Goal: Use online tool/utility: Utilize a website feature to perform a specific function

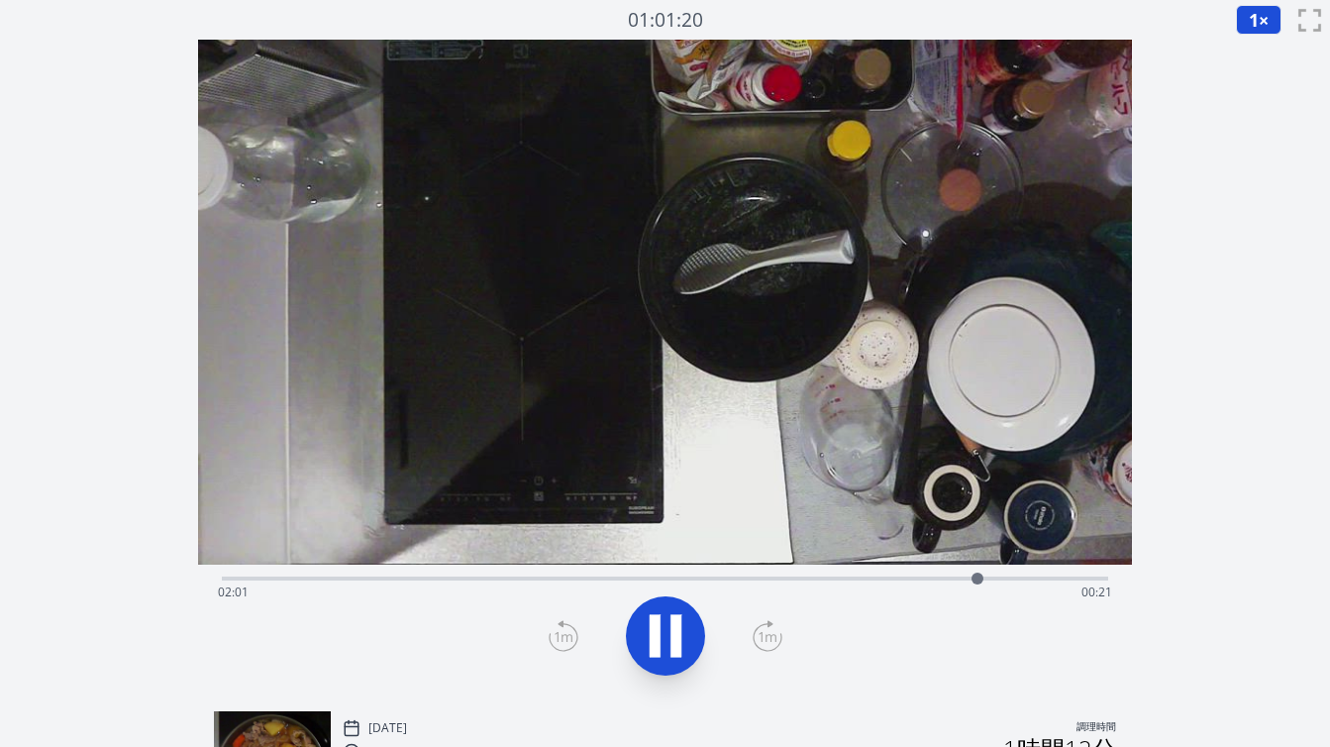
click at [518, 579] on div "経過時間: 02:01 残り時間: 00:21" at bounding box center [665, 592] width 894 height 32
click at [561, 574] on div "経過時間: 00:48 残り時間: 01:34" at bounding box center [665, 576] width 886 height 24
click at [604, 576] on div "経過時間: 00:54 残り時間: 01:28" at bounding box center [665, 592] width 894 height 32
click at [660, 583] on div "経過時間: 01:01 残り時間: 01:21" at bounding box center [665, 592] width 894 height 32
click at [693, 578] on div "経過時間: 01:12 残り時間: 01:11" at bounding box center [665, 592] width 894 height 32
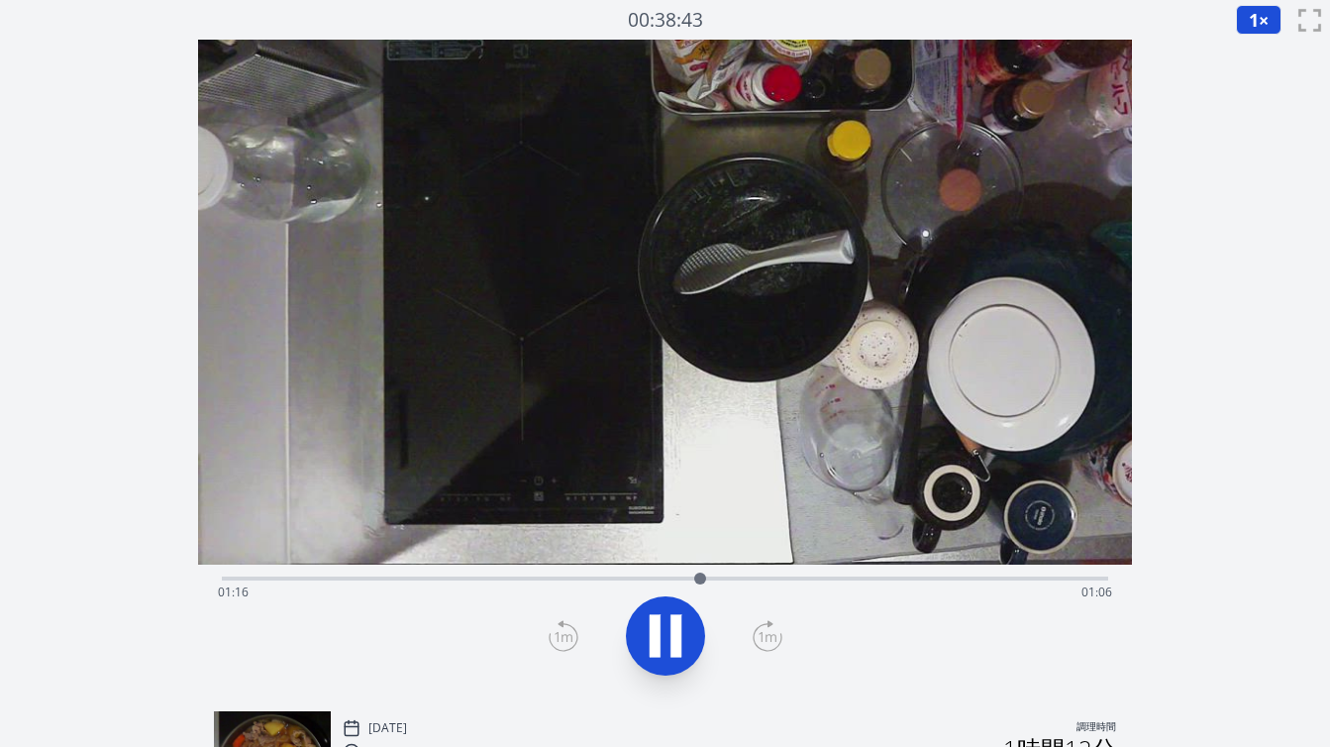
click at [670, 643] on icon at bounding box center [675, 636] width 11 height 43
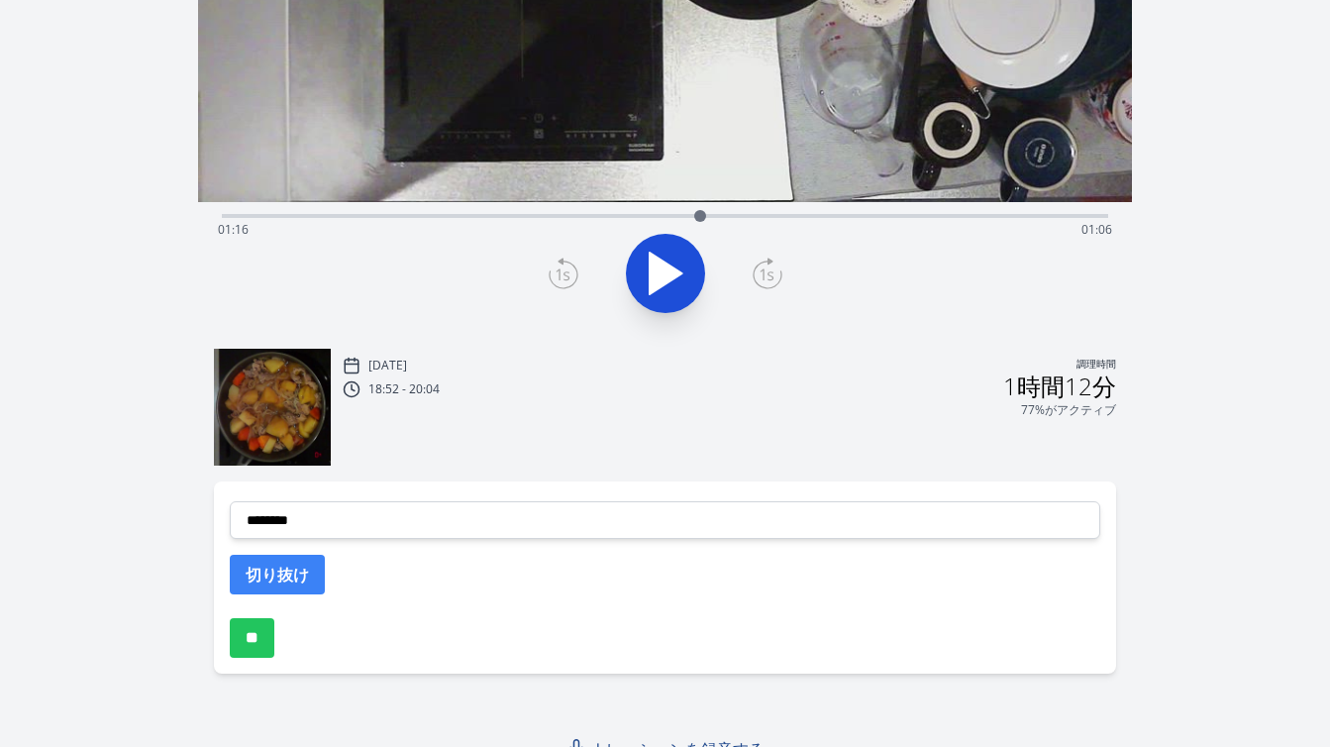
scroll to position [384, 0]
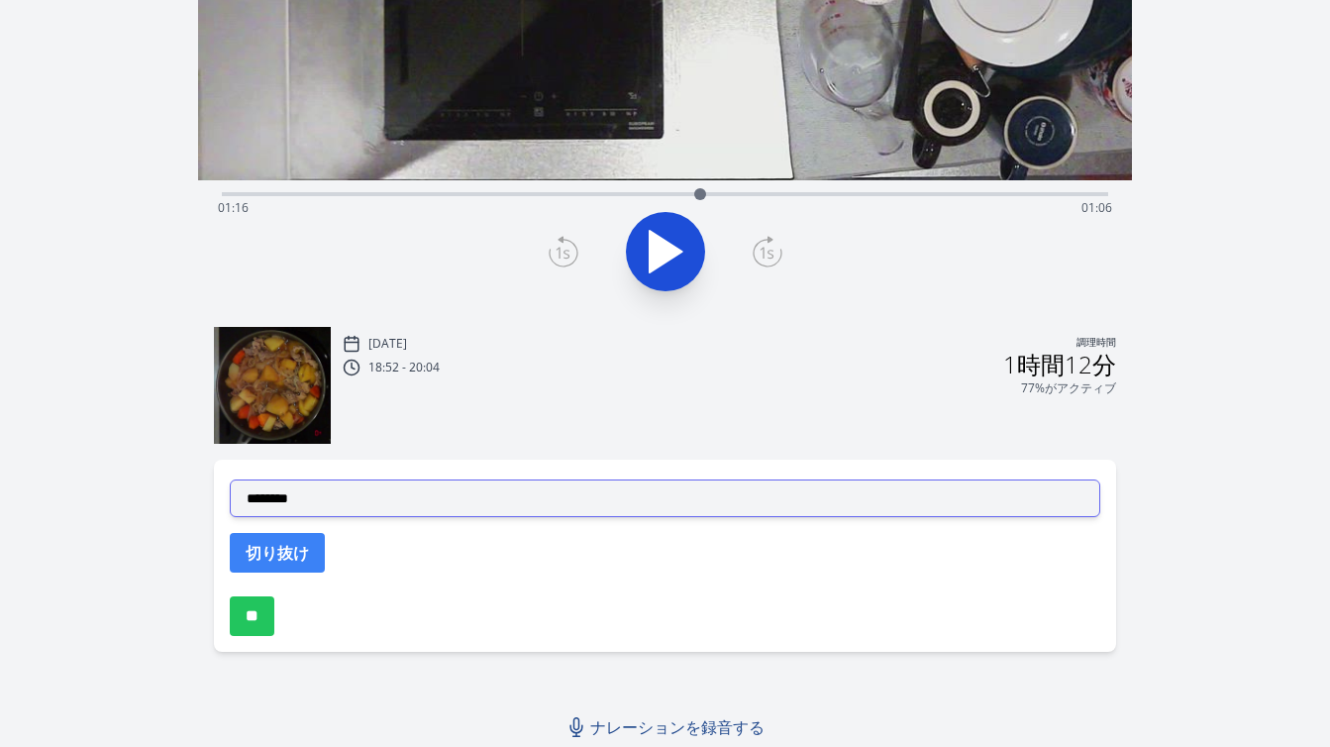
click at [533, 489] on select "**********" at bounding box center [665, 498] width 870 height 38
select select "**********"
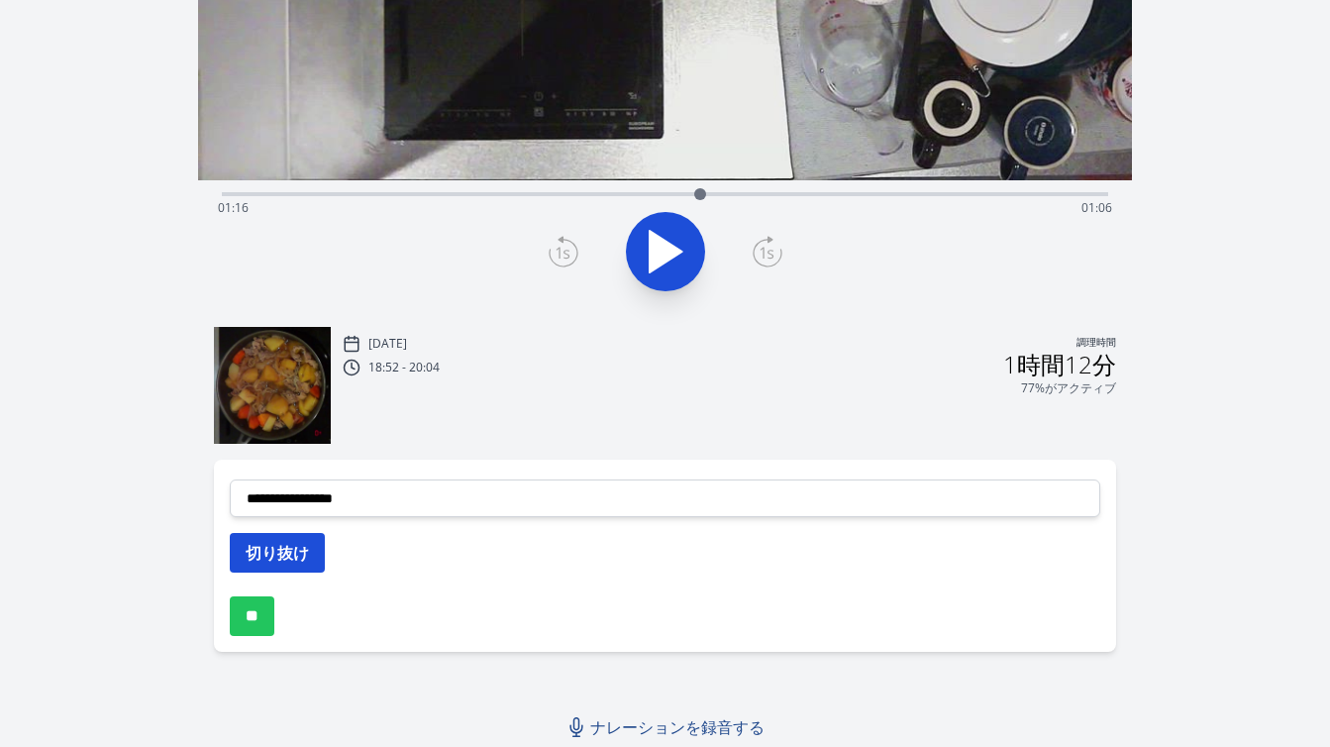
click at [299, 546] on font "切り抜け" at bounding box center [277, 553] width 63 height 22
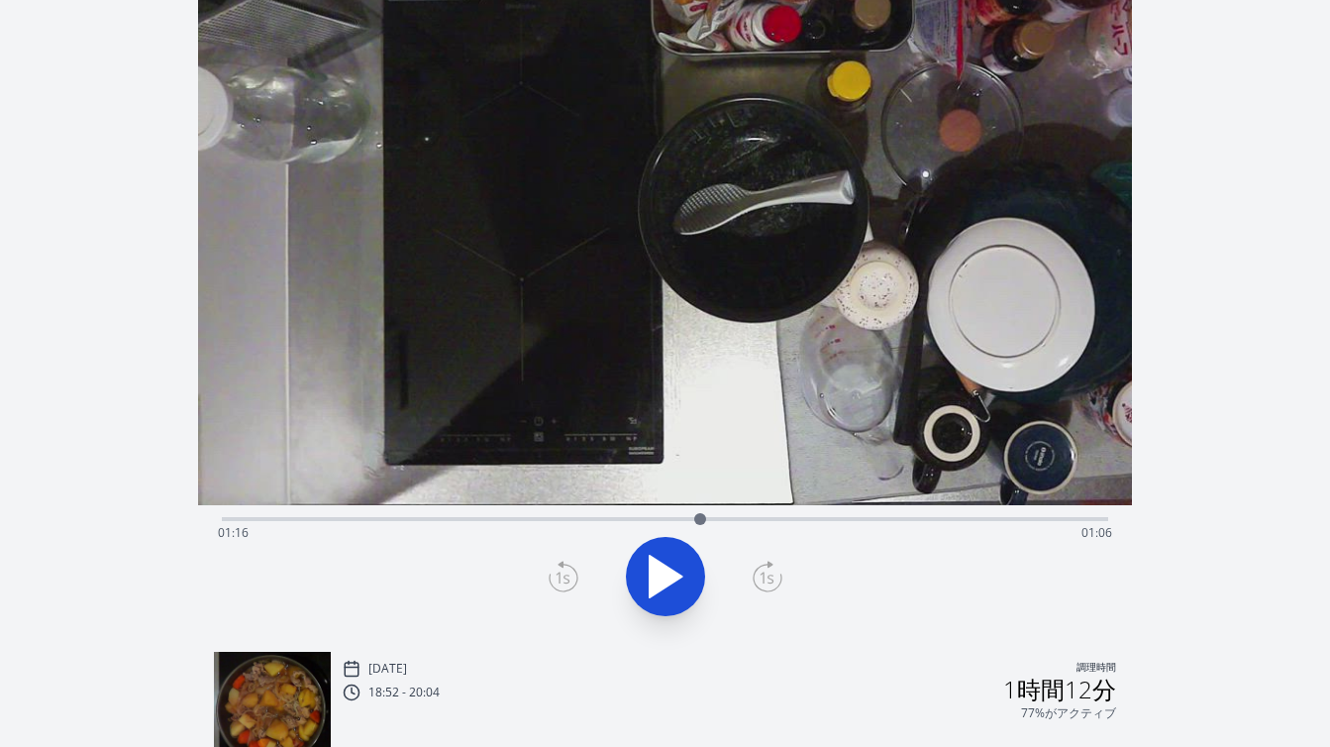
scroll to position [0, 0]
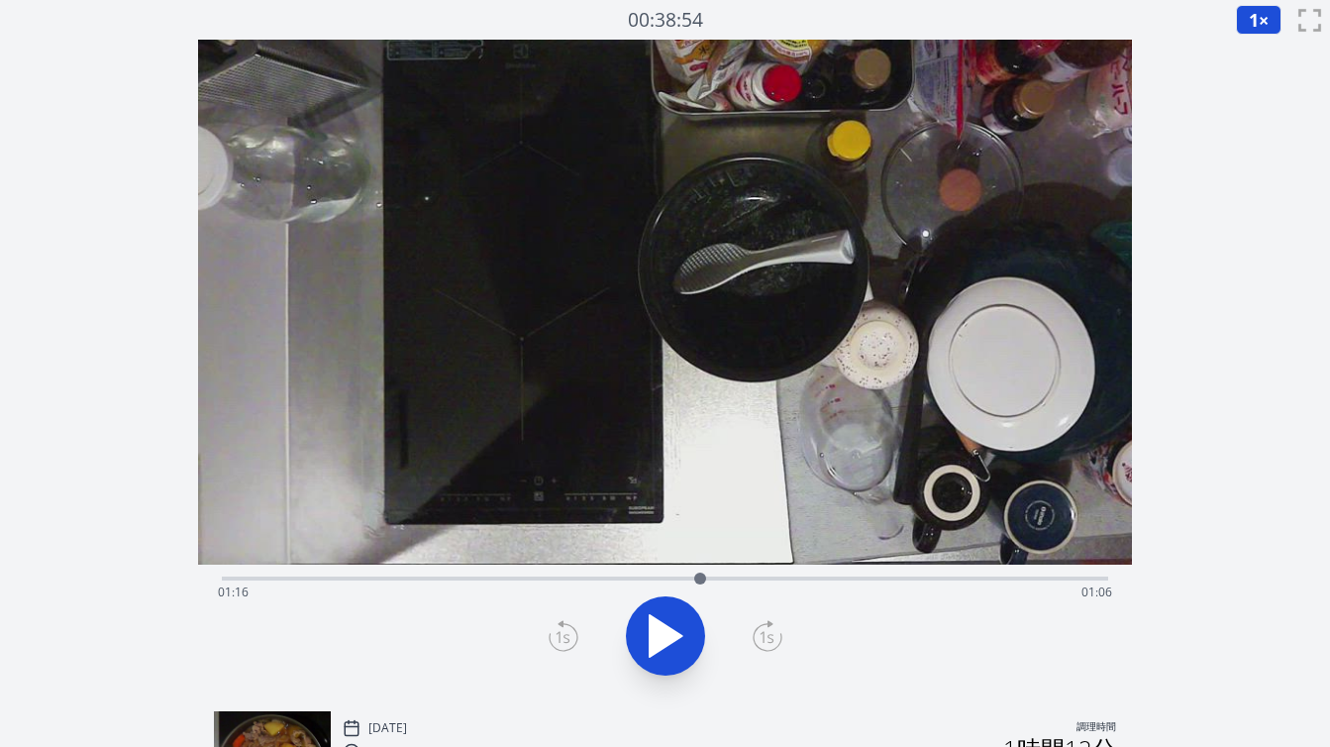
click at [674, 575] on div "経過時間: 01:16 残り時間: 01:06" at bounding box center [665, 576] width 886 height 24
click at [653, 574] on div "経過時間: 01:12 残り時間: 01:10" at bounding box center [665, 576] width 886 height 24
click at [764, 636] on icon at bounding box center [768, 636] width 30 height 32
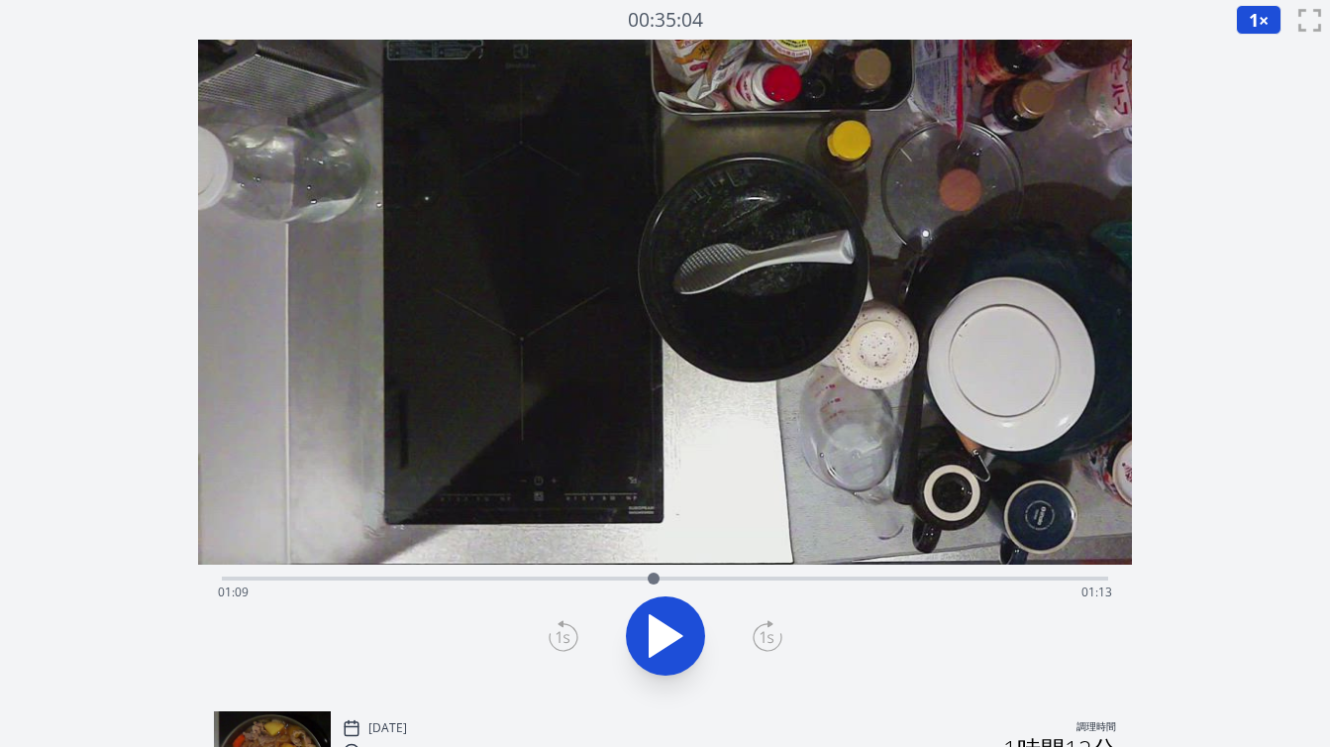
click at [764, 636] on icon at bounding box center [768, 636] width 30 height 32
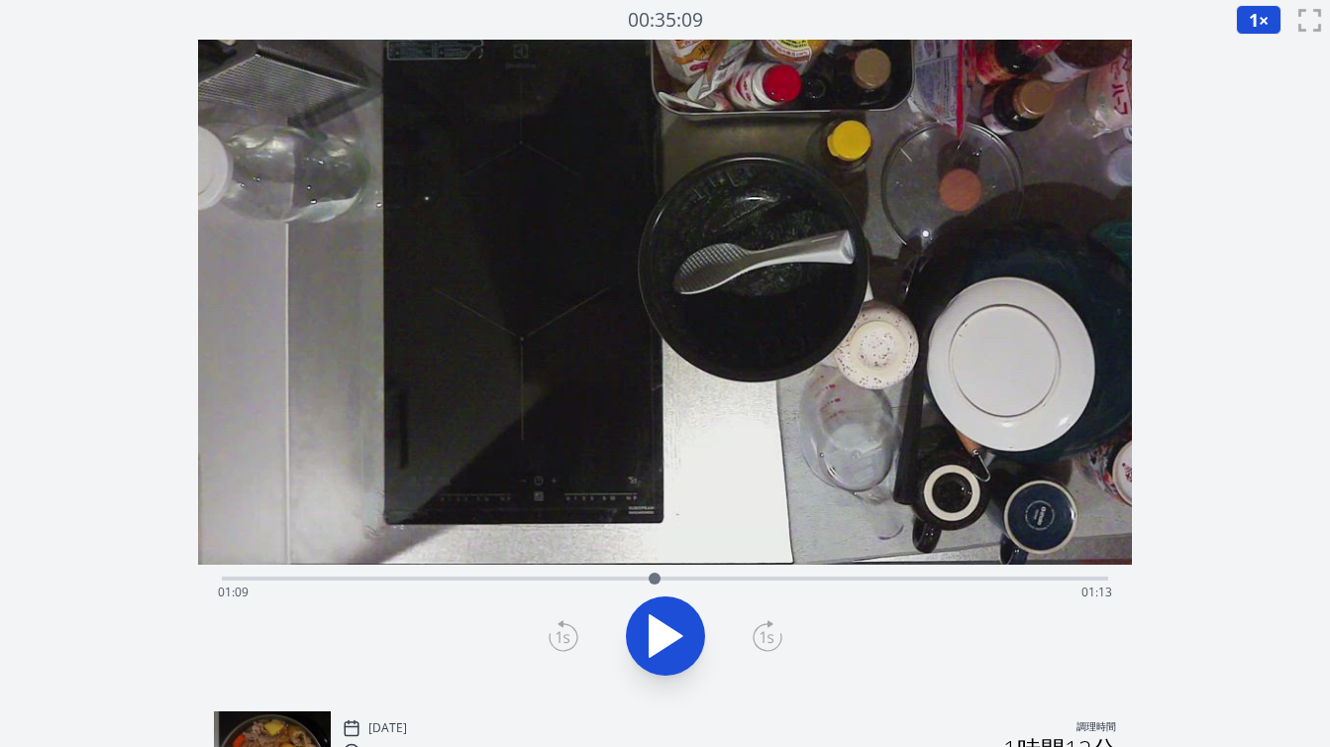
click at [764, 636] on icon at bounding box center [768, 636] width 30 height 32
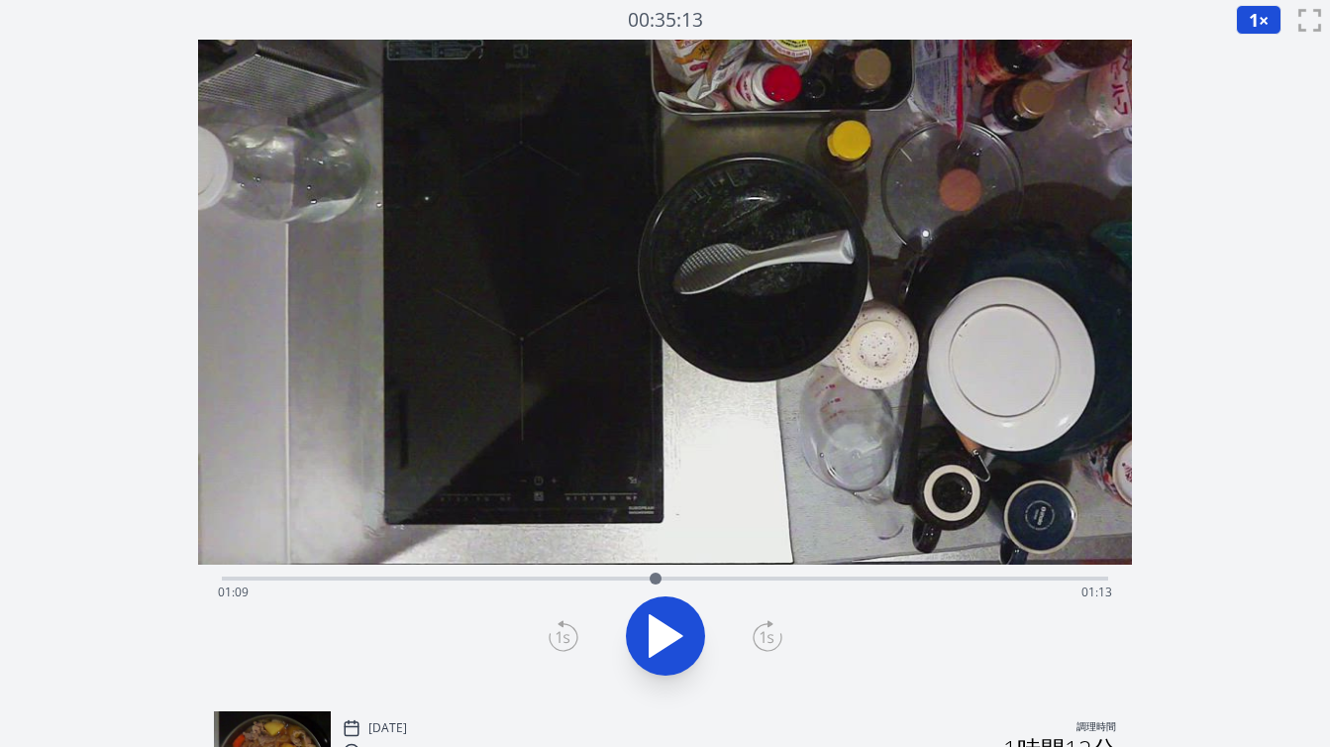
click at [764, 636] on icon at bounding box center [768, 636] width 30 height 32
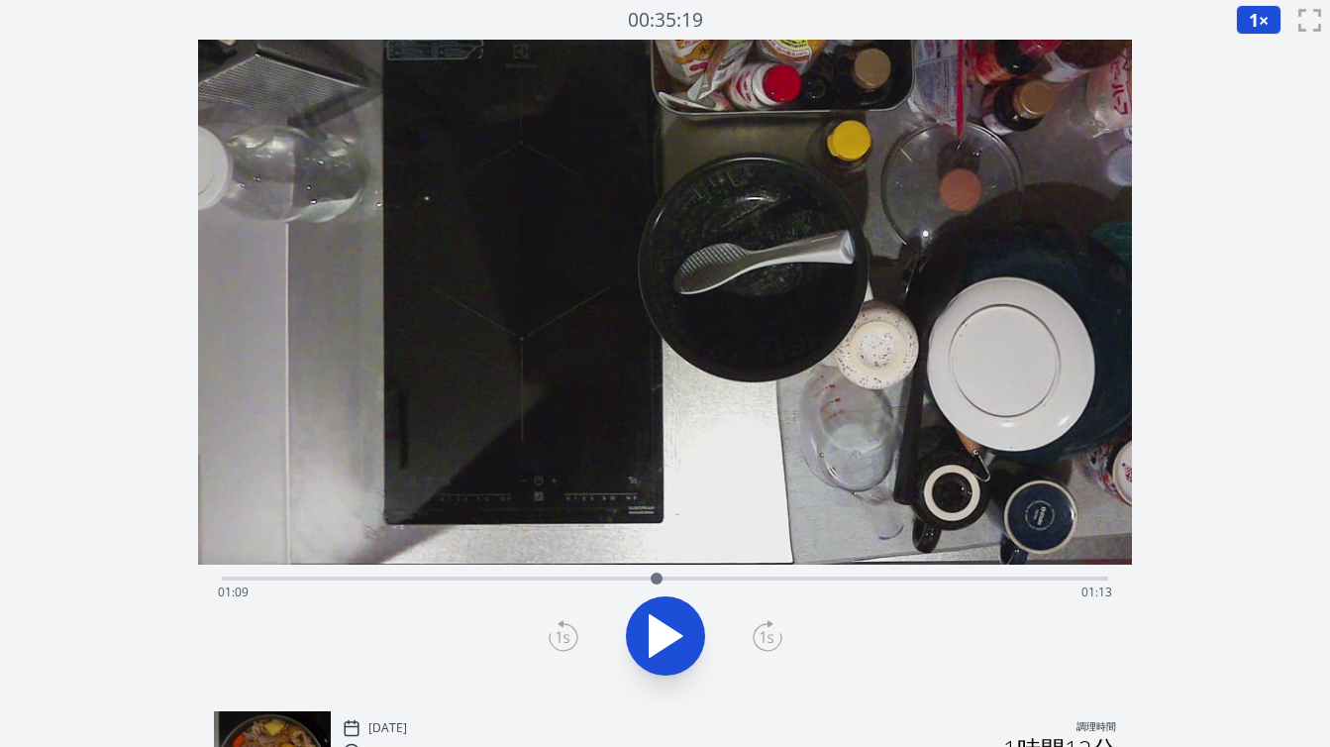
click at [764, 636] on icon at bounding box center [768, 636] width 30 height 32
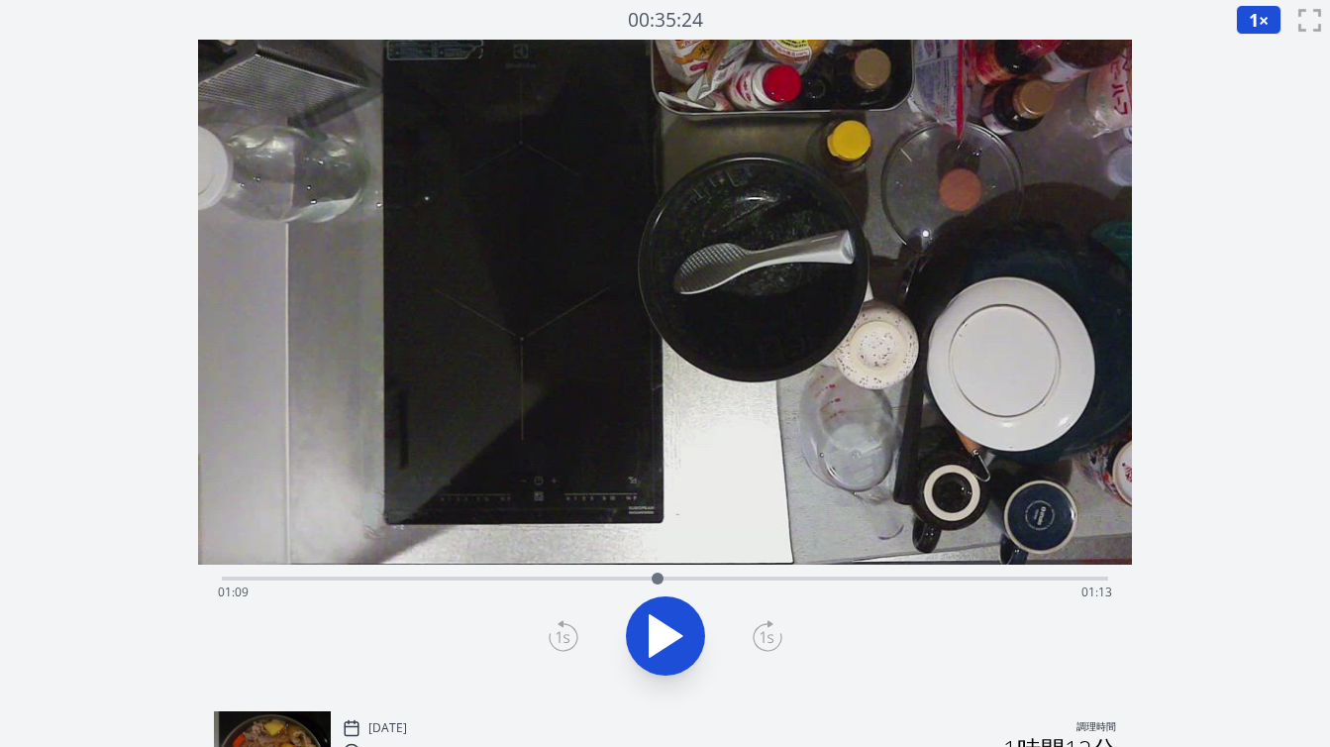
click at [764, 636] on icon at bounding box center [768, 636] width 30 height 32
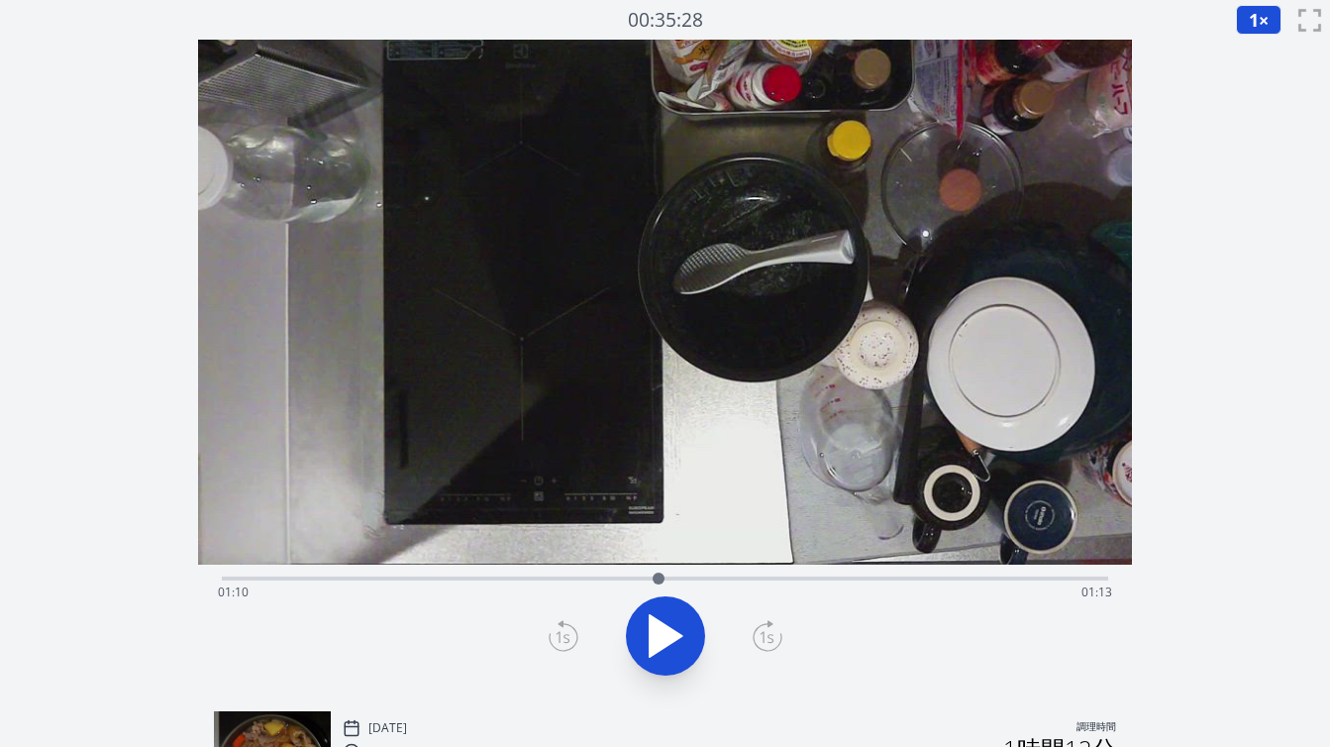
click at [764, 636] on icon at bounding box center [768, 636] width 30 height 32
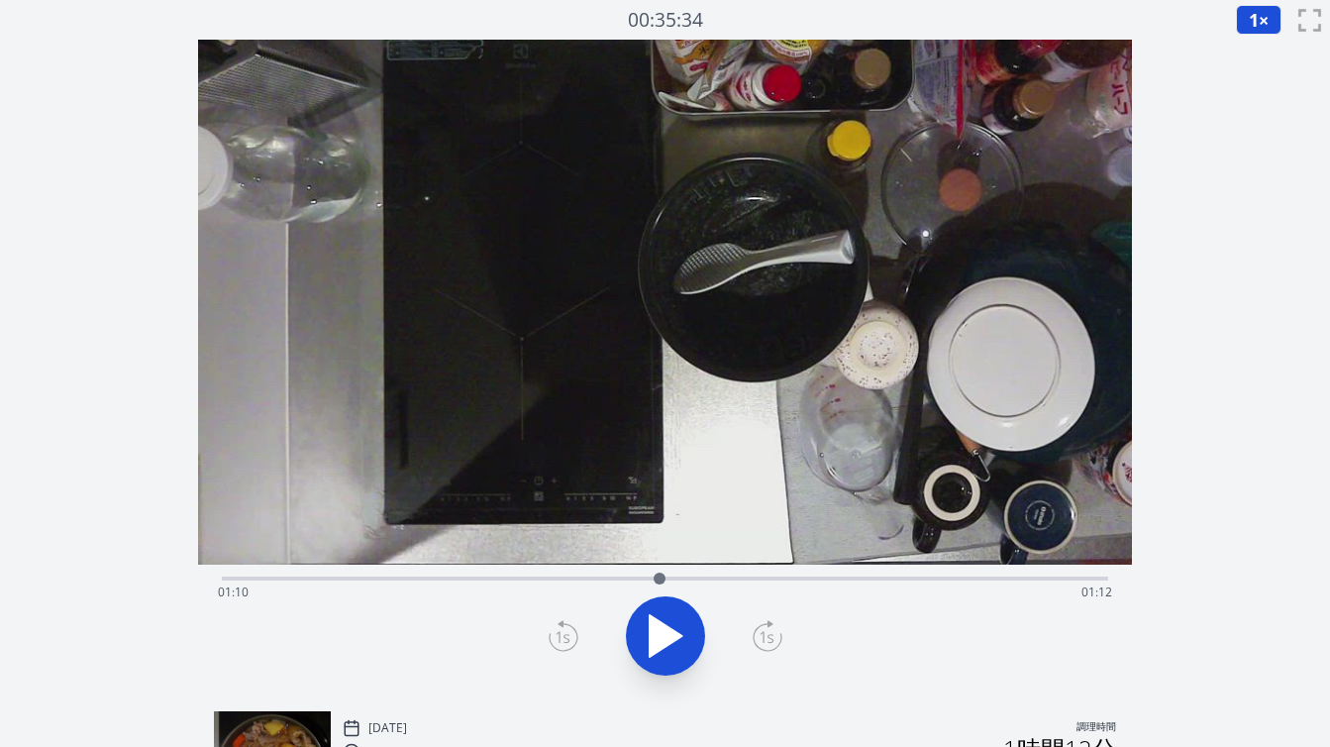
click at [764, 636] on icon at bounding box center [768, 636] width 30 height 32
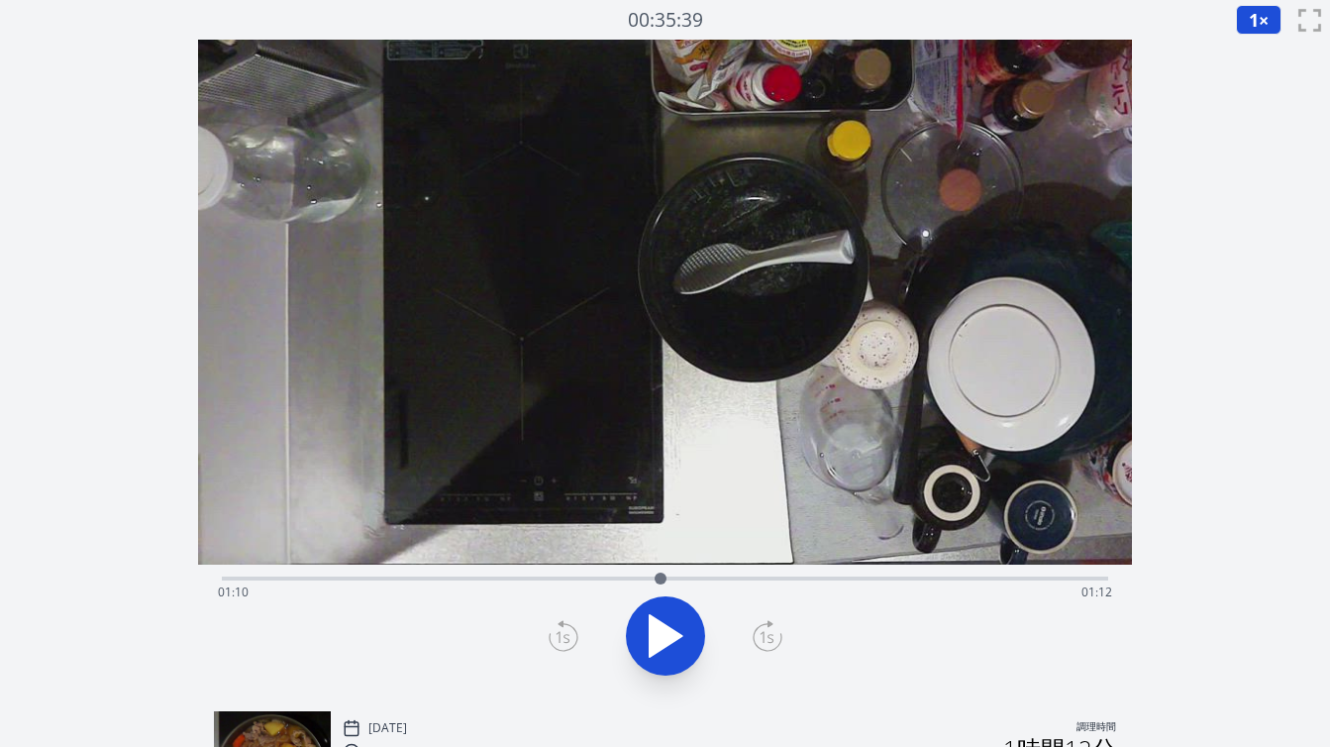
click at [764, 636] on icon at bounding box center [768, 636] width 30 height 32
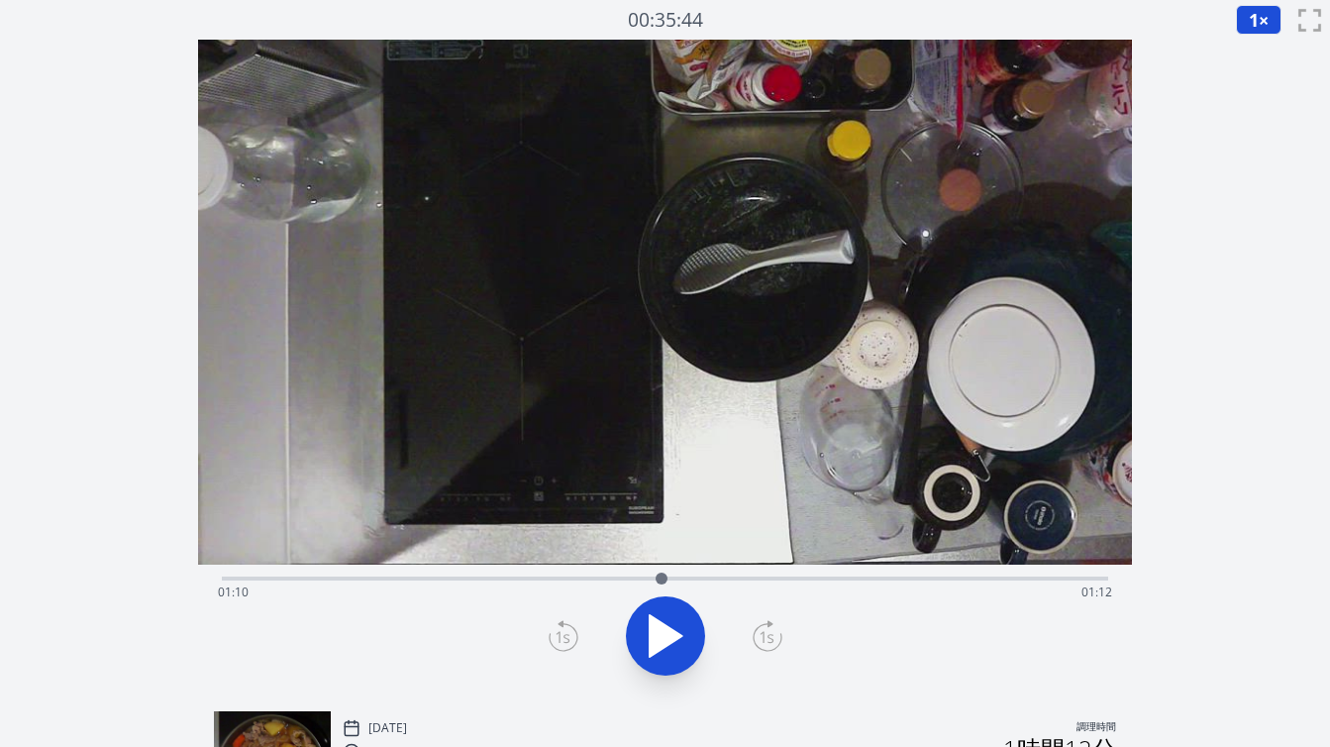
click at [764, 636] on icon at bounding box center [768, 636] width 30 height 32
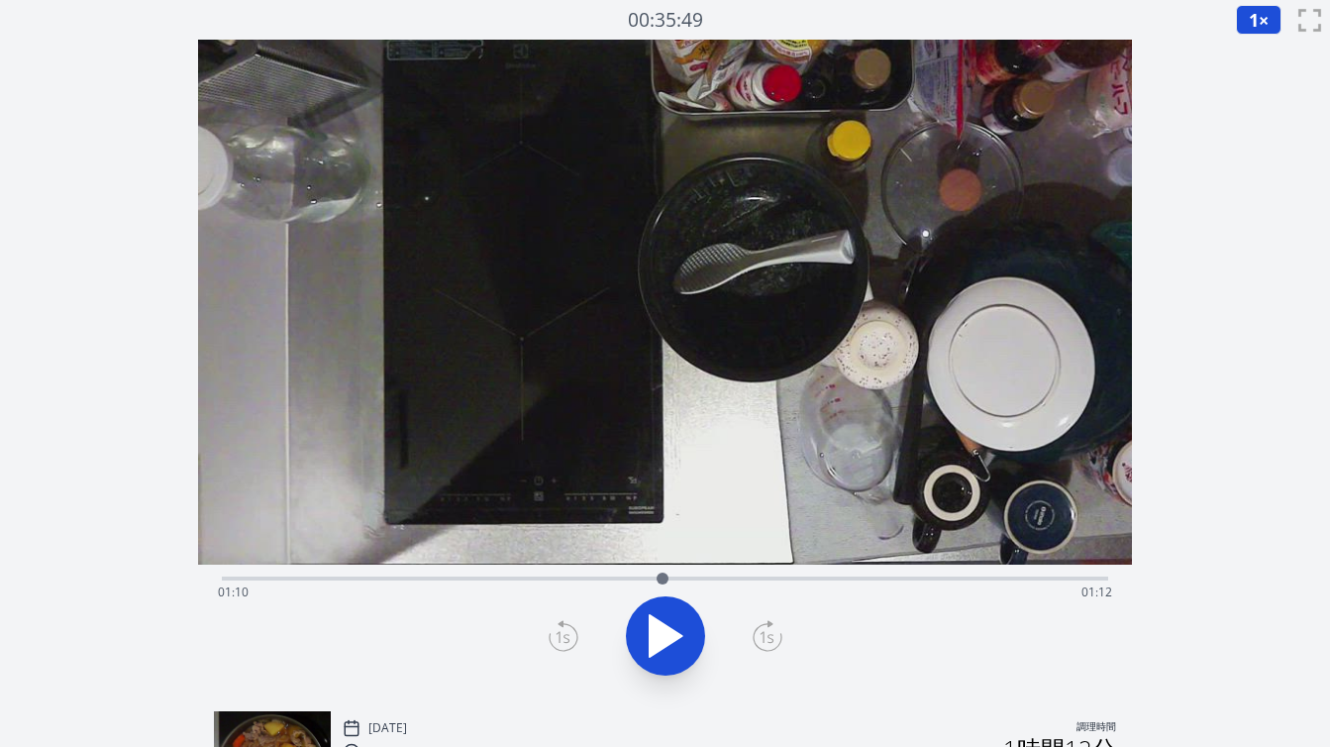
click at [764, 636] on icon at bounding box center [768, 636] width 30 height 32
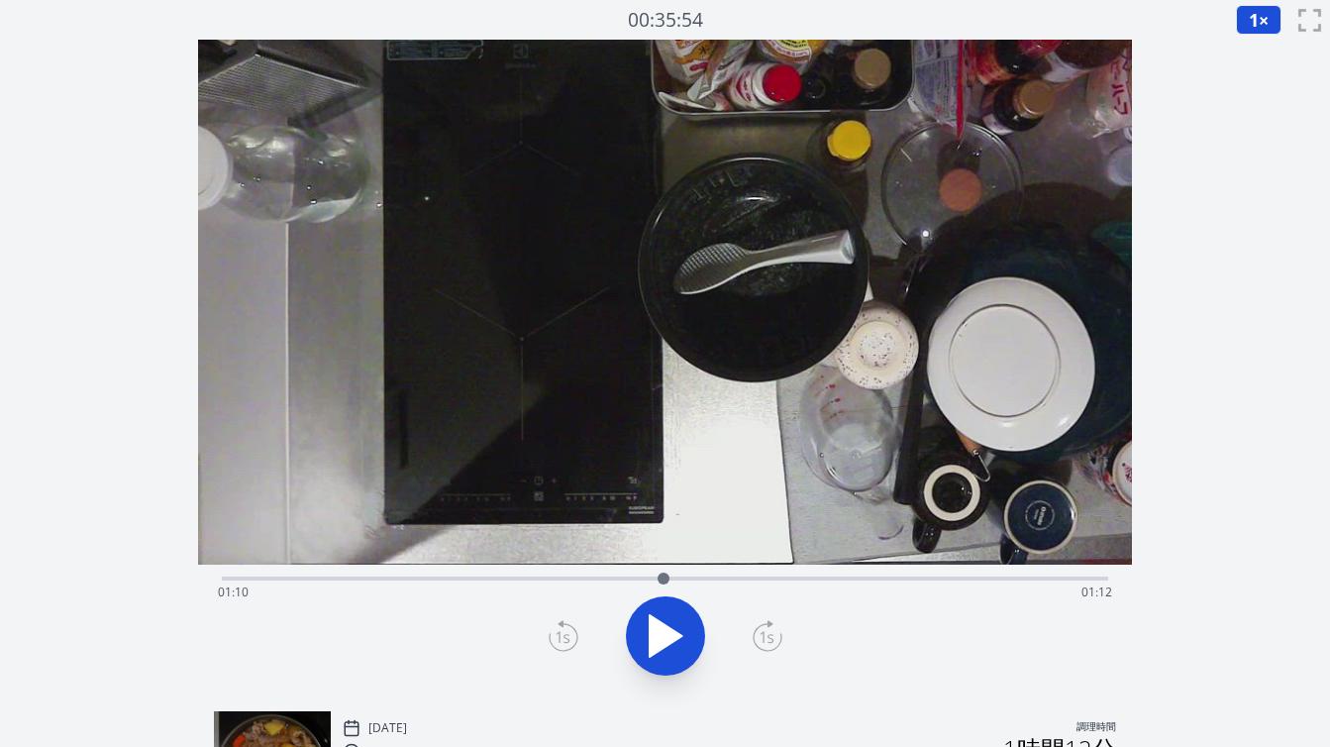
click at [764, 636] on icon at bounding box center [768, 636] width 30 height 32
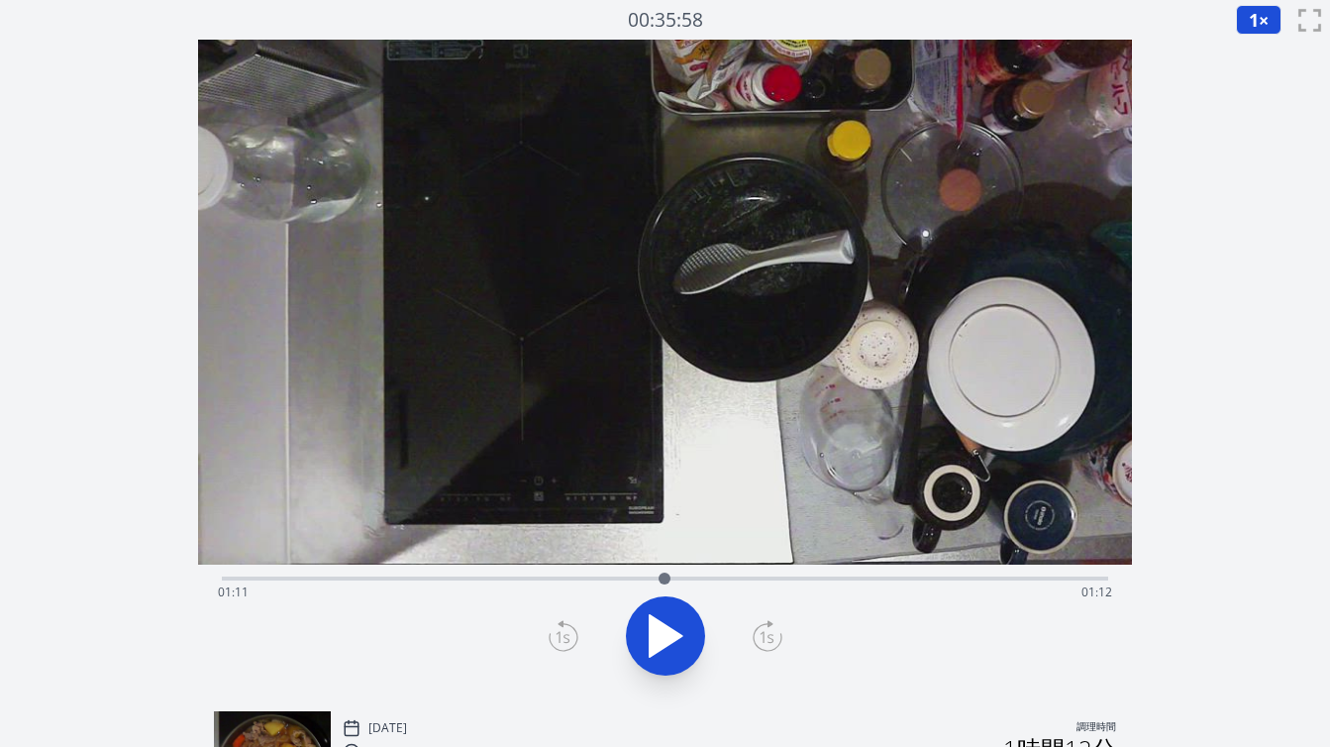
click at [764, 636] on icon at bounding box center [768, 636] width 30 height 32
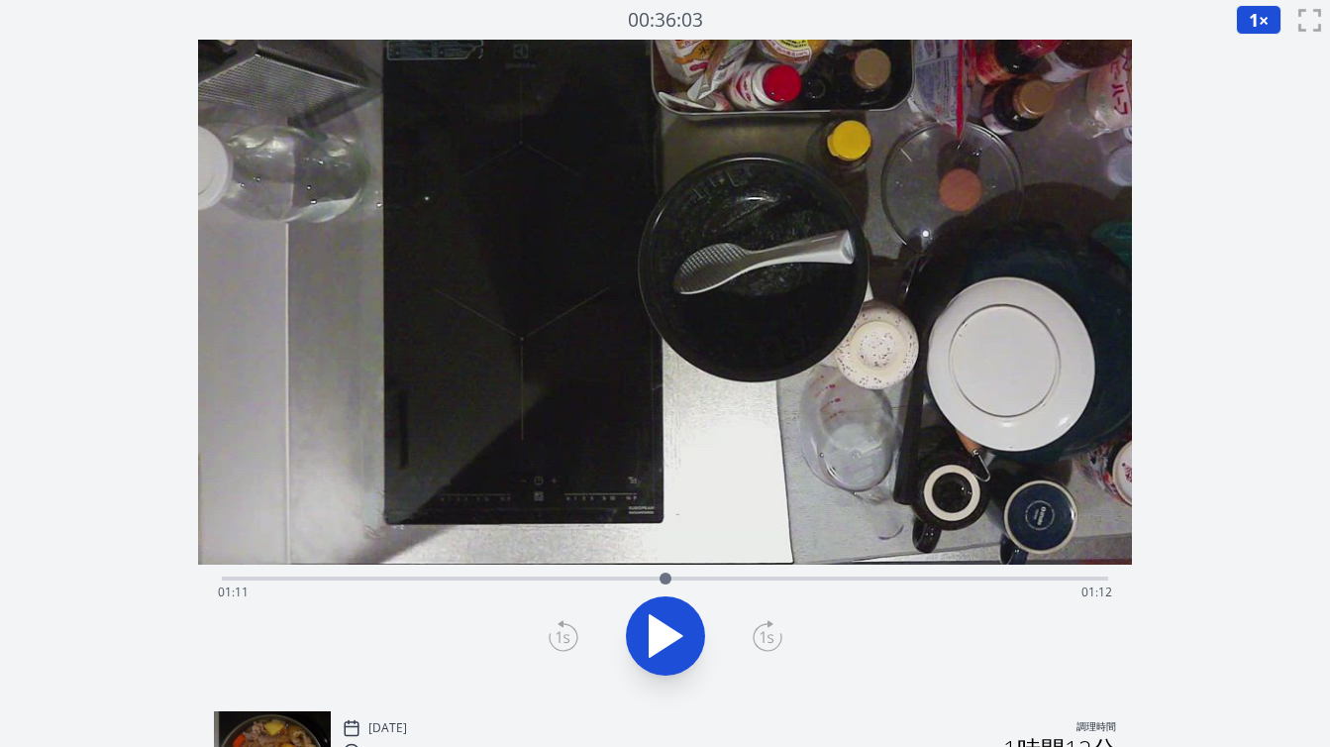
click at [764, 636] on icon at bounding box center [768, 636] width 30 height 32
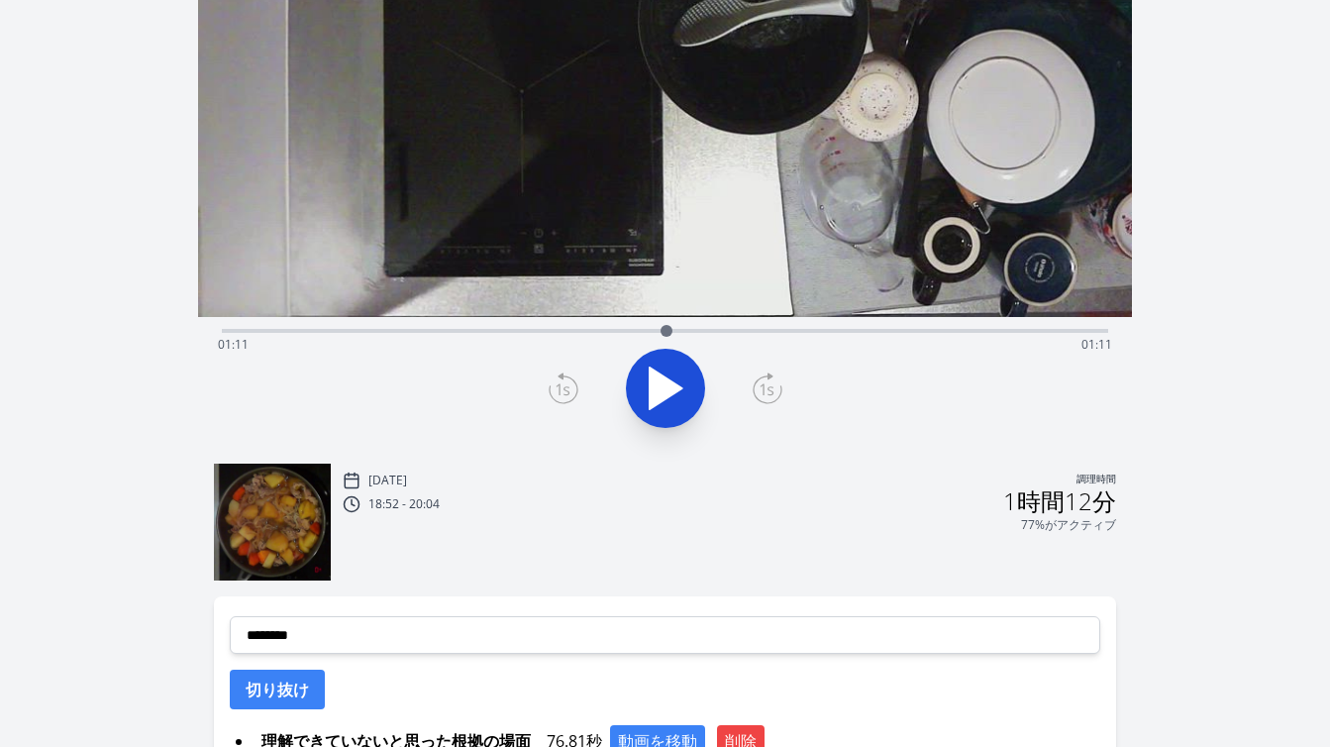
scroll to position [256, 0]
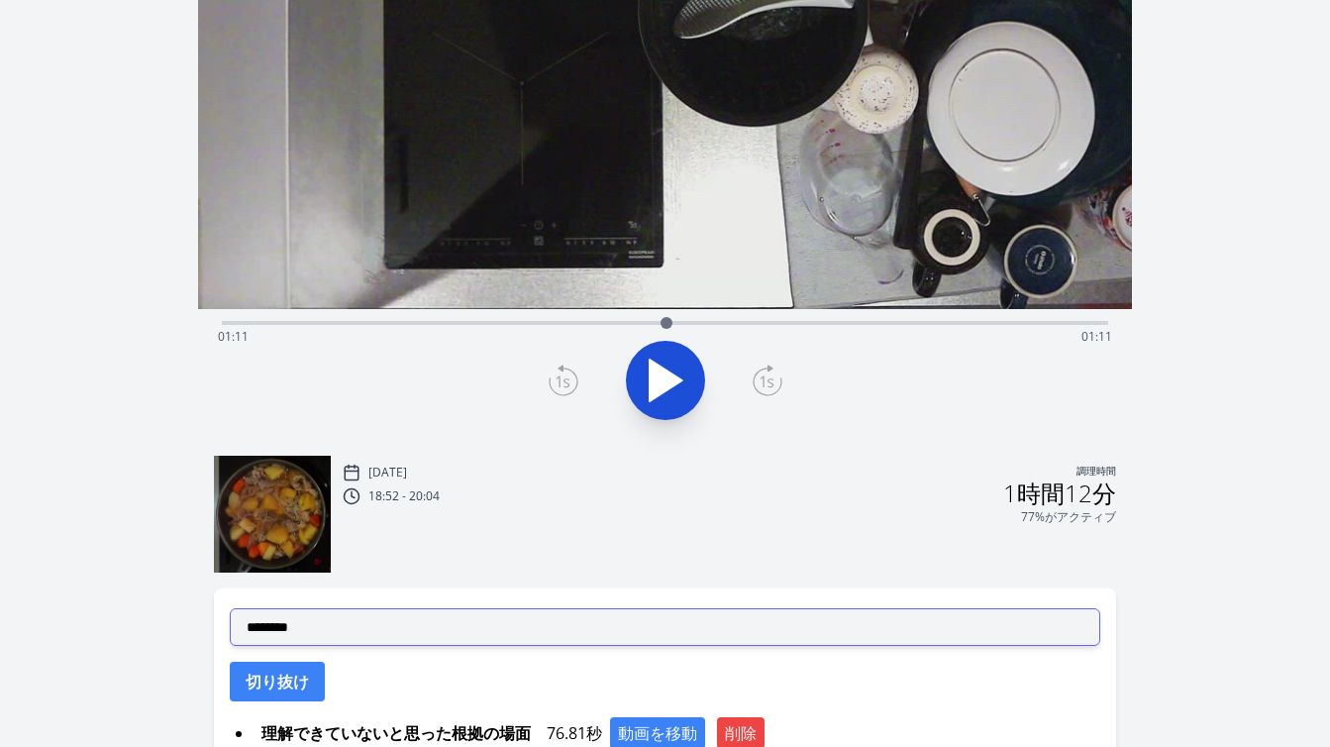
click at [491, 616] on select "**********" at bounding box center [665, 627] width 870 height 38
select select "**********"
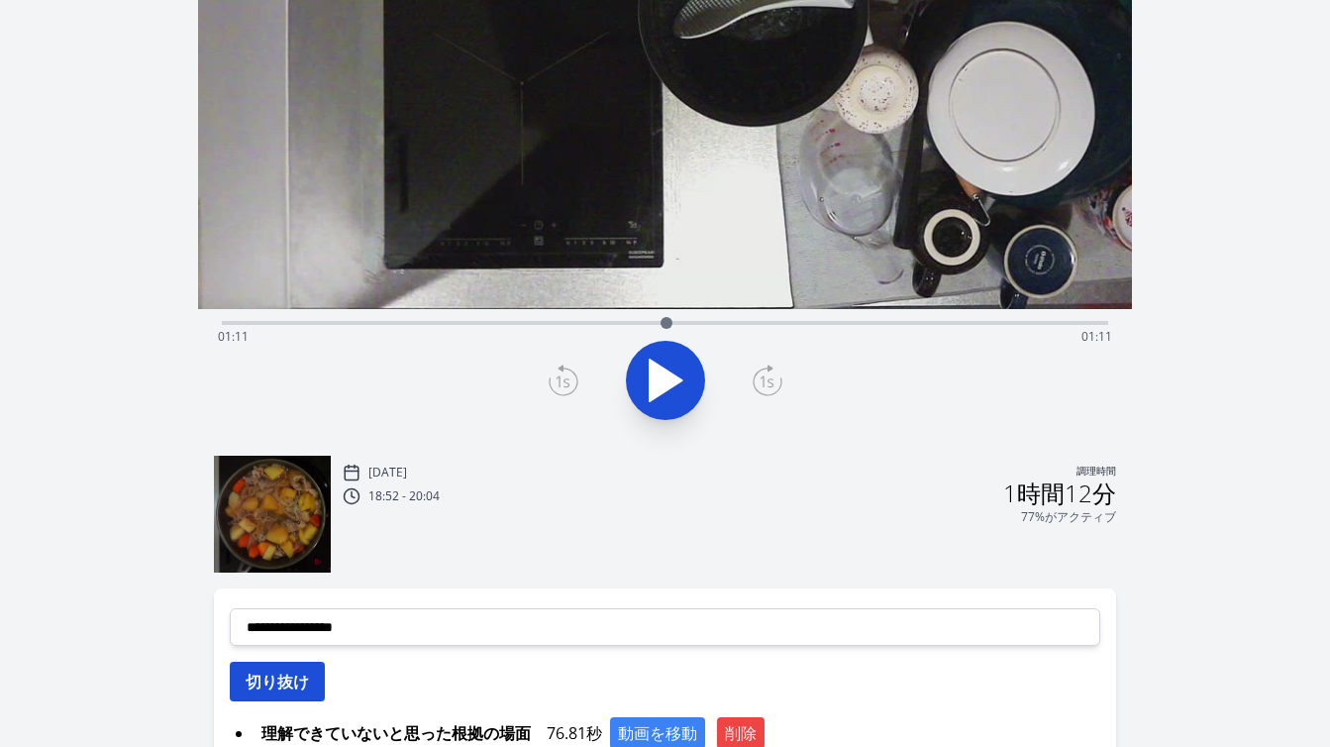
click at [298, 686] on font "切り抜け" at bounding box center [277, 681] width 63 height 22
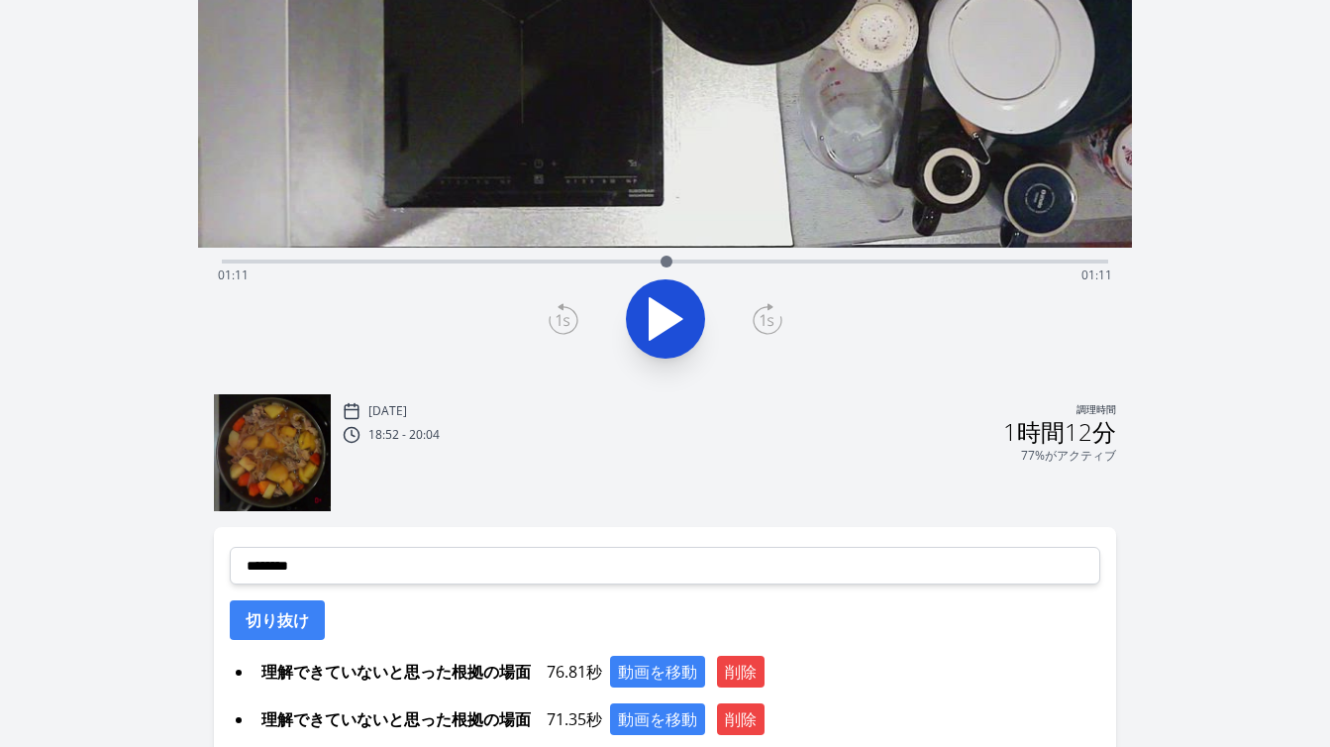
scroll to position [319, 0]
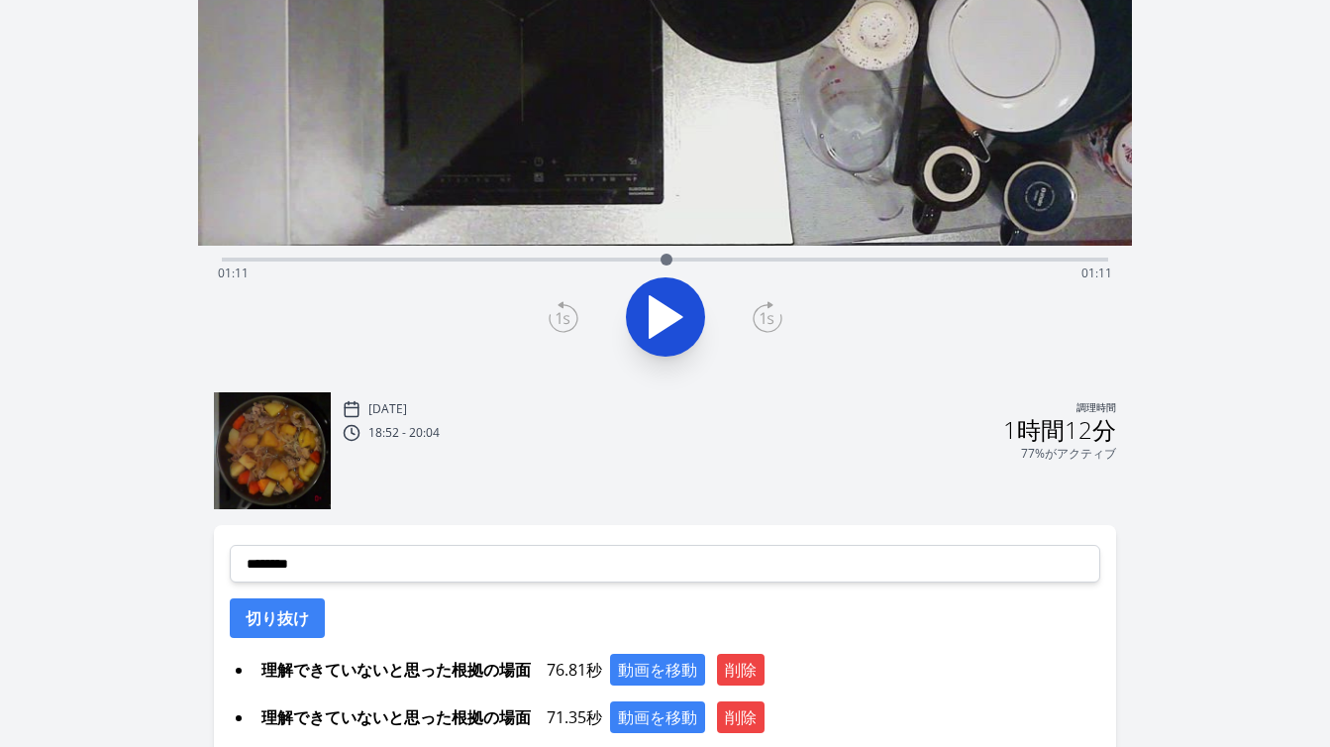
click at [650, 338] on icon at bounding box center [666, 317] width 33 height 42
click at [812, 413] on div "[DATE] 調理時間" at bounding box center [729, 409] width 772 height 18
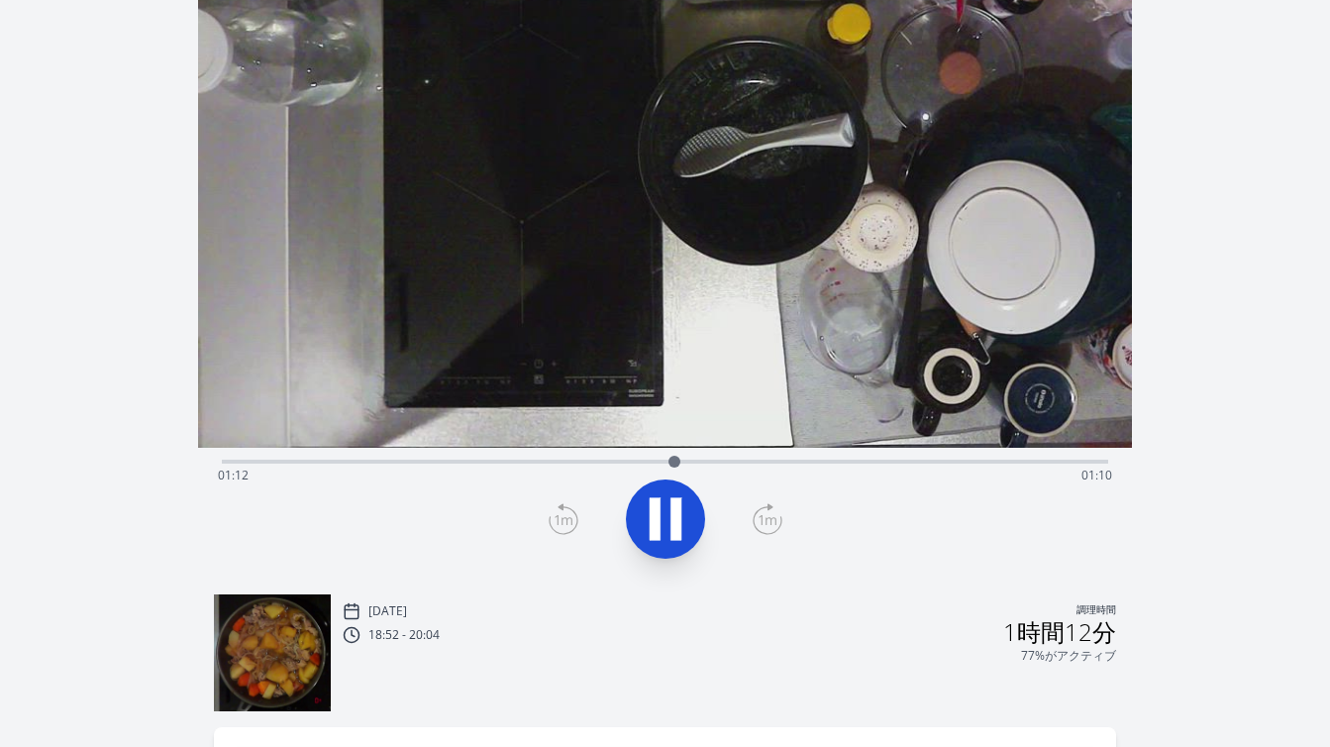
scroll to position [0, 0]
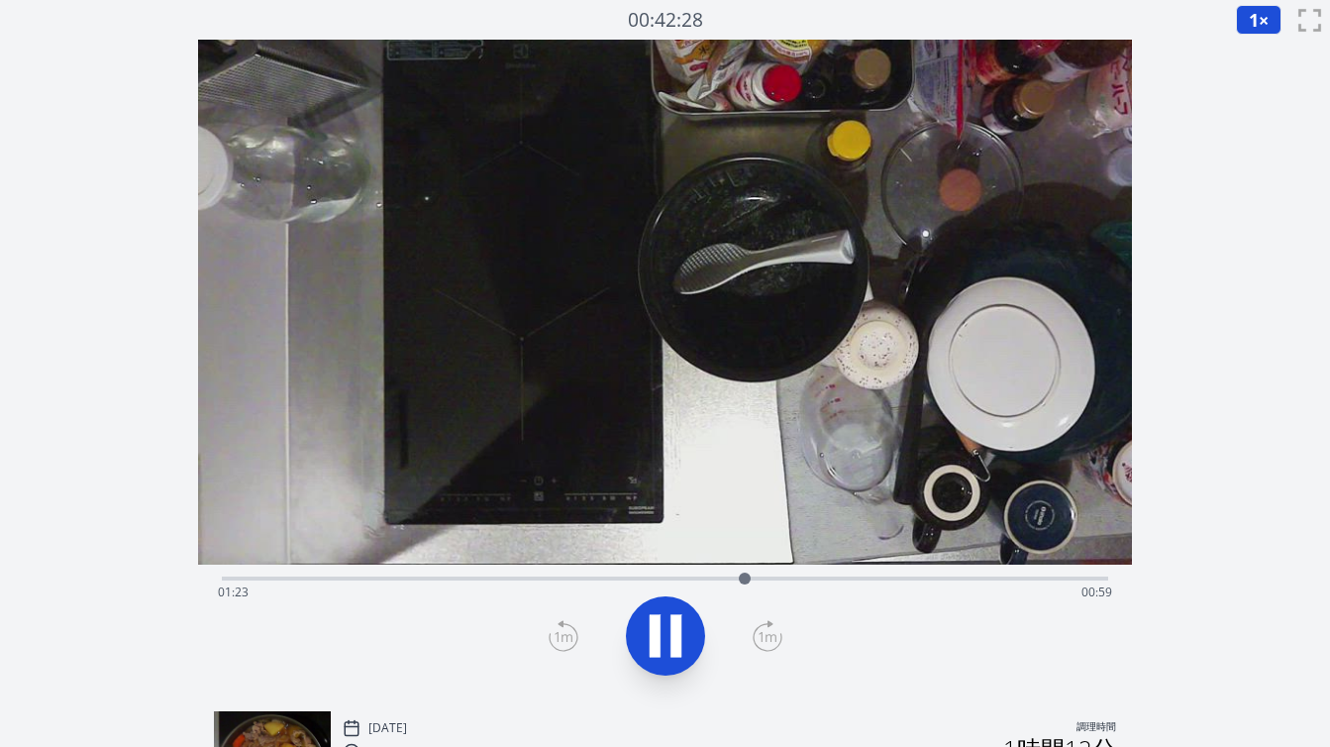
click at [688, 638] on icon at bounding box center [665, 635] width 55 height 55
click at [564, 643] on icon at bounding box center [564, 636] width 30 height 32
click at [564, 643] on icon at bounding box center [563, 638] width 14 height 12
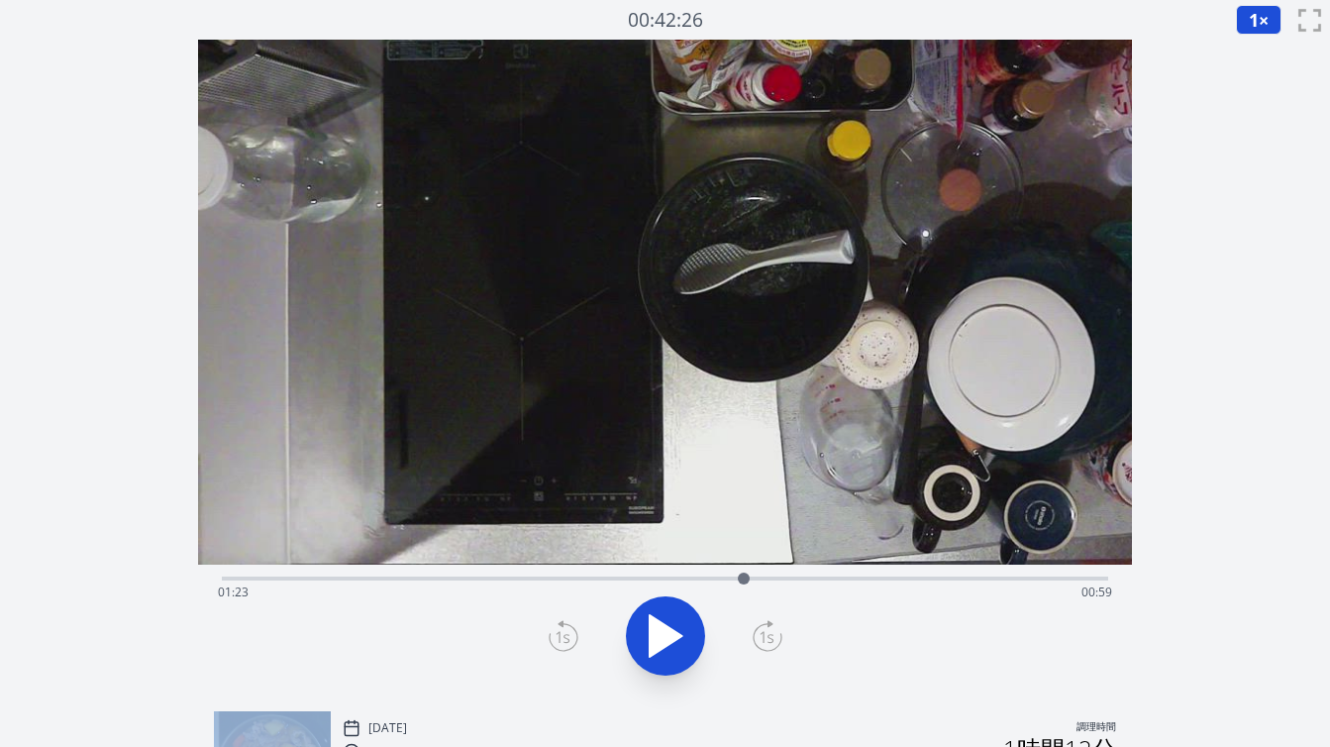
click at [564, 643] on icon at bounding box center [563, 638] width 14 height 12
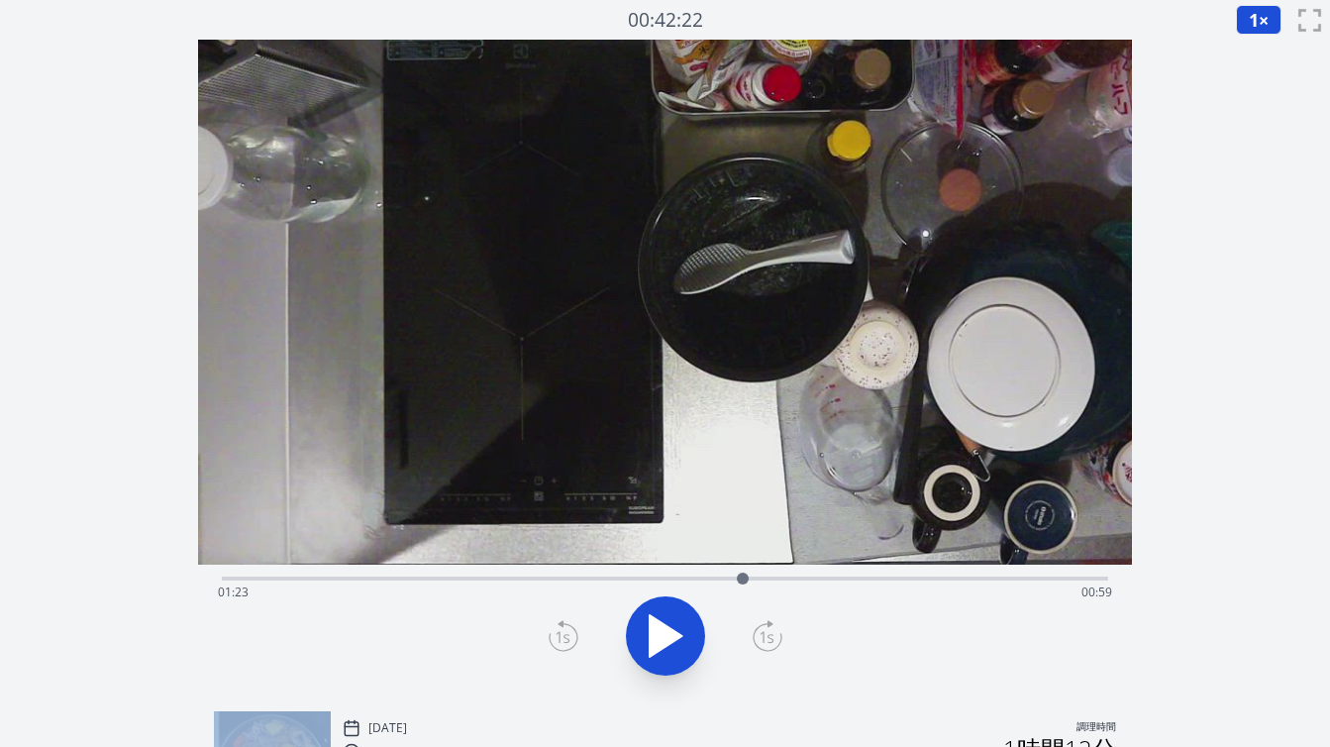
click at [564, 643] on icon at bounding box center [563, 638] width 14 height 12
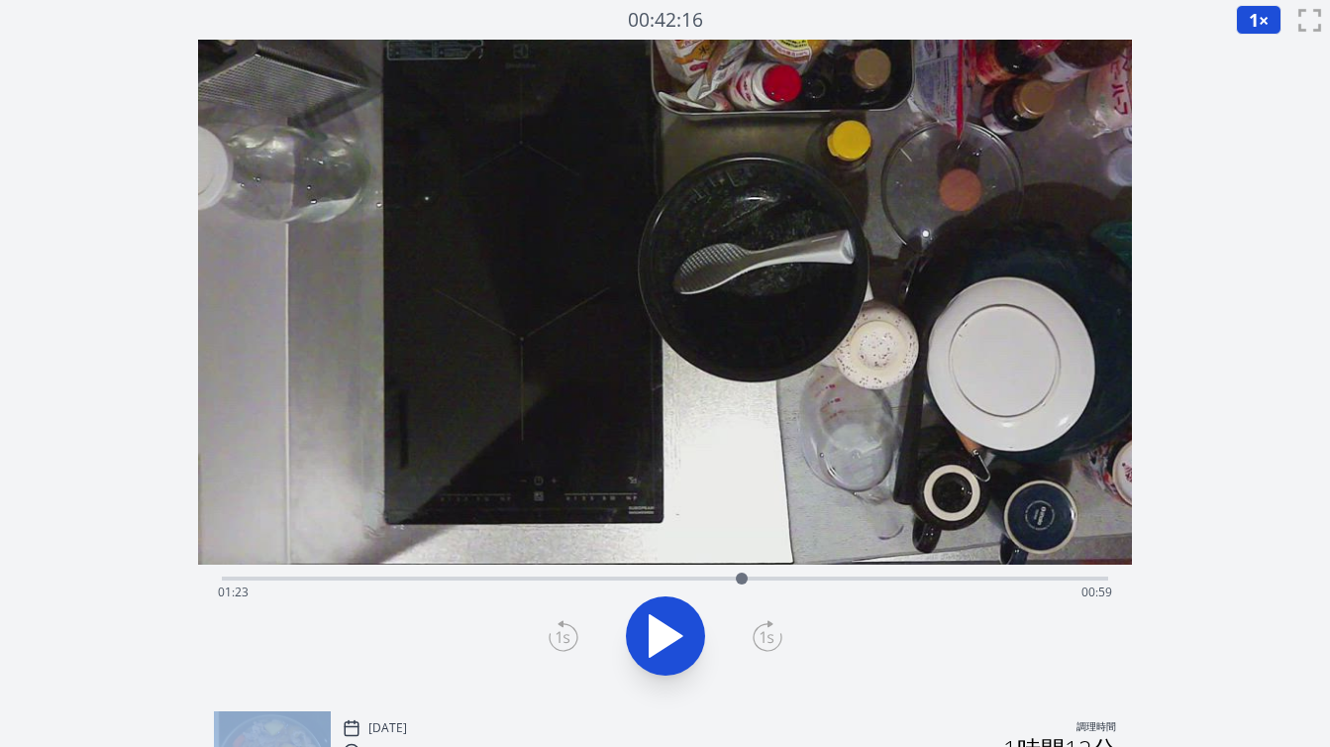
click at [564, 643] on icon at bounding box center [563, 638] width 14 height 12
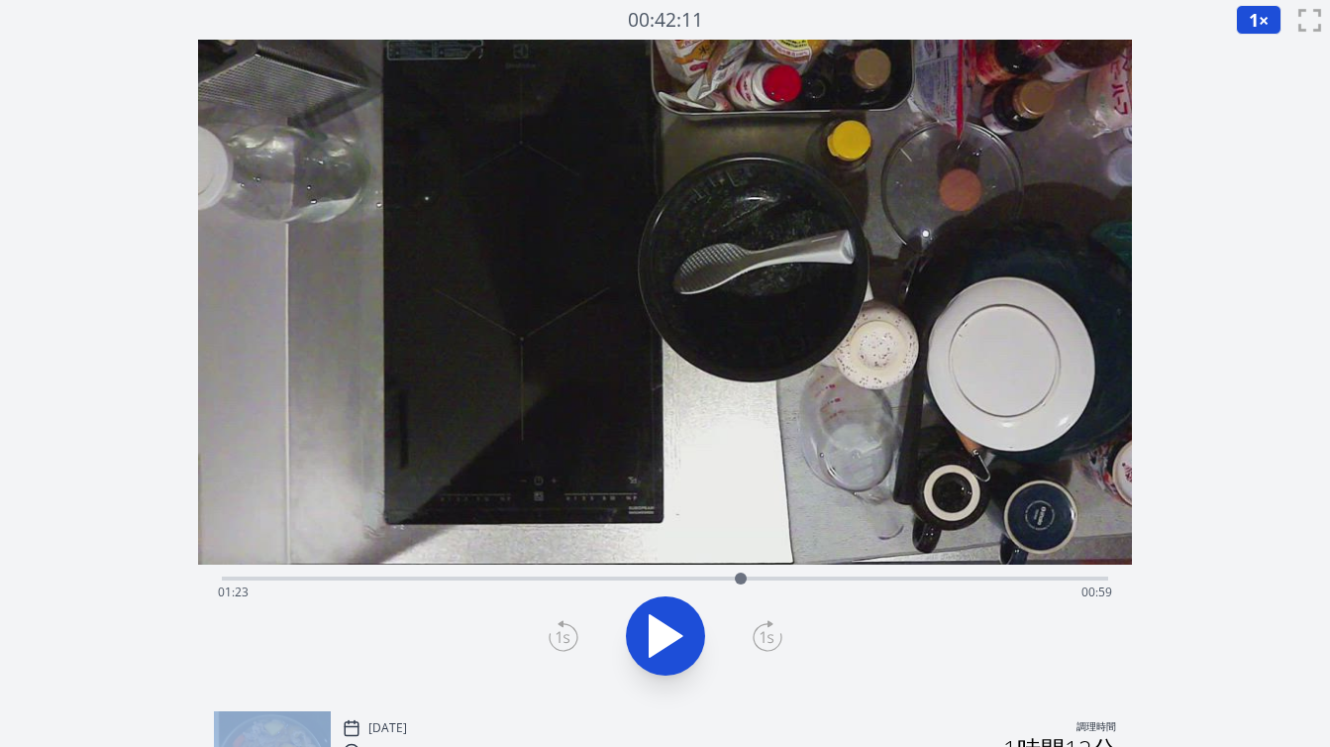
click at [564, 643] on icon at bounding box center [563, 638] width 14 height 12
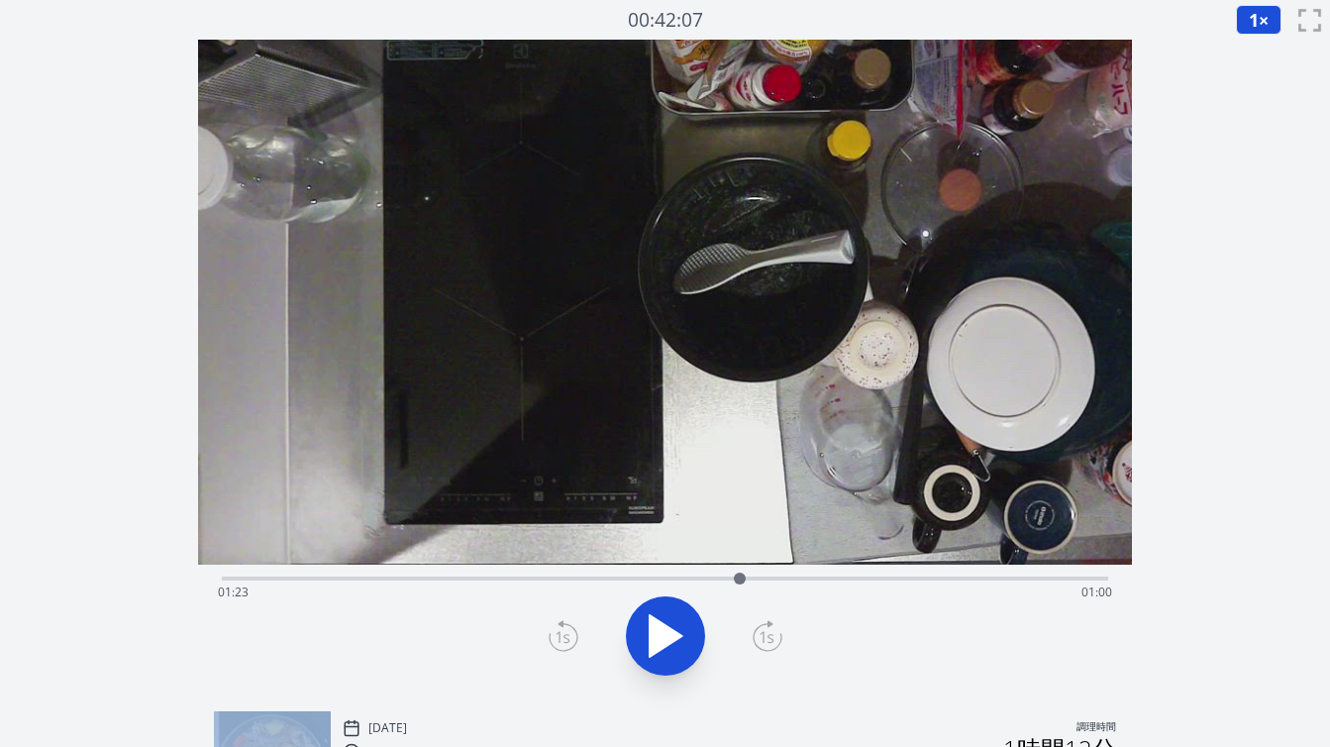
click at [564, 643] on icon at bounding box center [563, 638] width 14 height 12
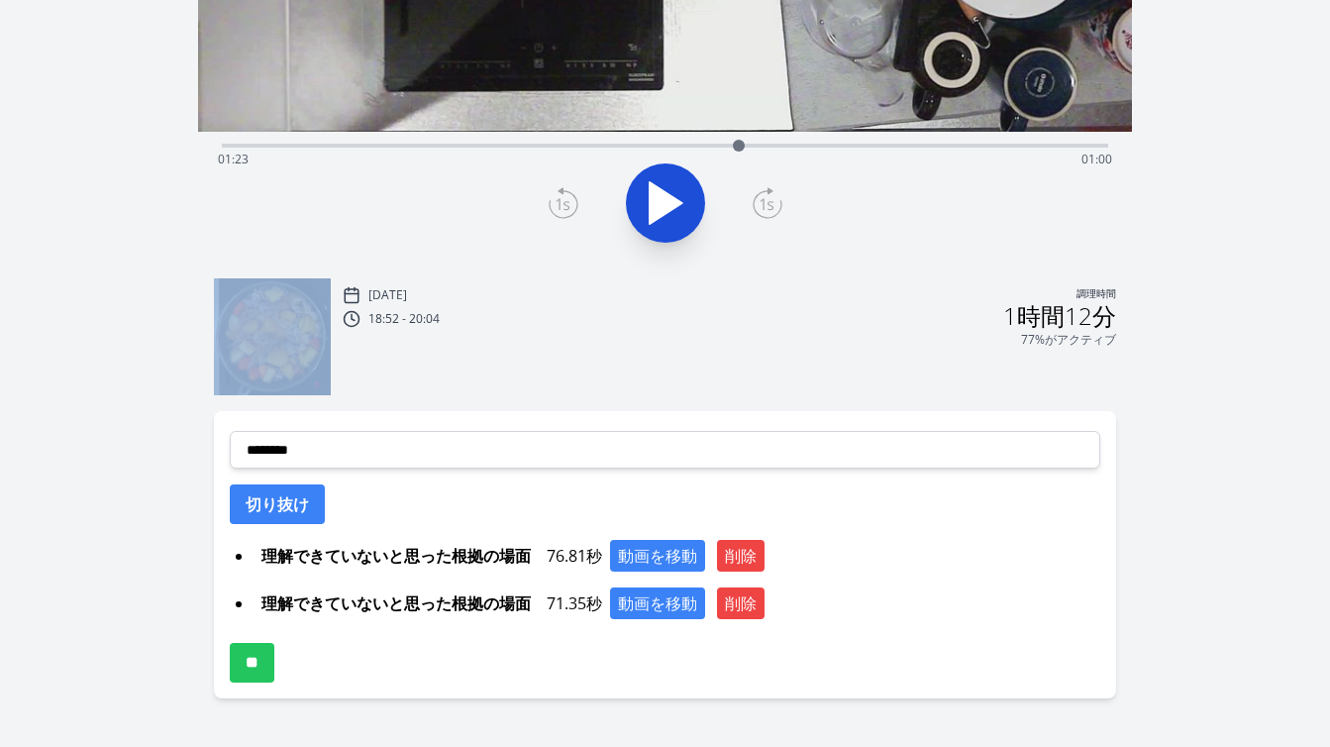
scroll to position [439, 0]
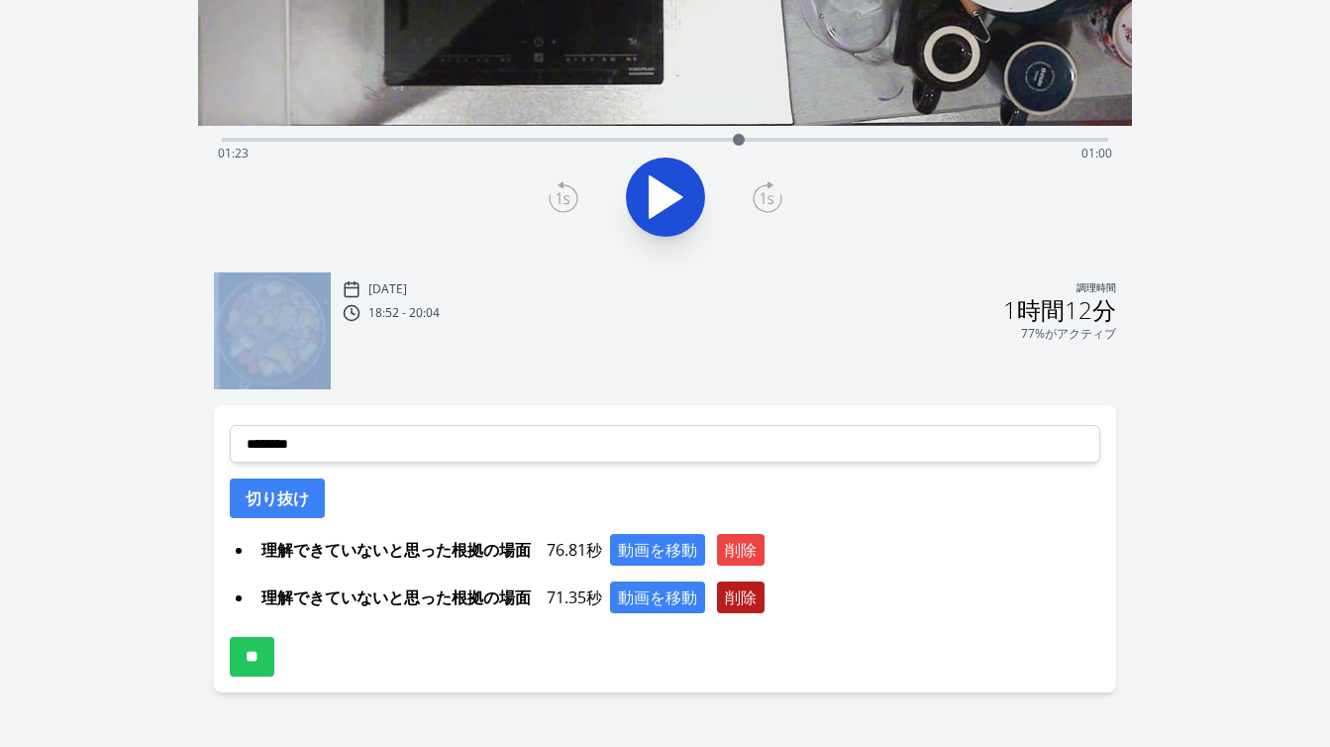
click at [752, 605] on font "削除" at bounding box center [741, 597] width 32 height 22
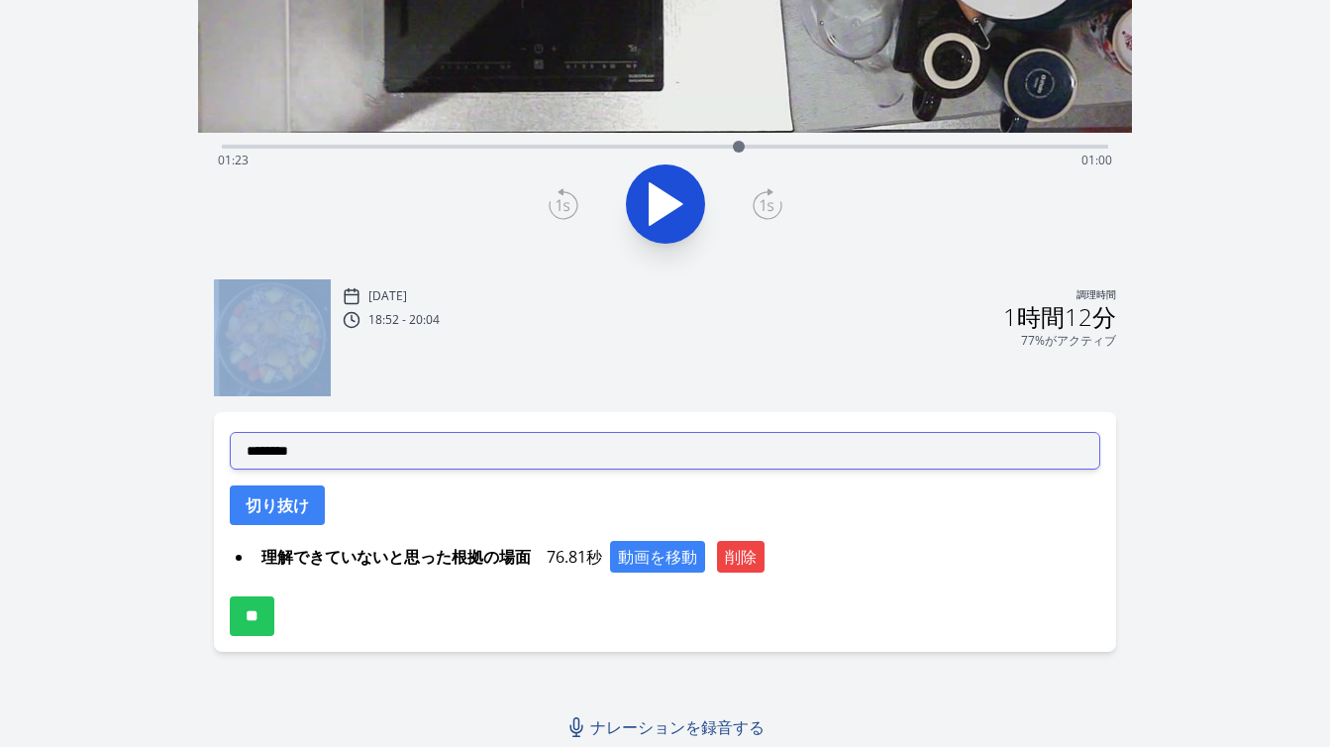
click at [539, 460] on select "**********" at bounding box center [665, 451] width 870 height 38
select select "**********"
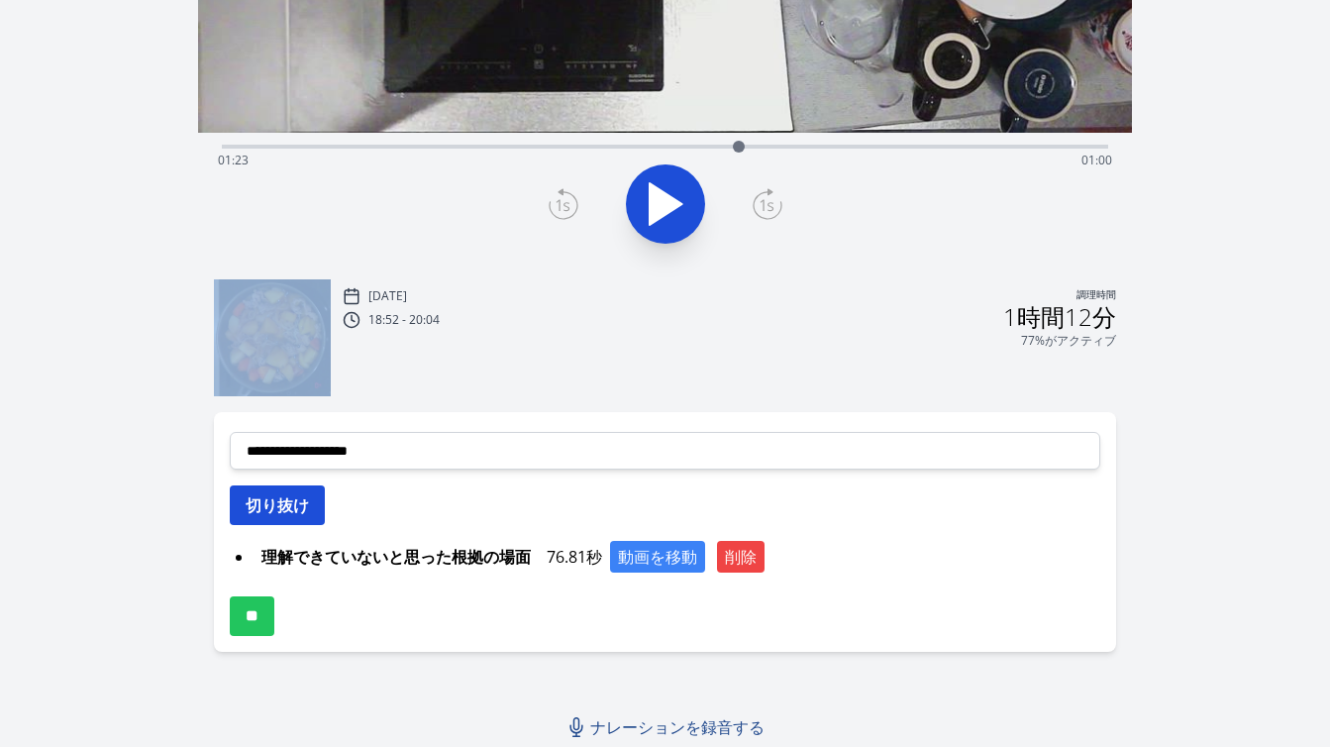
click at [289, 517] on button "切り抜け" at bounding box center [277, 505] width 95 height 40
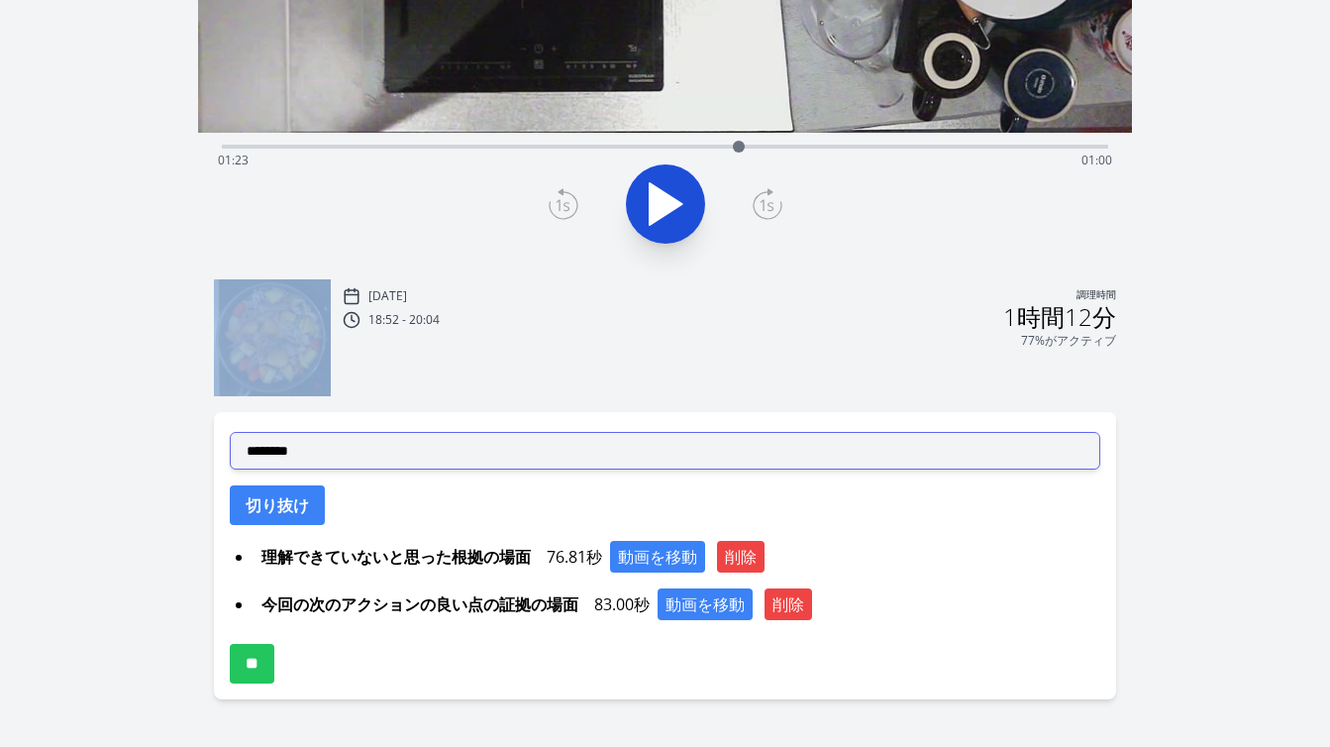
click at [565, 455] on select "**********" at bounding box center [665, 451] width 870 height 38
select select "**********"
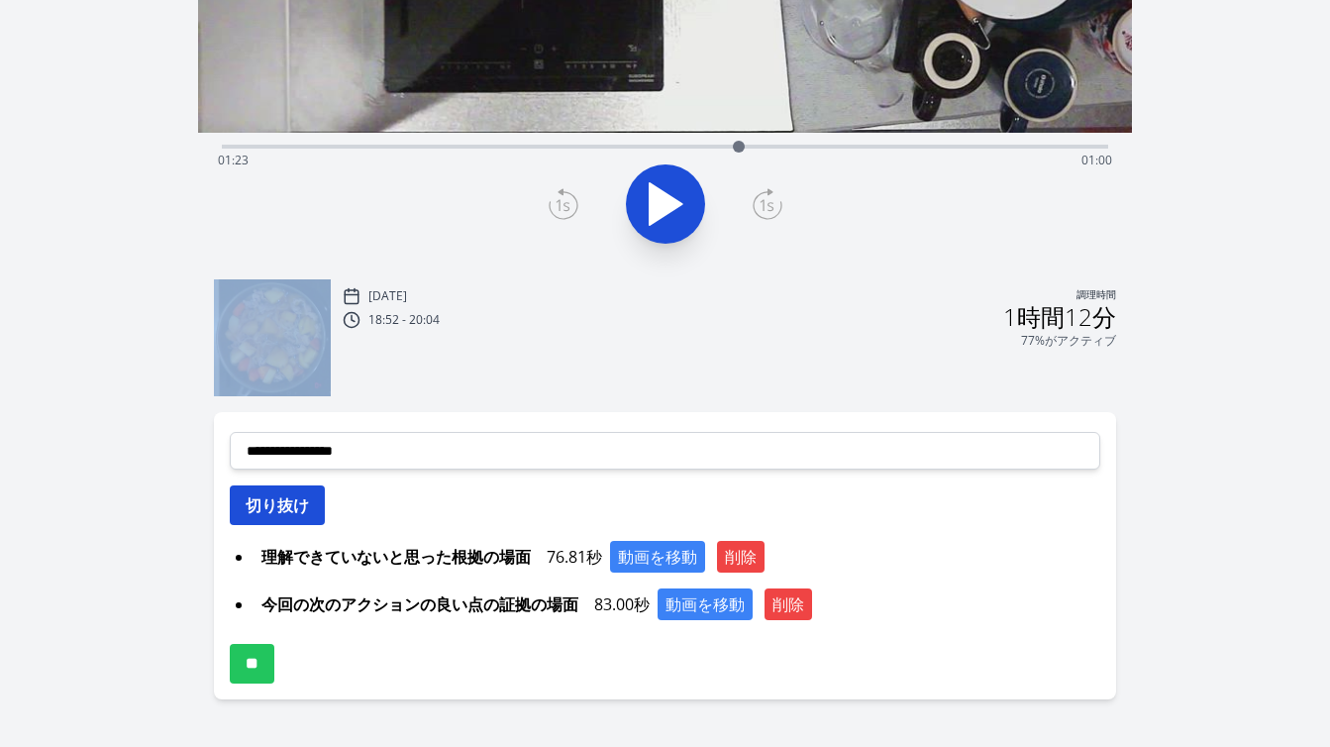
click at [299, 516] on button "切り抜け" at bounding box center [277, 505] width 95 height 40
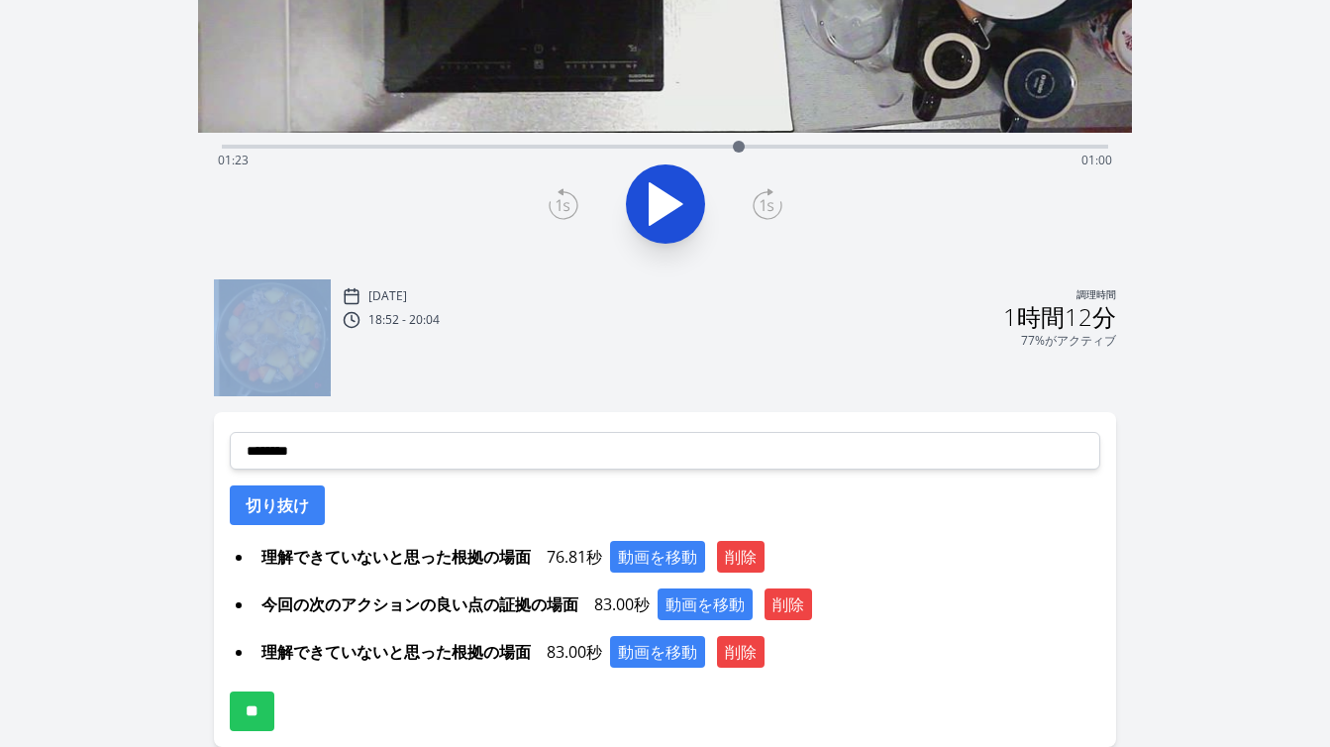
scroll to position [406, 0]
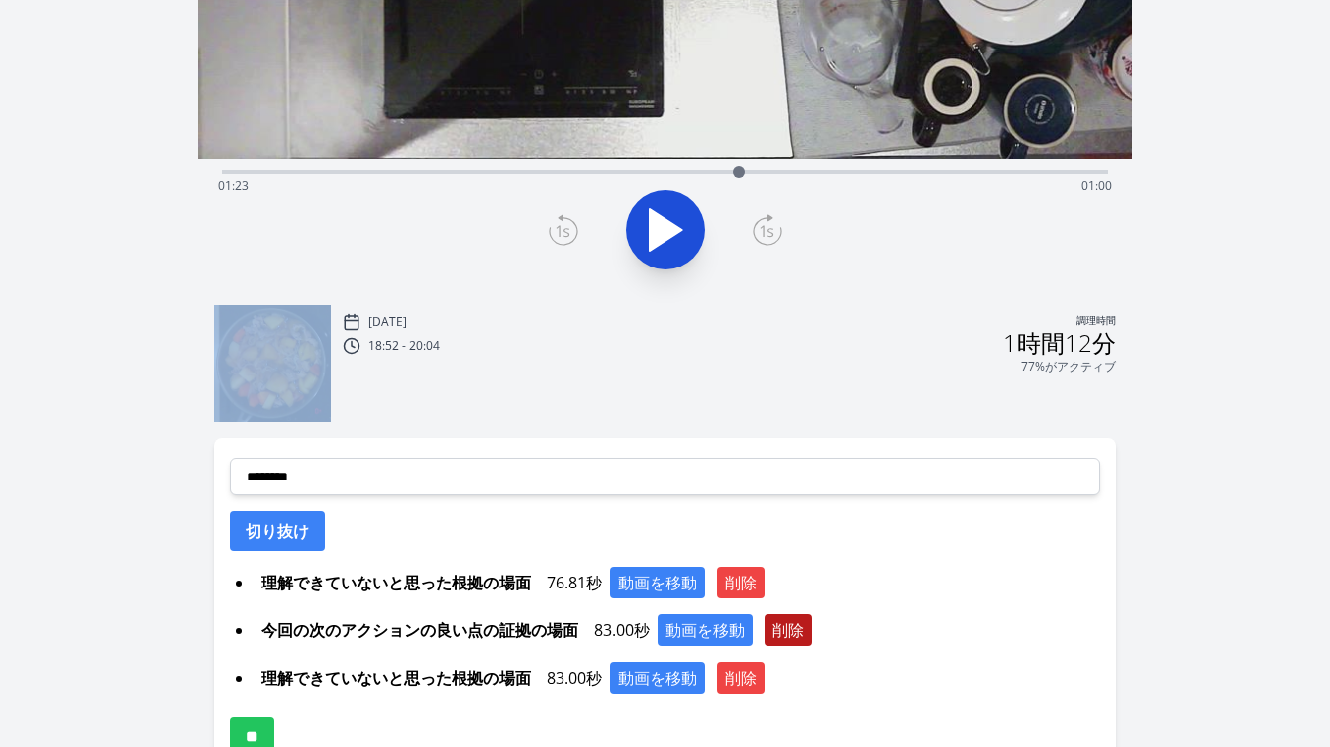
click at [784, 625] on font "削除" at bounding box center [788, 630] width 32 height 22
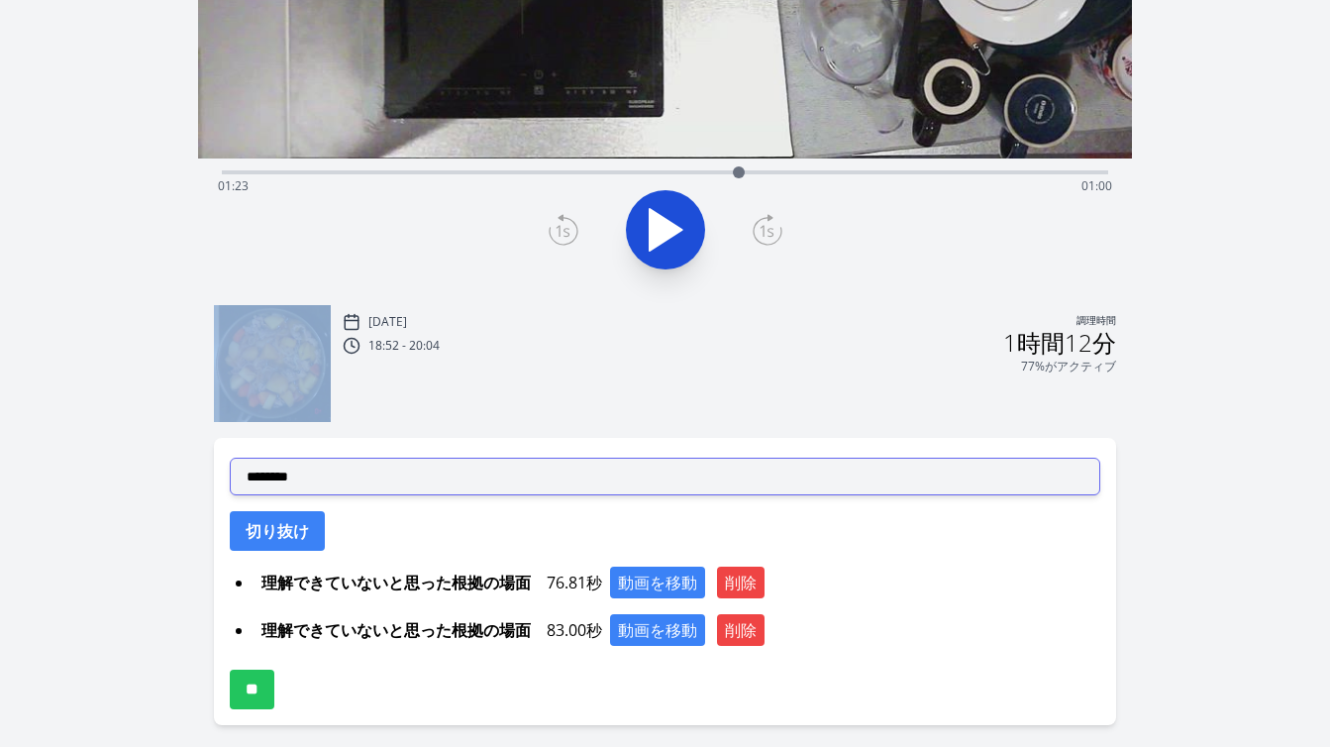
click at [388, 471] on select "**********" at bounding box center [665, 477] width 870 height 38
select select "**********"
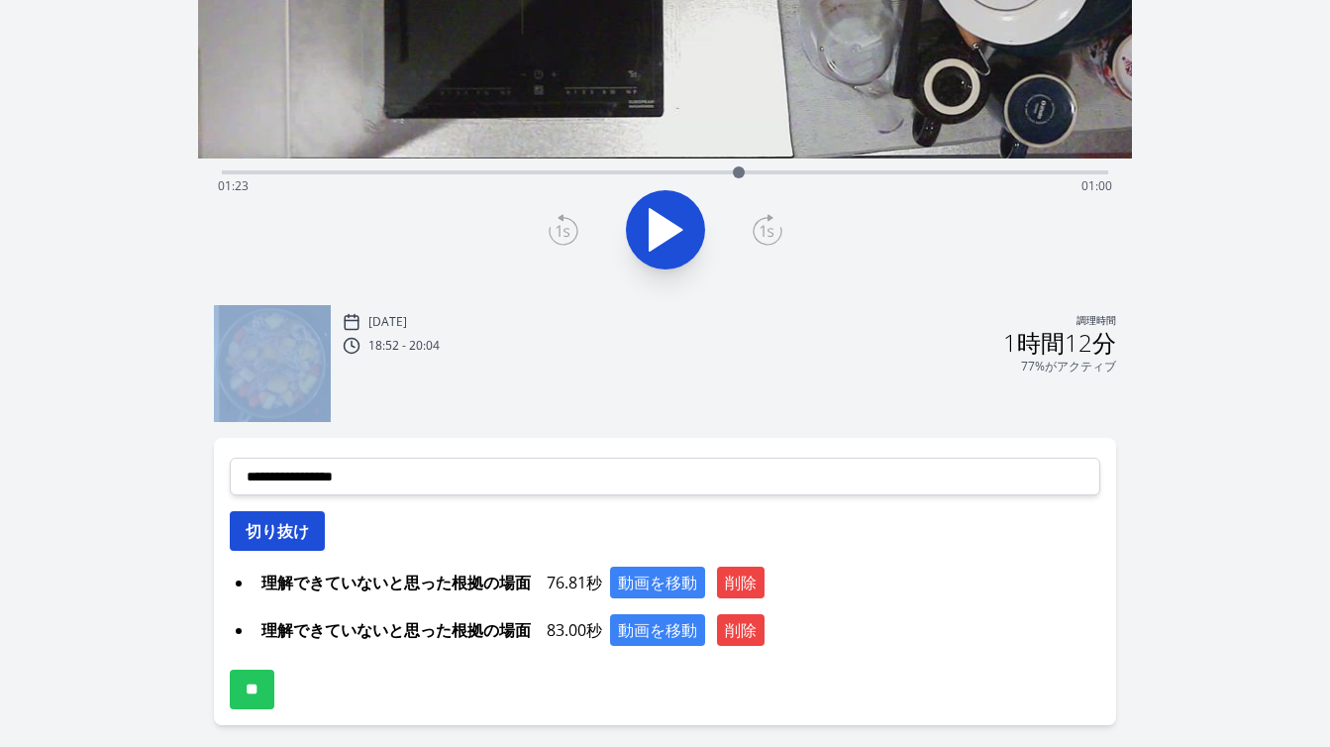
click at [291, 522] on font "切り抜け" at bounding box center [277, 531] width 63 height 22
select select
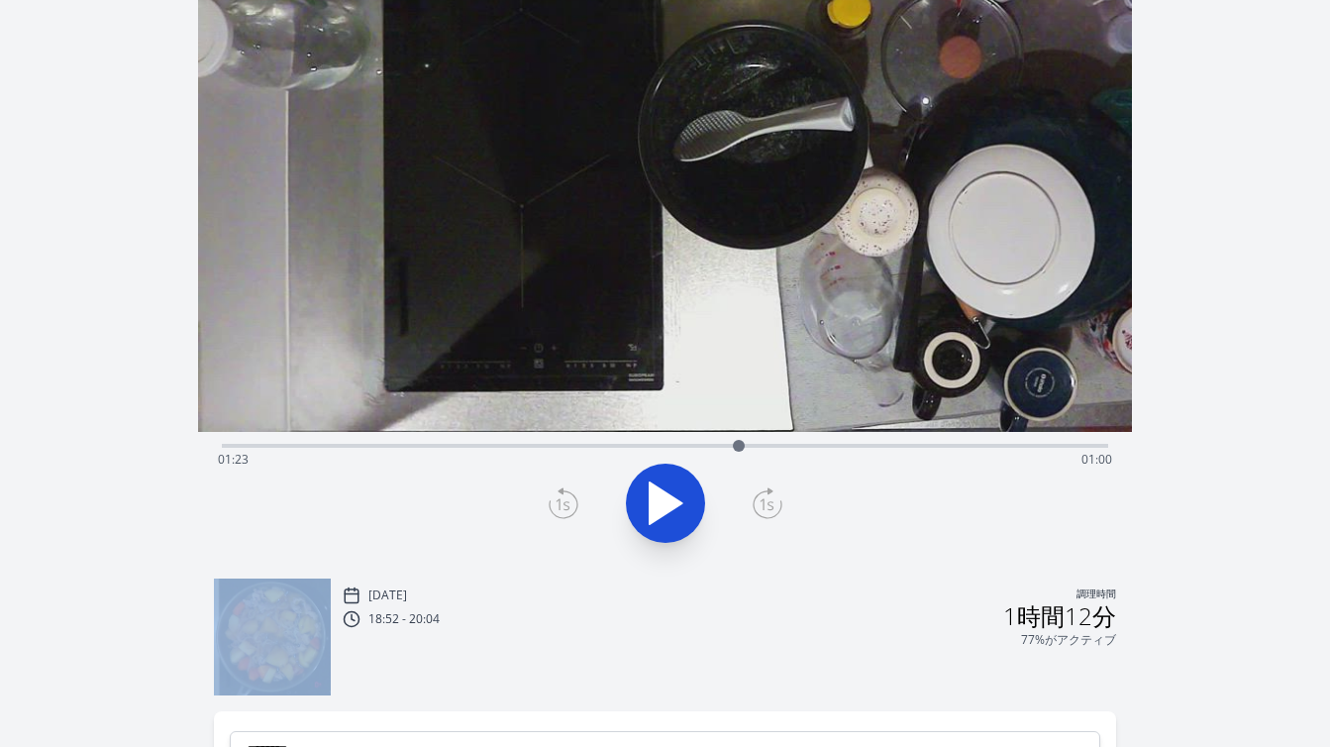
scroll to position [128, 0]
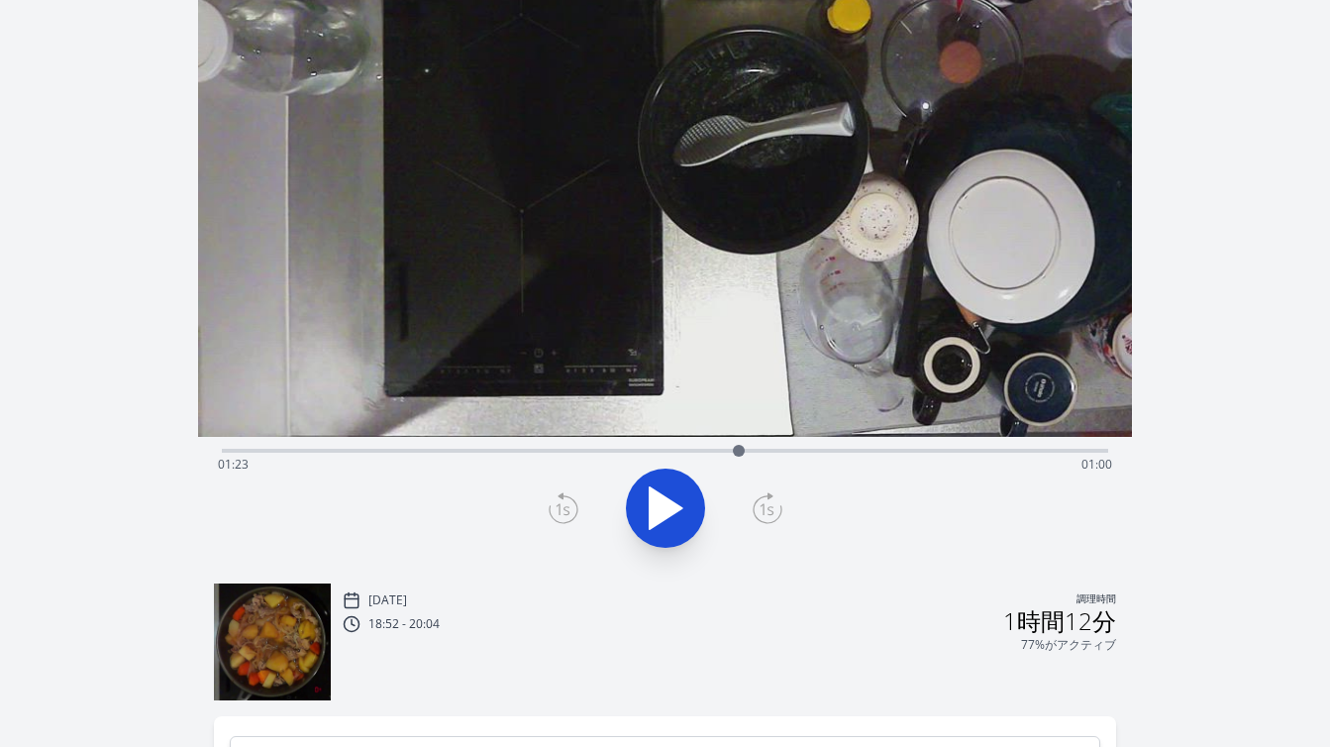
click at [690, 450] on div "経過時間: 01:23 残り時間: 01:00" at bounding box center [665, 465] width 894 height 32
click at [672, 449] on div "経過時間: 01:15 残り時間: 01:08" at bounding box center [665, 465] width 894 height 32
click at [693, 451] on div "経過時間: 01:12 残り時間: 01:10" at bounding box center [665, 465] width 894 height 32
click at [707, 448] on div at bounding box center [693, 451] width 30 height 30
click at [725, 452] on div "経過時間: 01:17 残り時間: 01:05" at bounding box center [665, 465] width 894 height 32
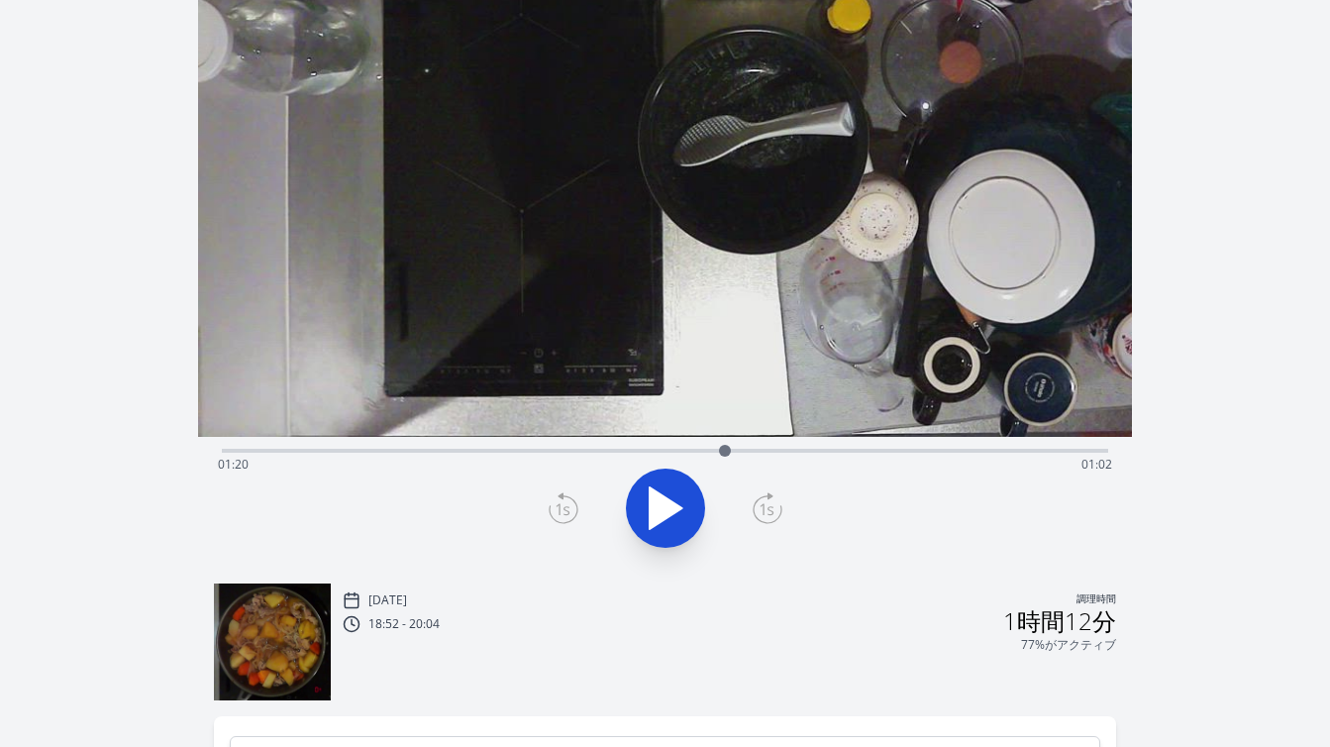
click at [710, 454] on div at bounding box center [725, 451] width 30 height 30
click at [703, 454] on div at bounding box center [709, 451] width 30 height 30
click at [711, 454] on div at bounding box center [703, 451] width 30 height 30
click at [722, 451] on div at bounding box center [711, 451] width 30 height 30
click at [730, 451] on div at bounding box center [722, 451] width 30 height 30
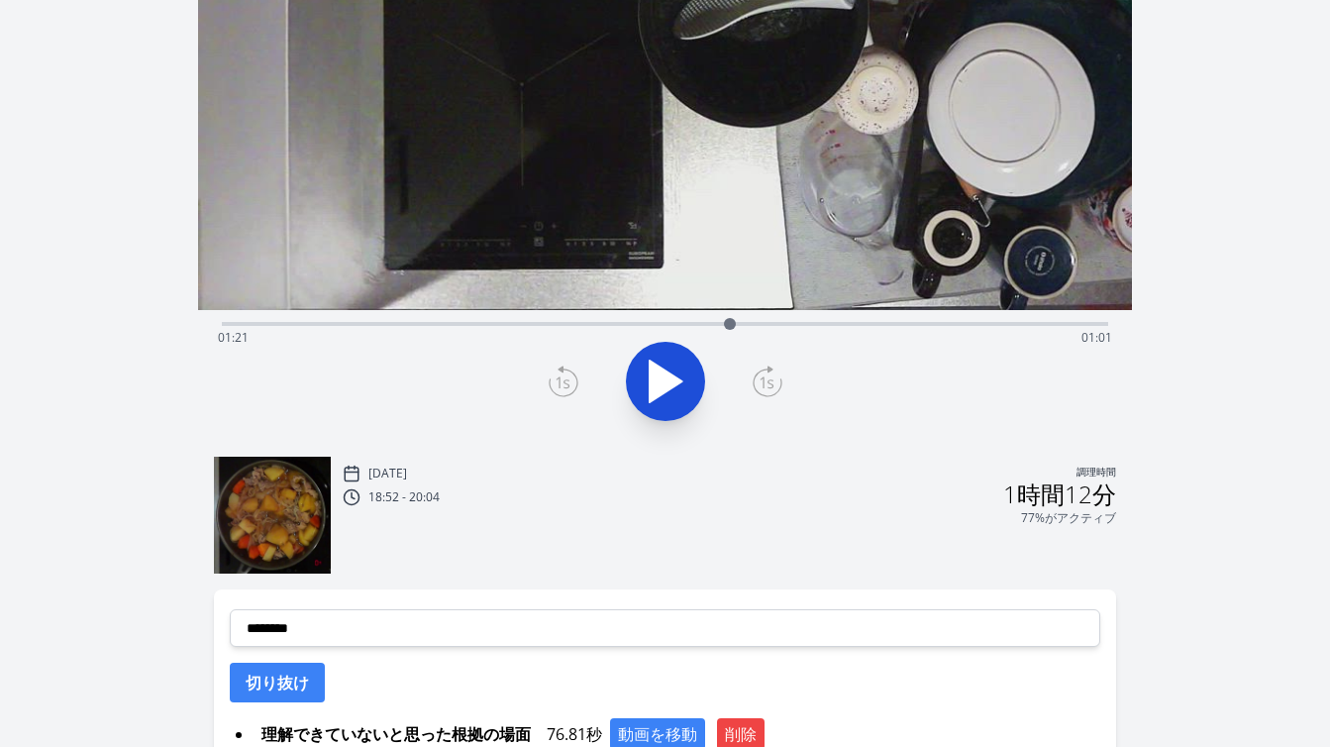
scroll to position [527, 0]
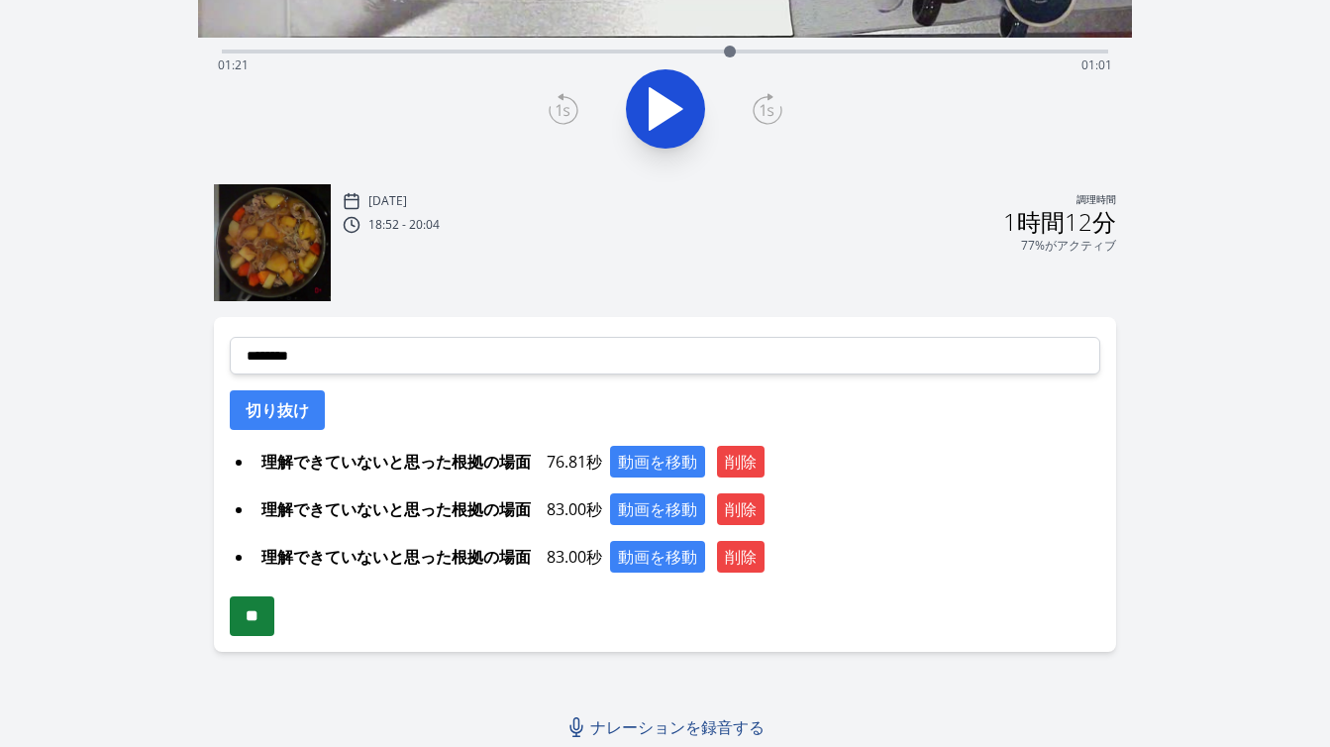
click at [266, 620] on input "**" at bounding box center [252, 616] width 45 height 40
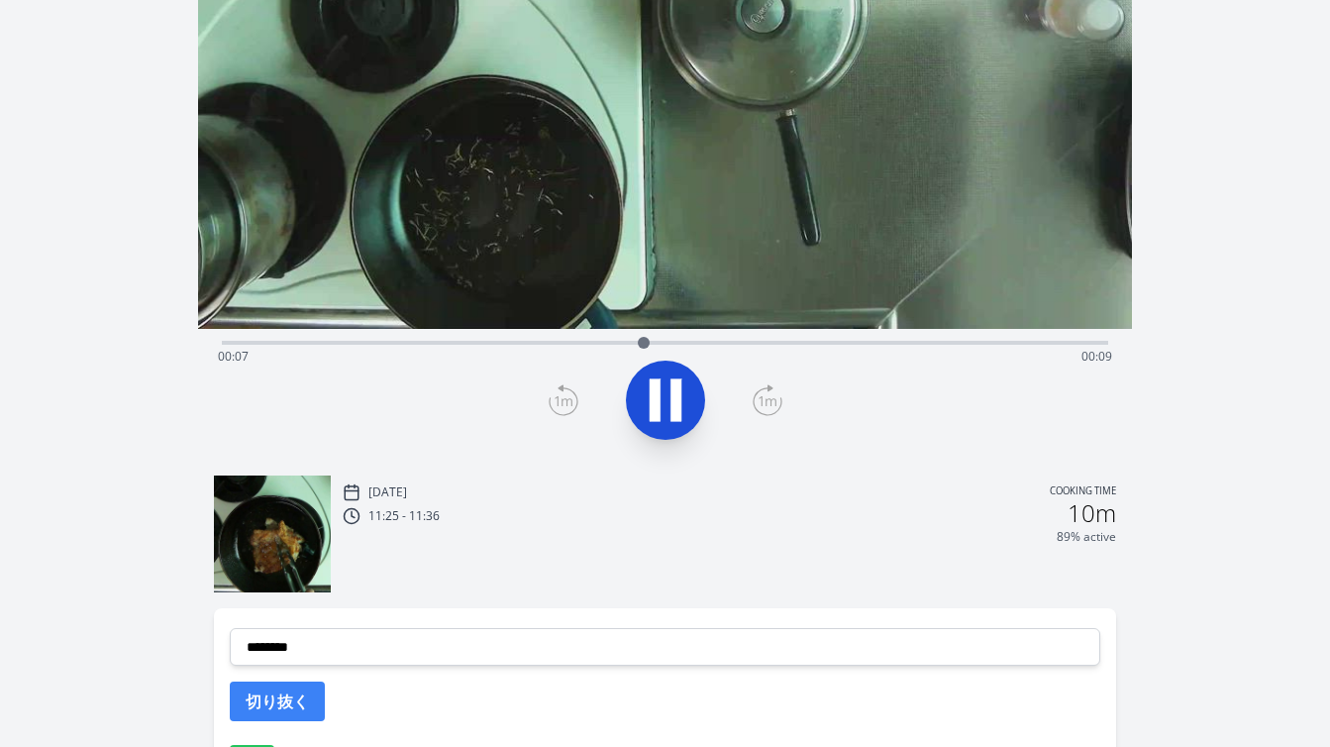
scroll to position [260, 0]
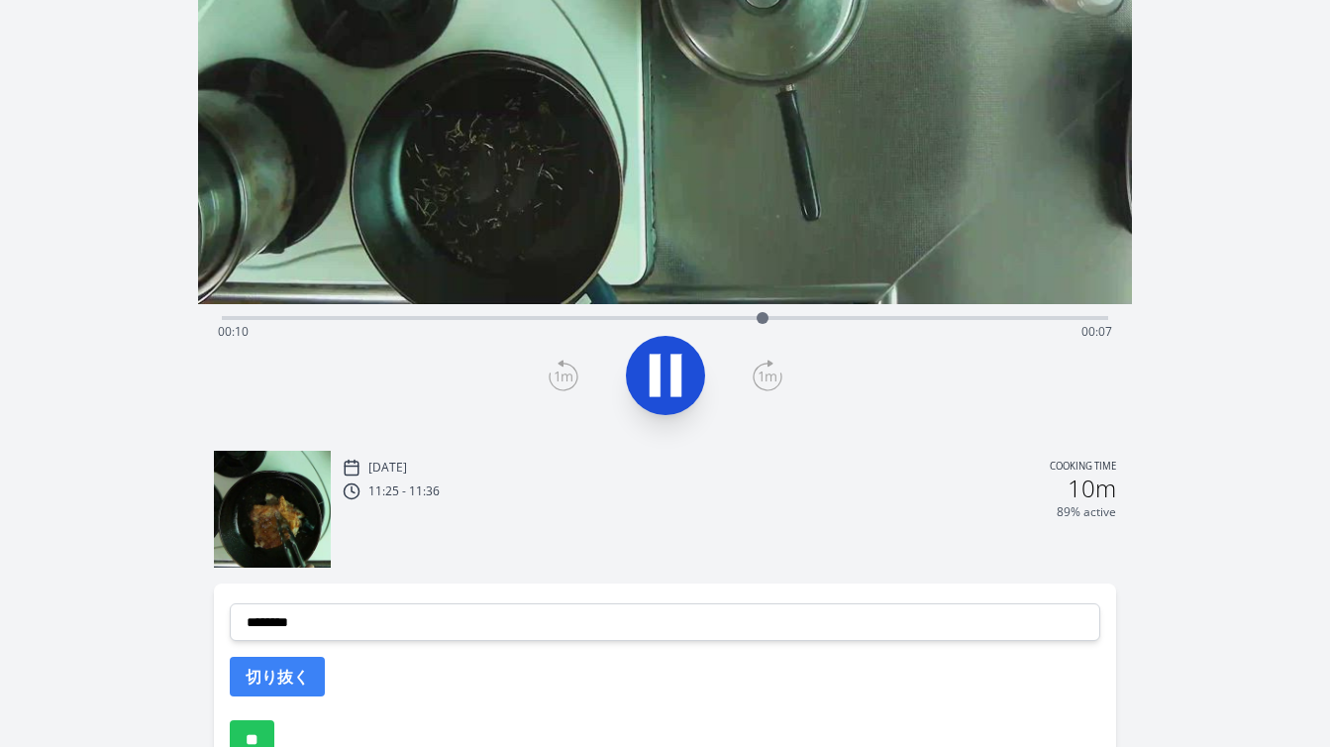
click at [667, 397] on icon at bounding box center [665, 375] width 55 height 55
click at [667, 398] on icon at bounding box center [665, 375] width 55 height 55
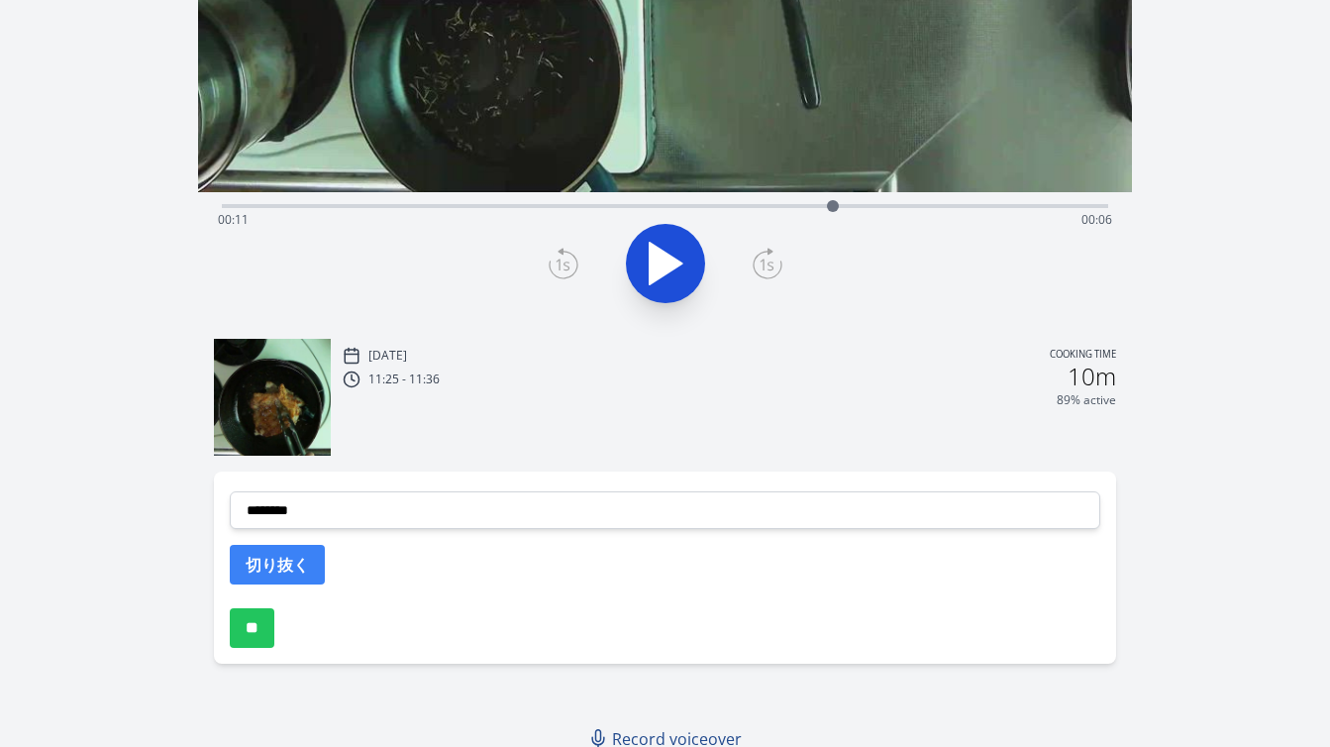
scroll to position [384, 0]
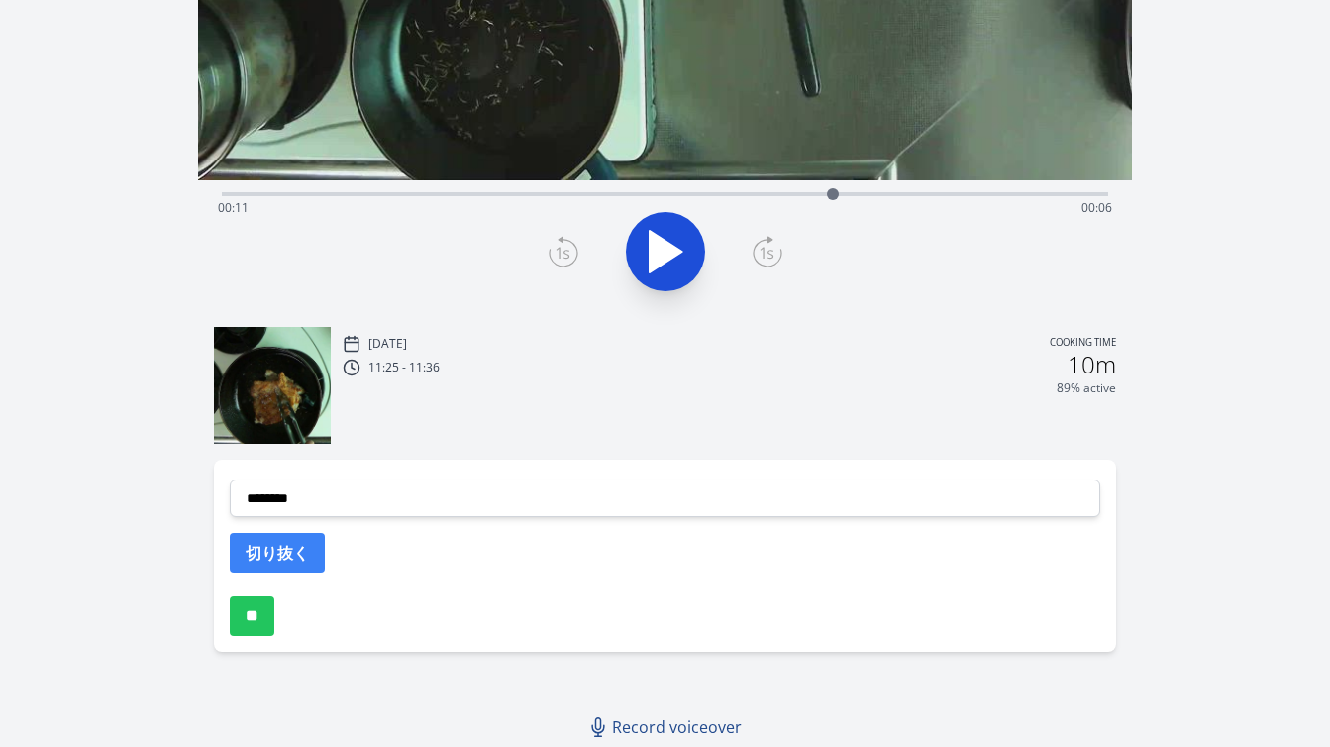
click at [564, 262] on icon at bounding box center [564, 252] width 30 height 32
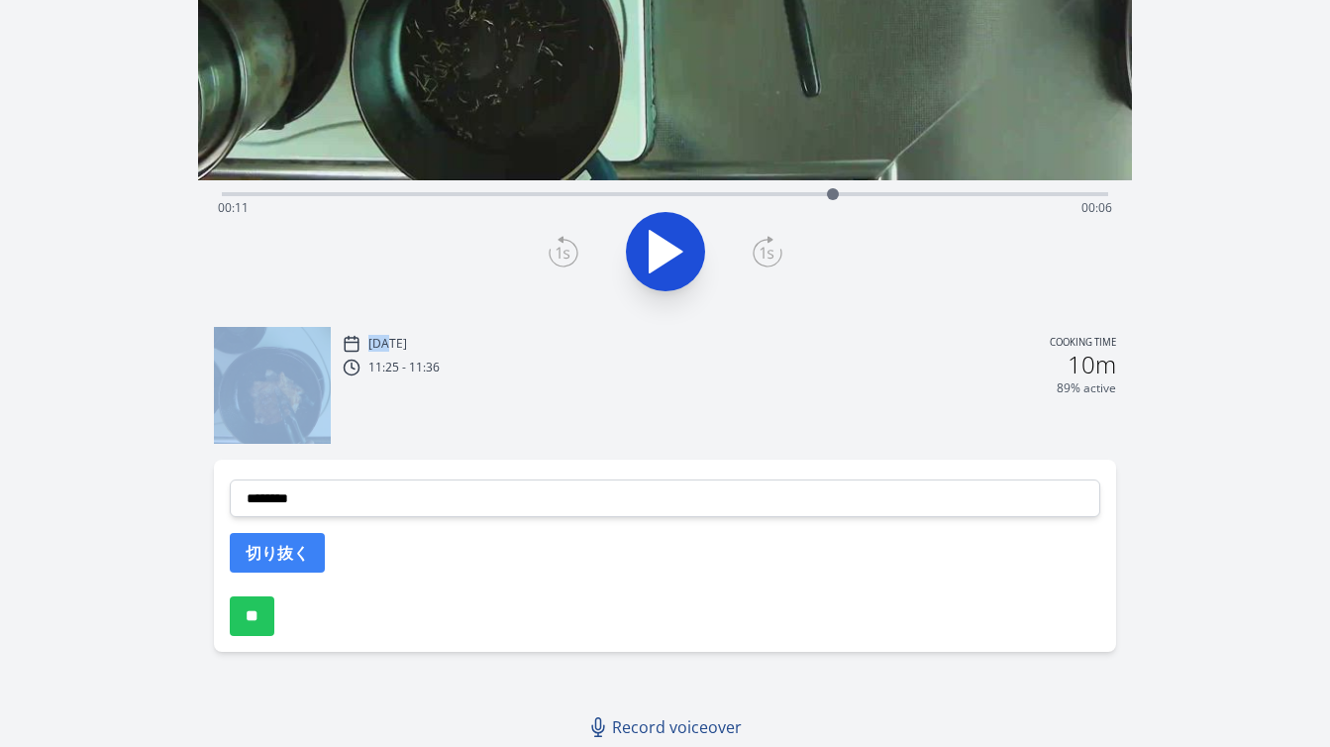
click at [564, 262] on icon at bounding box center [564, 252] width 30 height 32
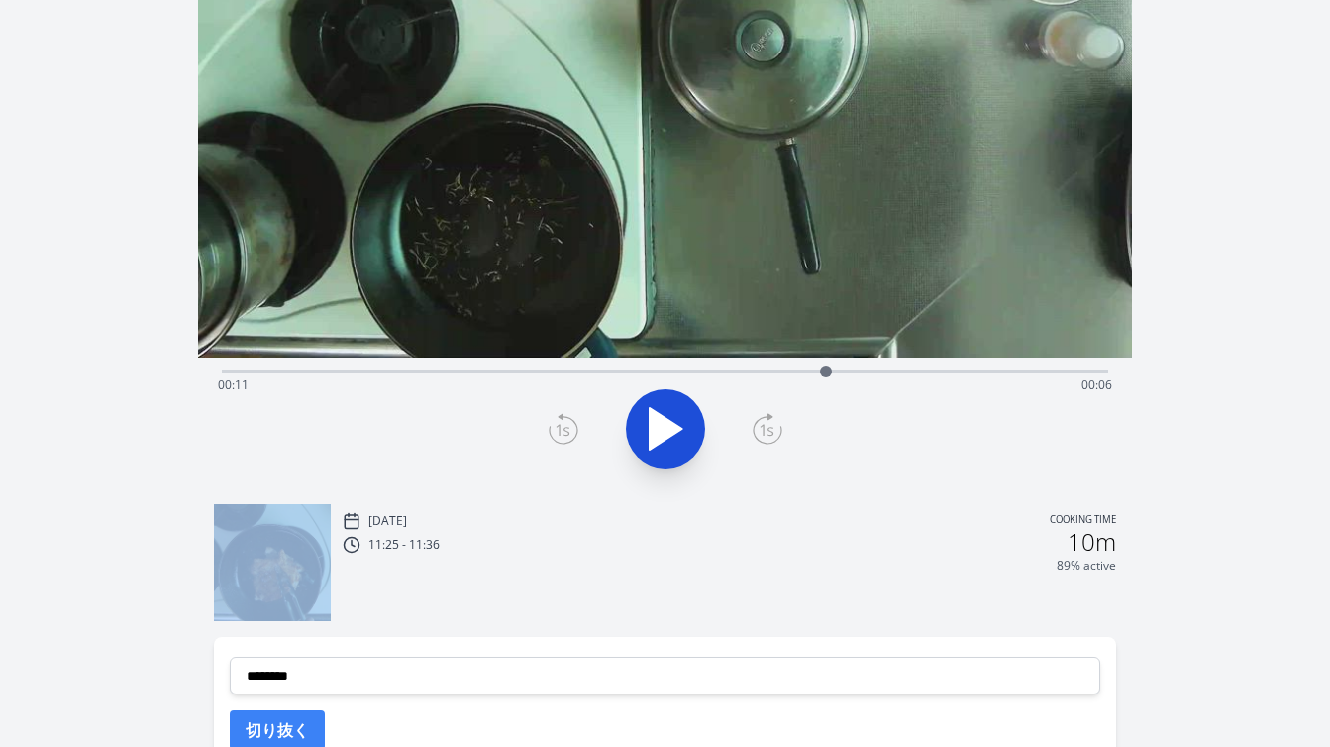
scroll to position [0, 0]
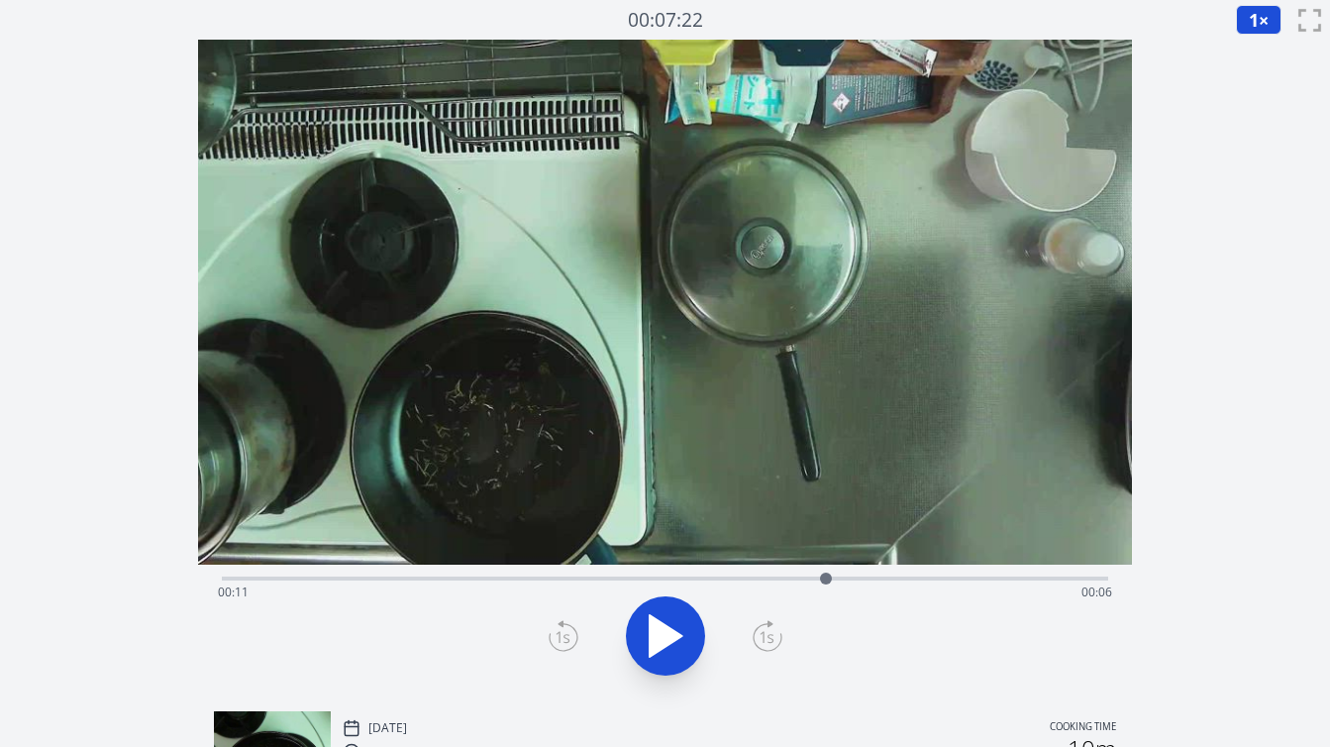
click at [567, 643] on icon at bounding box center [564, 636] width 30 height 32
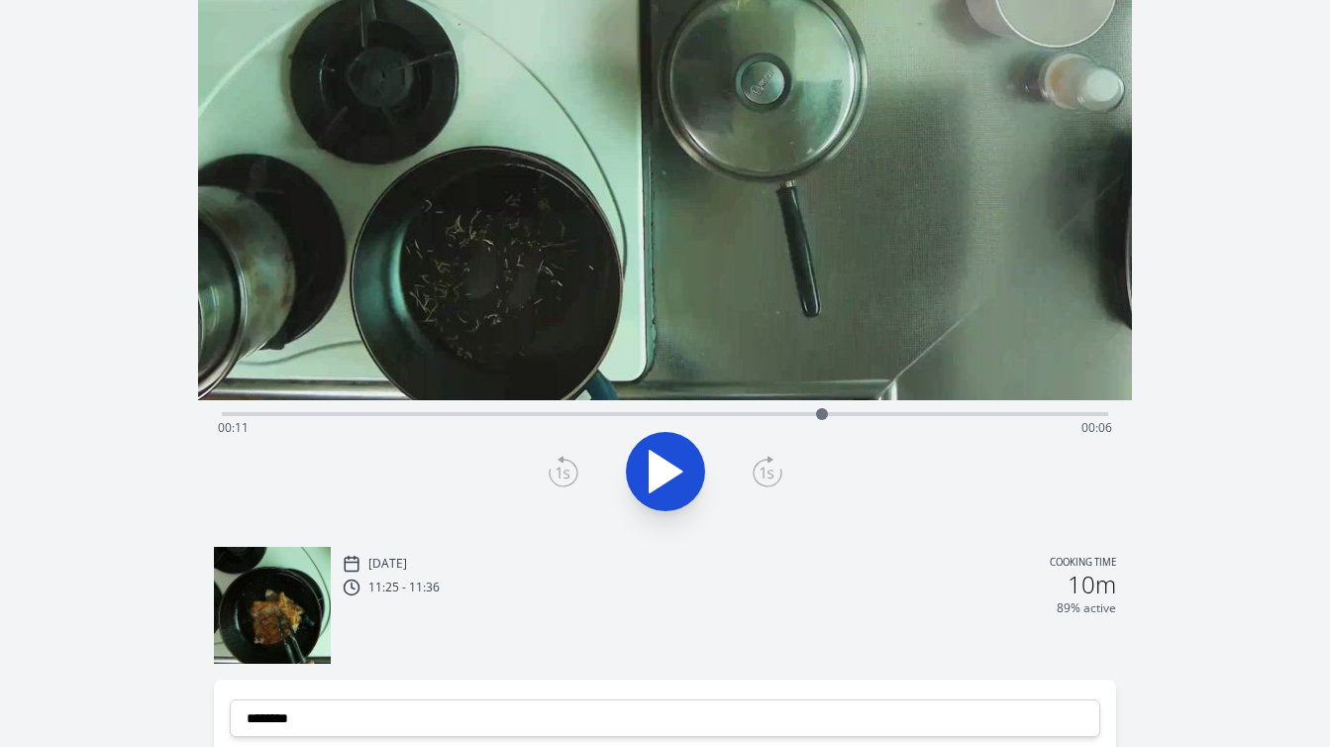
scroll to position [384, 0]
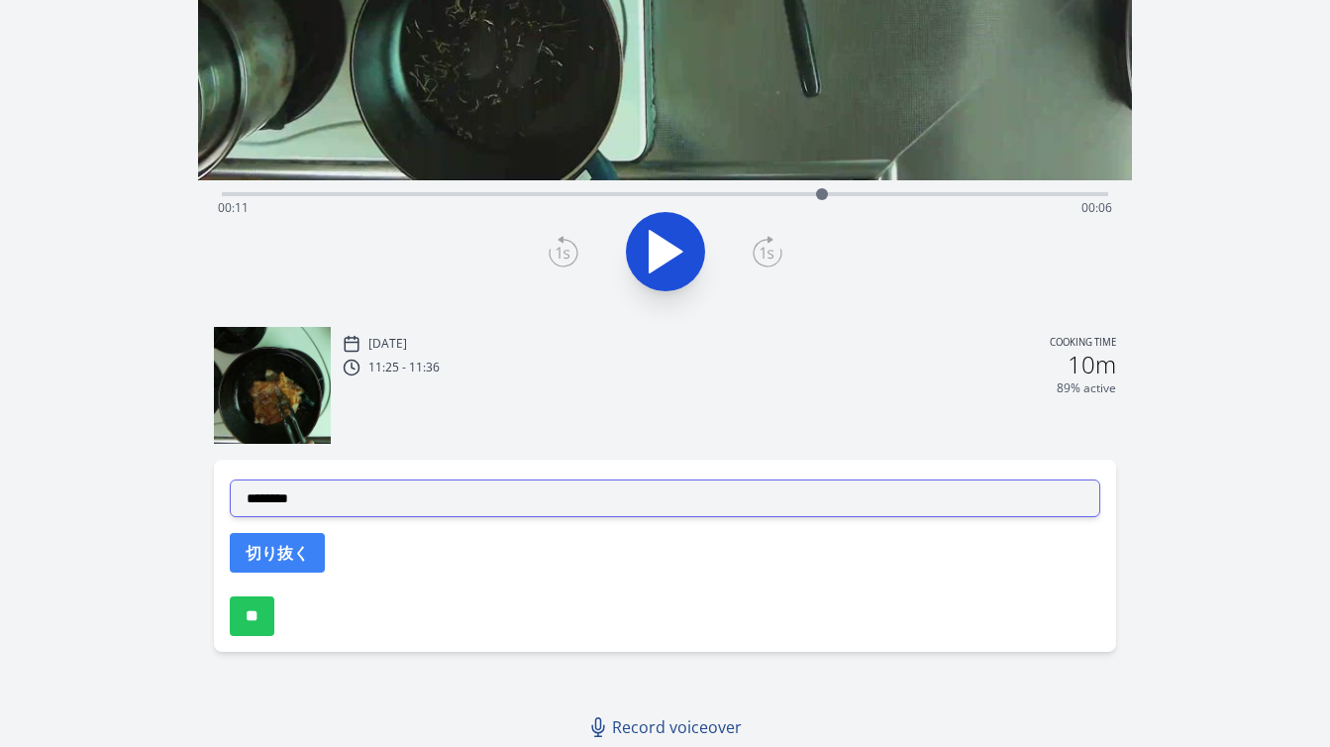
click at [539, 507] on select "**********" at bounding box center [665, 498] width 870 height 38
select select "**********"
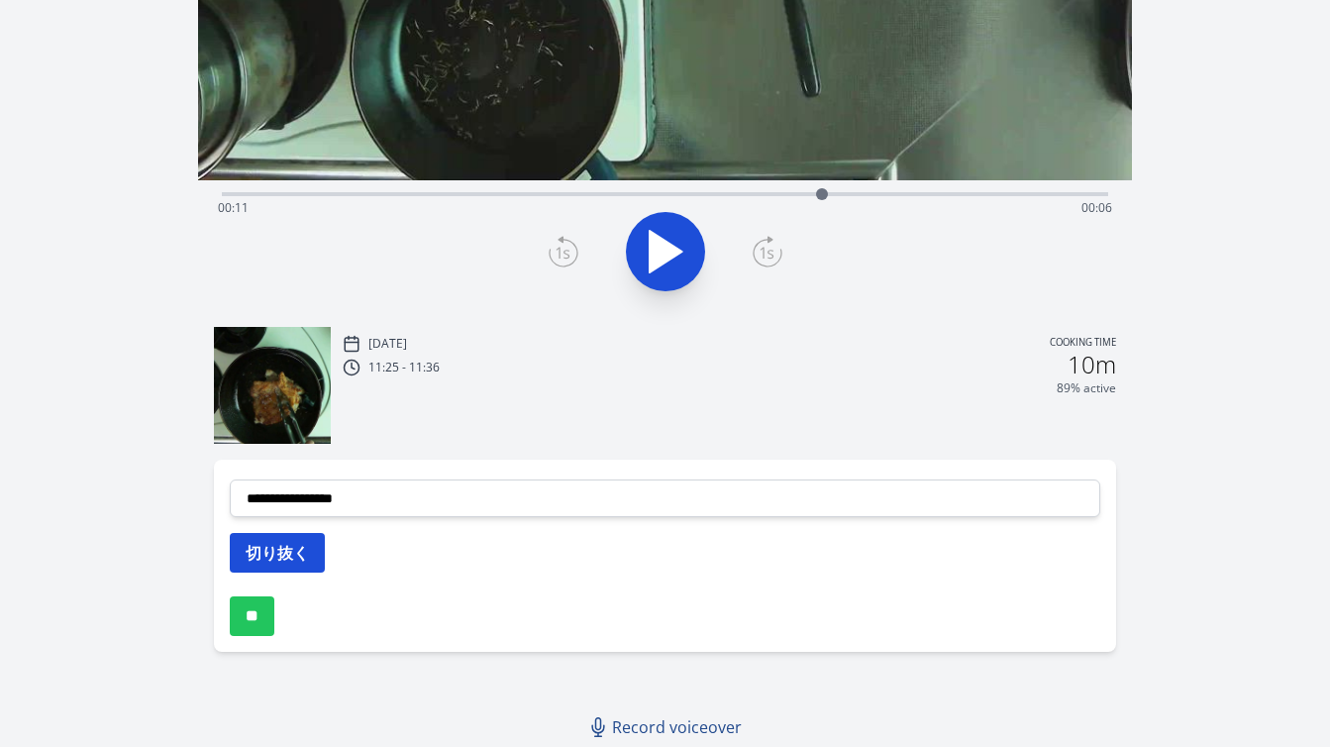
click at [317, 559] on button "切り抜く" at bounding box center [277, 553] width 95 height 40
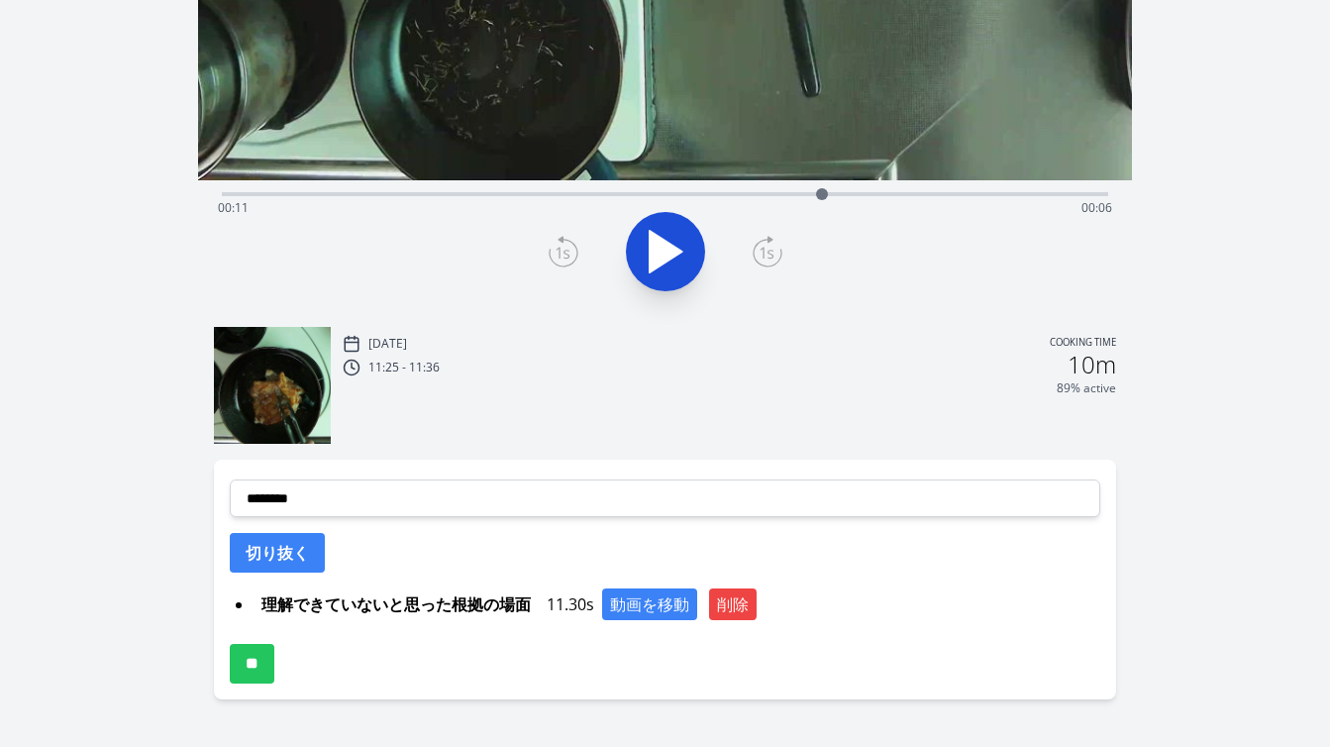
click at [575, 402] on div "Tue, 9th Sep 2025 Cooking time 11:25 - 11:36 10m 89% active" at bounding box center [729, 387] width 772 height 113
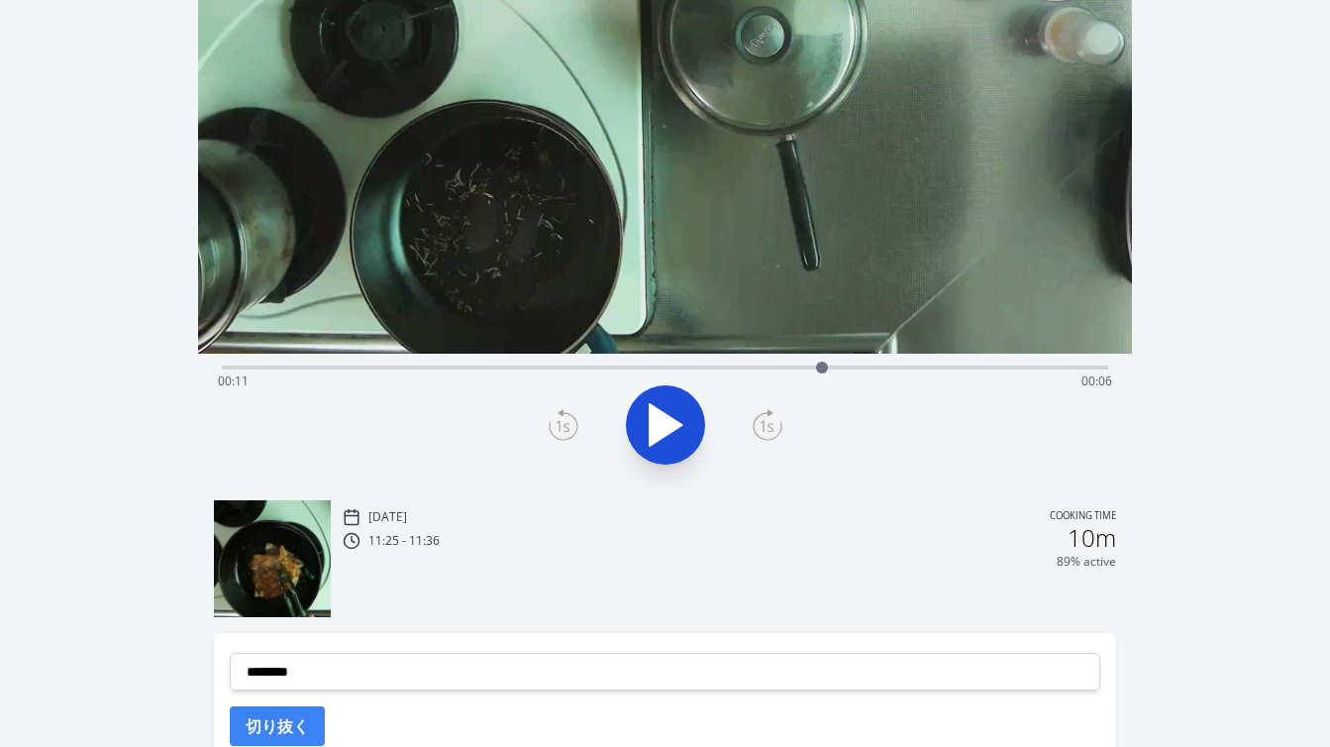
scroll to position [201, 0]
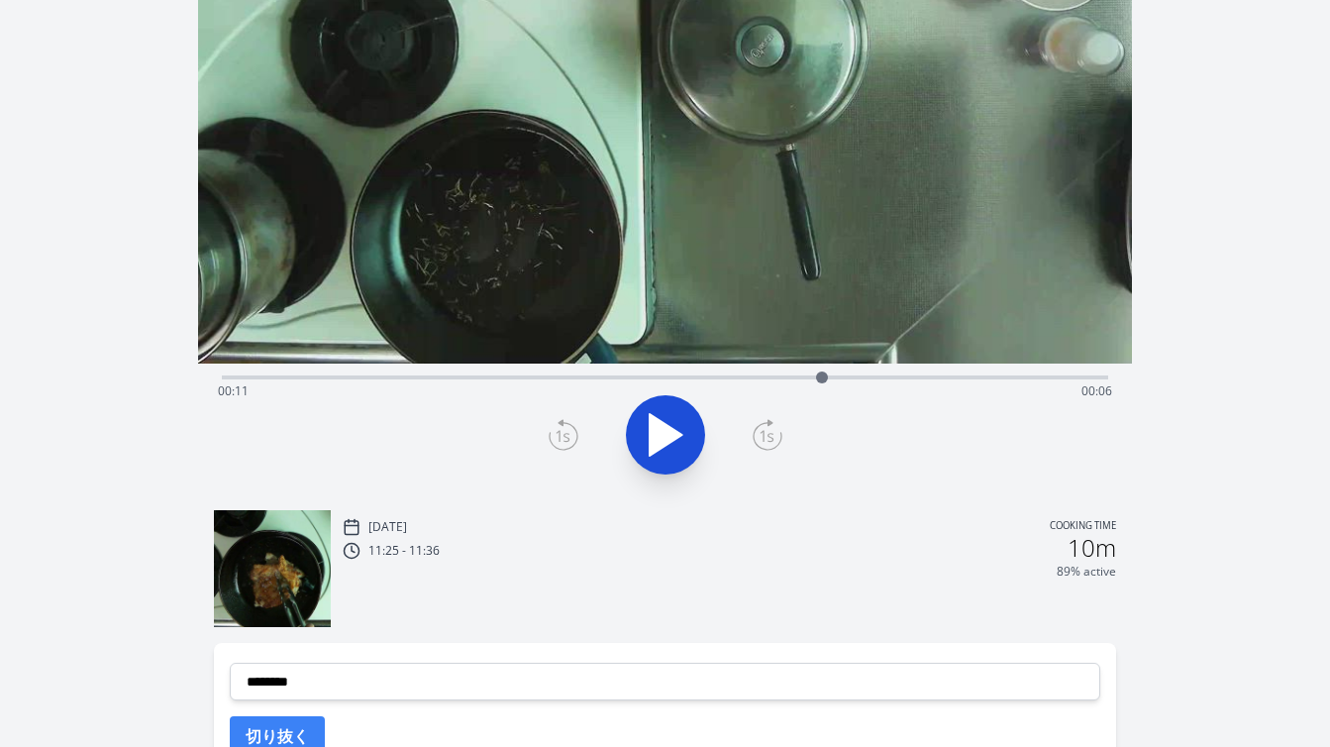
click at [800, 372] on div "Time elapsed: 00:11 Time remaining: 00:06" at bounding box center [665, 375] width 886 height 24
click at [674, 430] on icon at bounding box center [666, 435] width 33 height 42
click at [674, 430] on icon at bounding box center [675, 435] width 11 height 43
click at [1157, 348] on div "Discard Recording? You will not be able to recover this once discarded. Cancel …" at bounding box center [665, 388] width 1330 height 1178
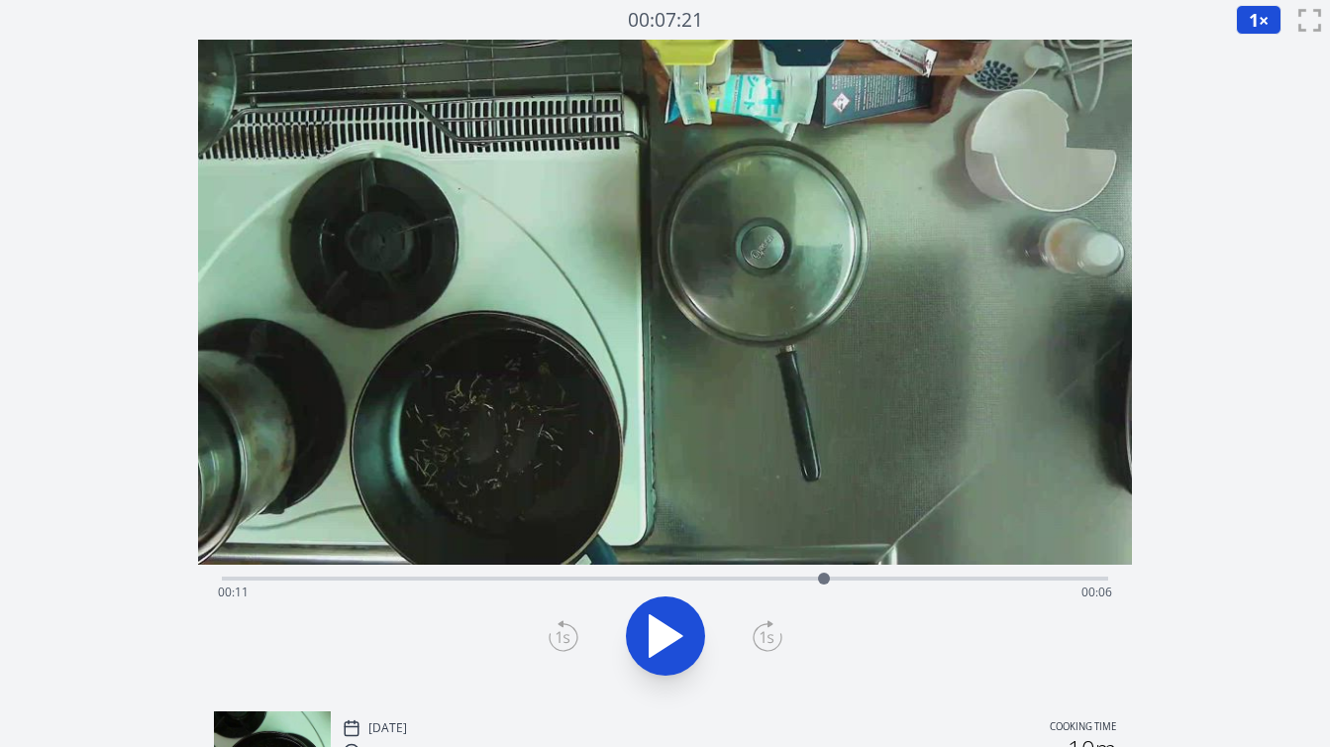
click at [556, 629] on icon at bounding box center [564, 636] width 30 height 32
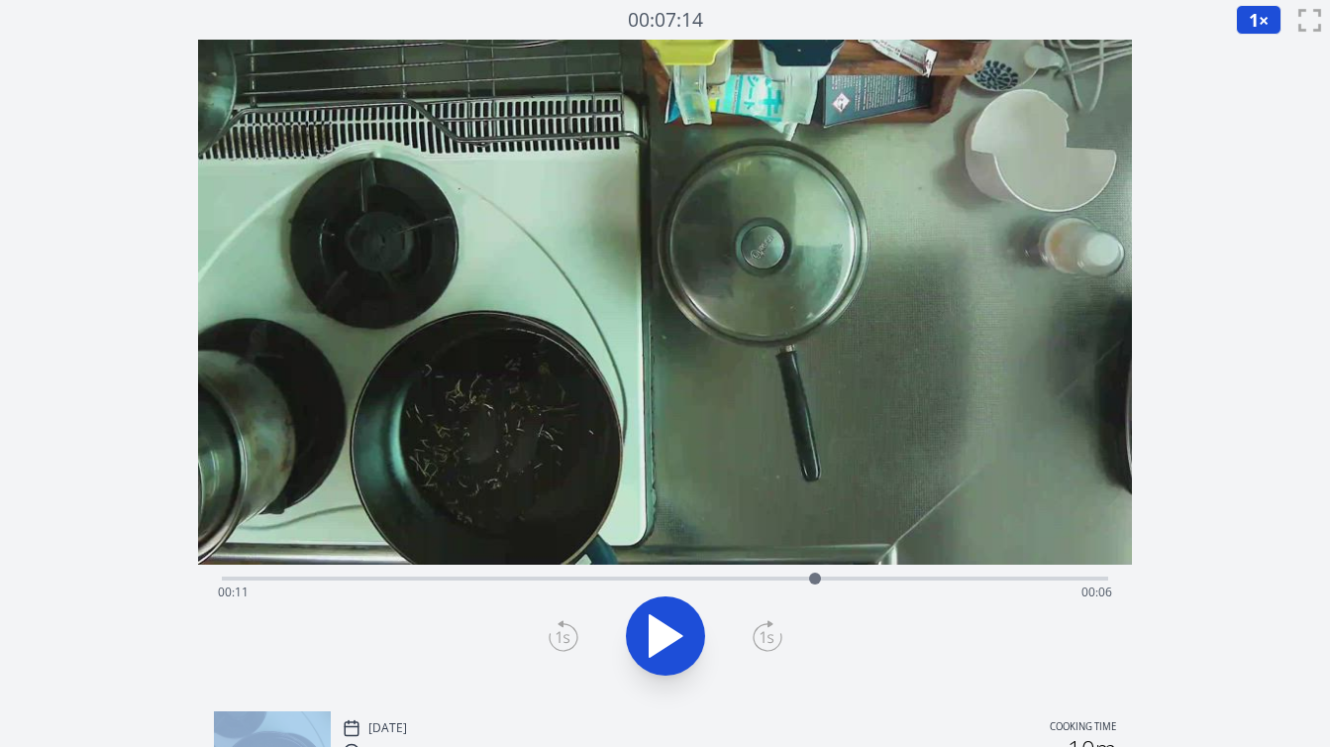
click at [556, 629] on icon at bounding box center [564, 636] width 30 height 32
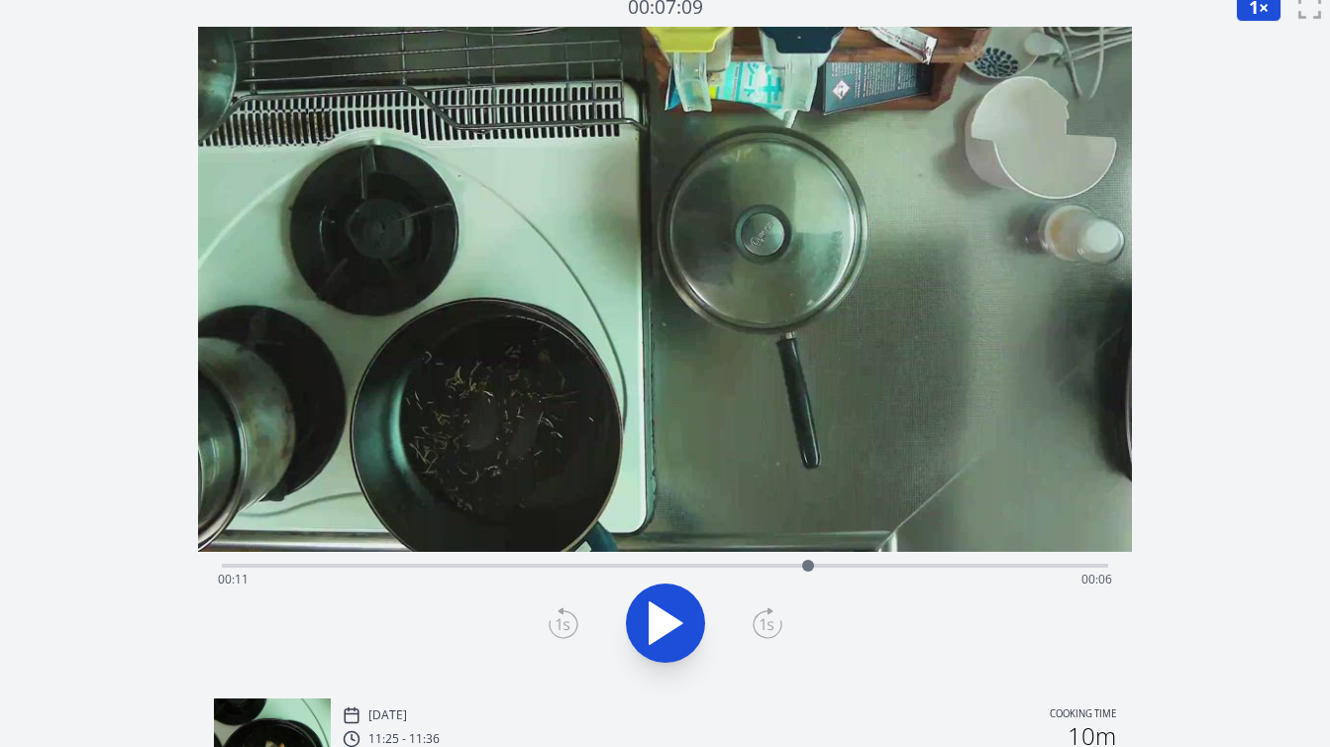
scroll to position [15, 0]
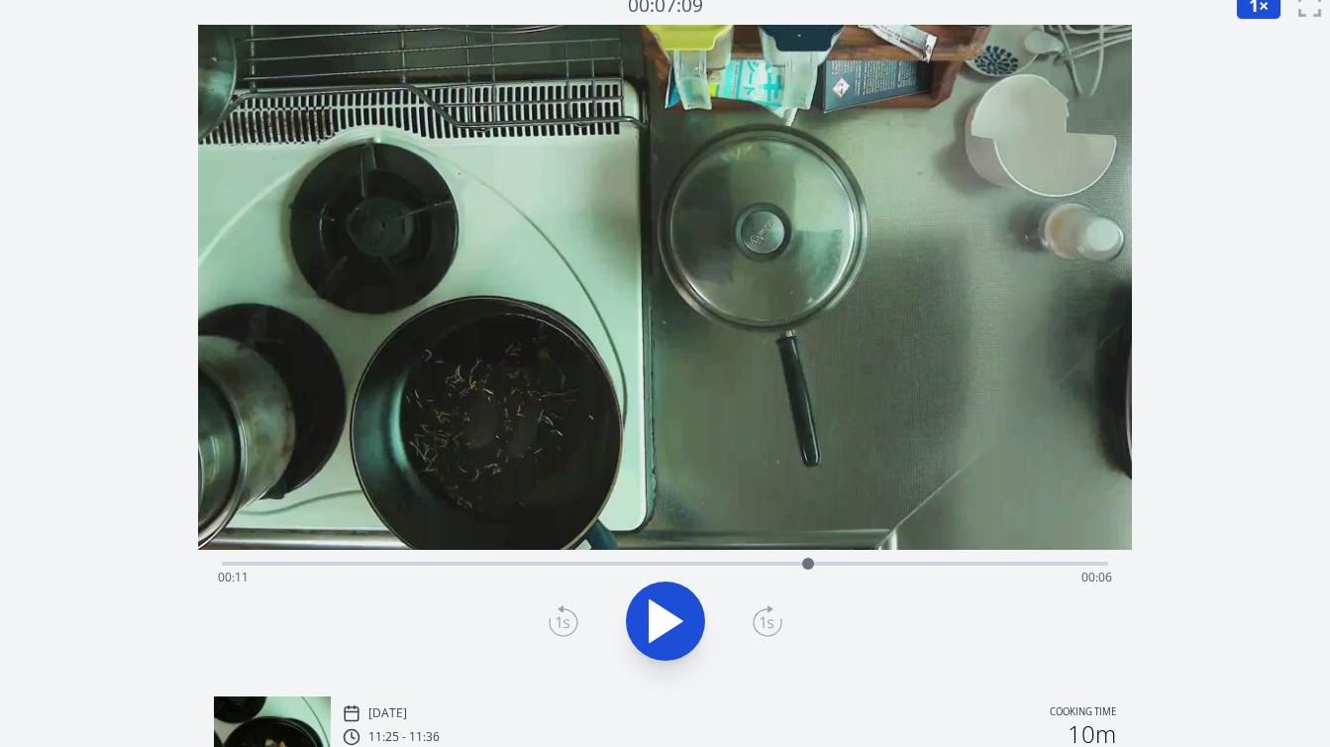
click at [562, 620] on icon at bounding box center [564, 621] width 30 height 32
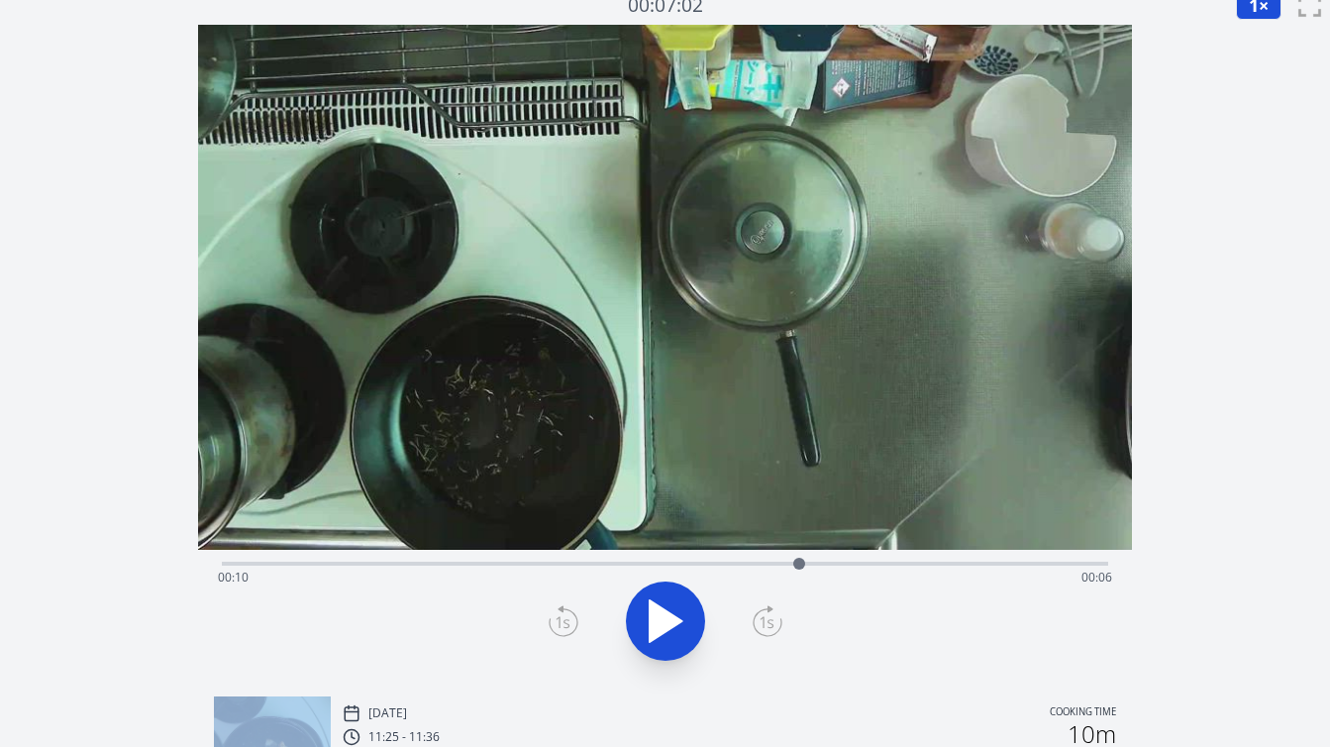
click at [562, 620] on icon at bounding box center [564, 621] width 30 height 32
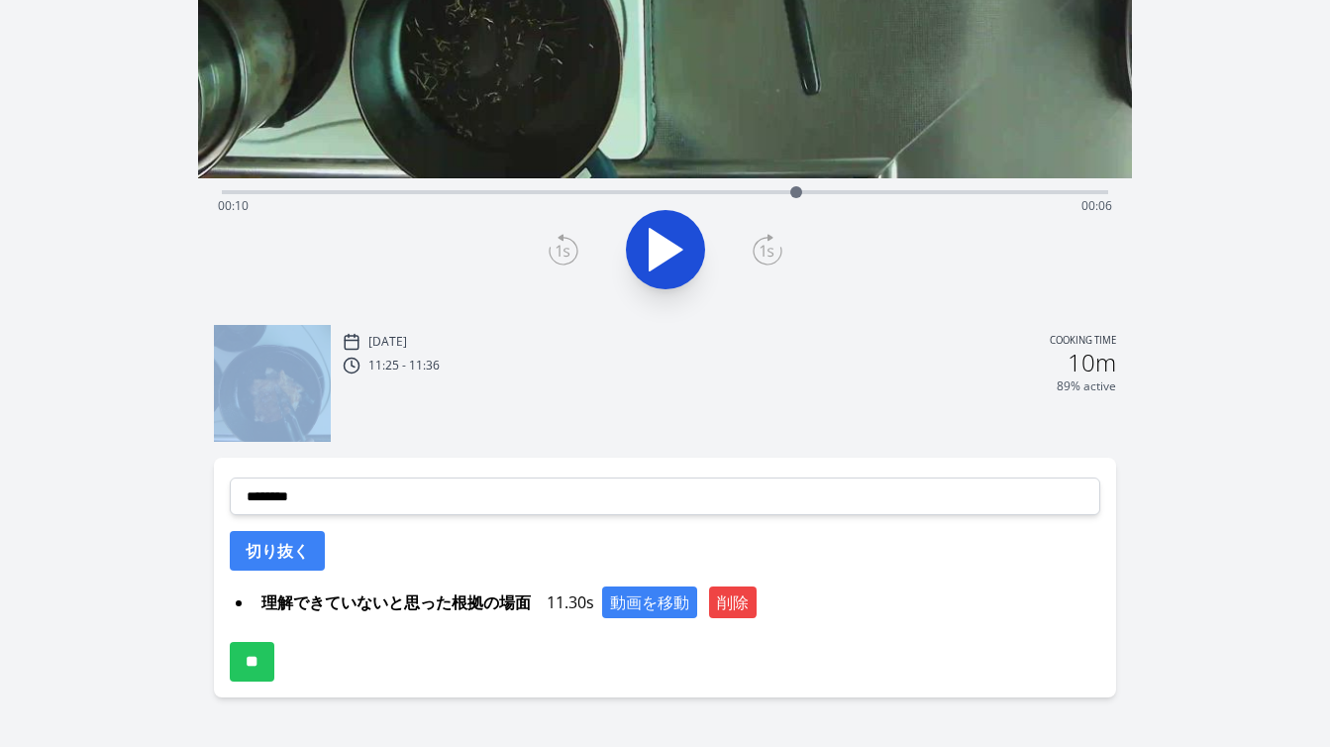
scroll to position [428, 0]
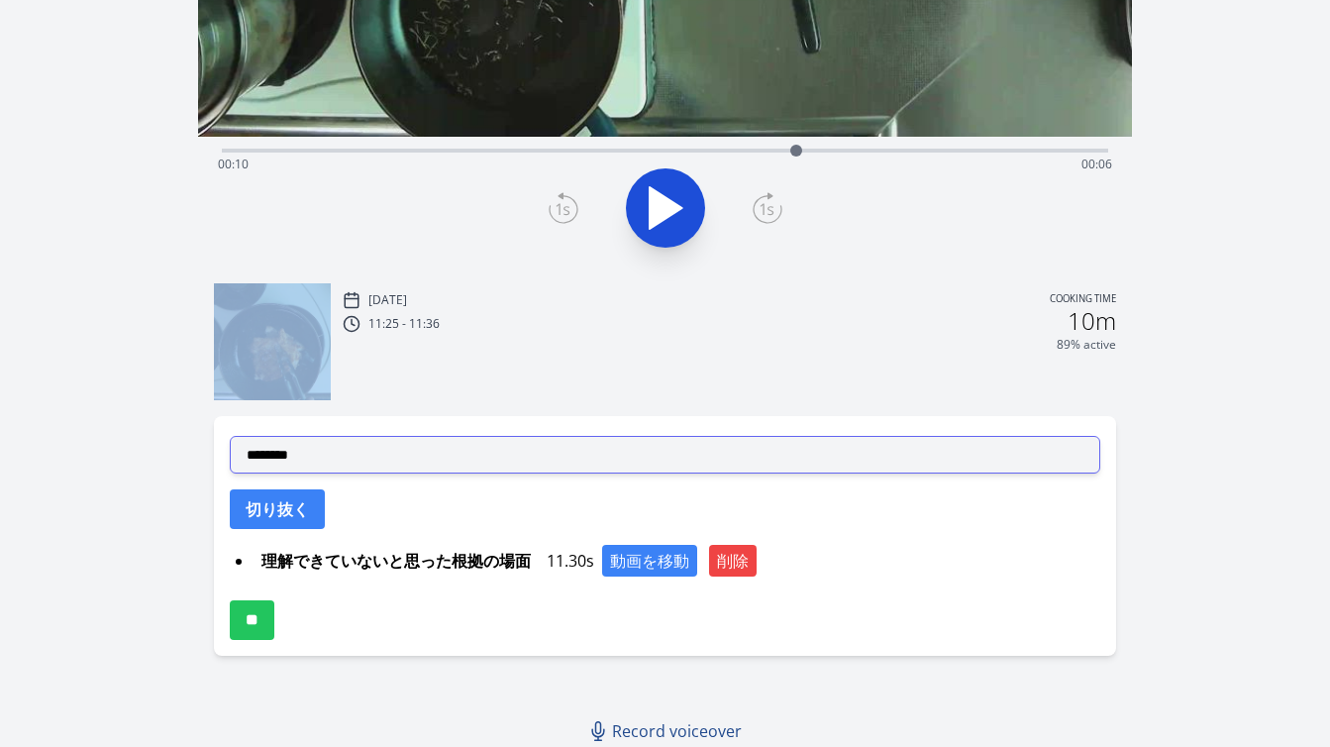
click at [524, 453] on select "**********" at bounding box center [665, 455] width 870 height 38
select select "**********"
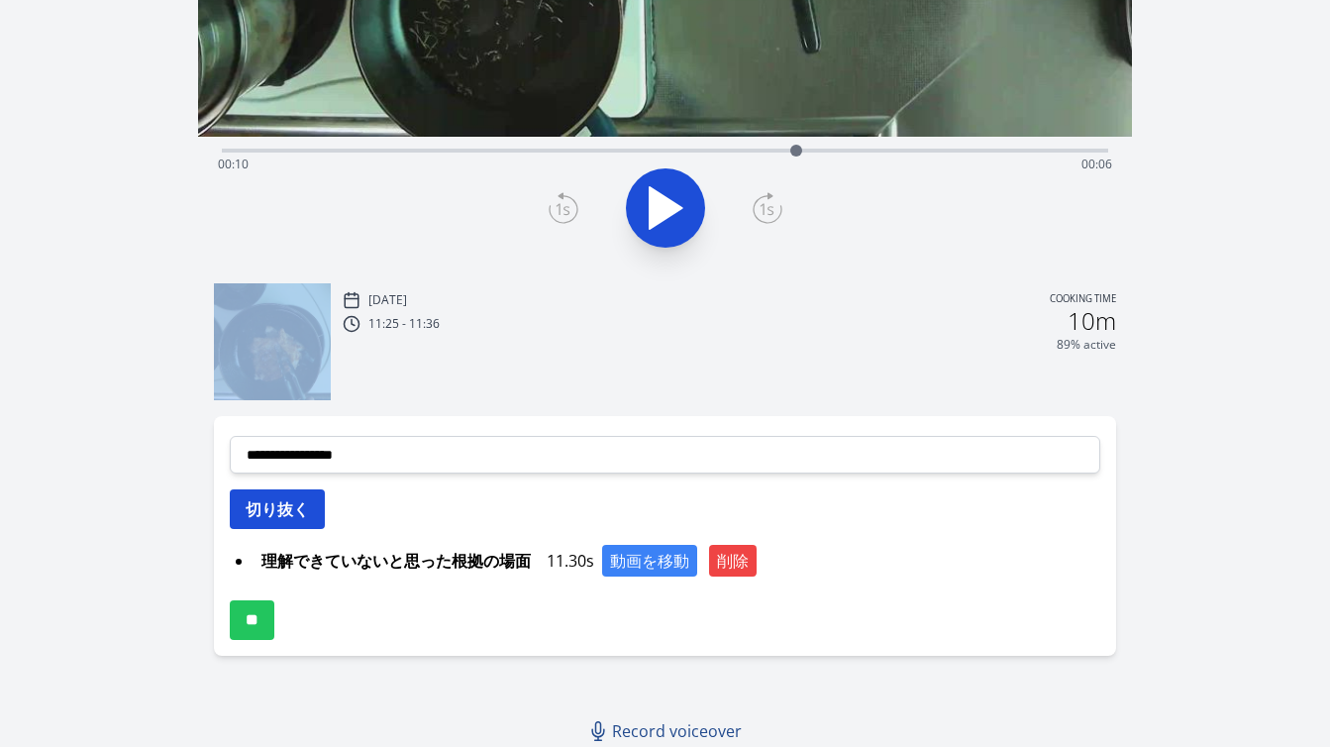
click at [295, 517] on button "切り抜く" at bounding box center [277, 509] width 95 height 40
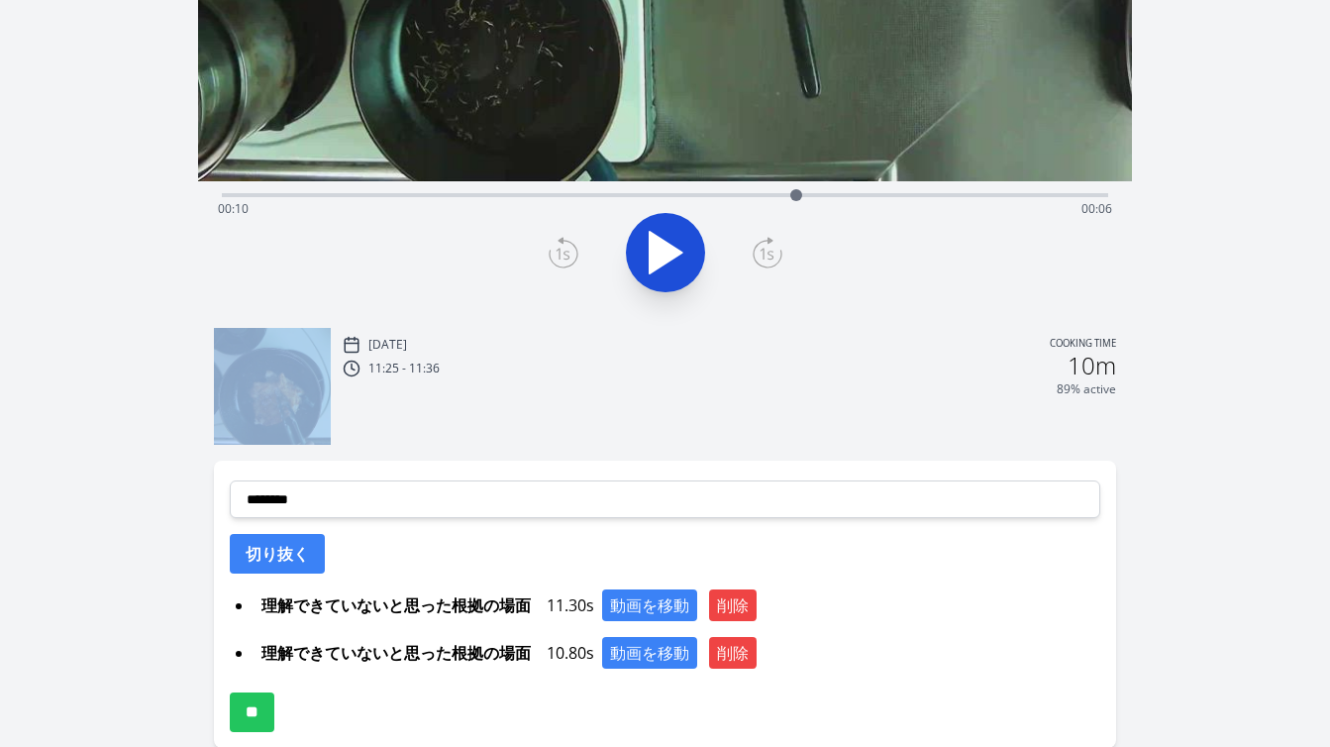
scroll to position [397, 0]
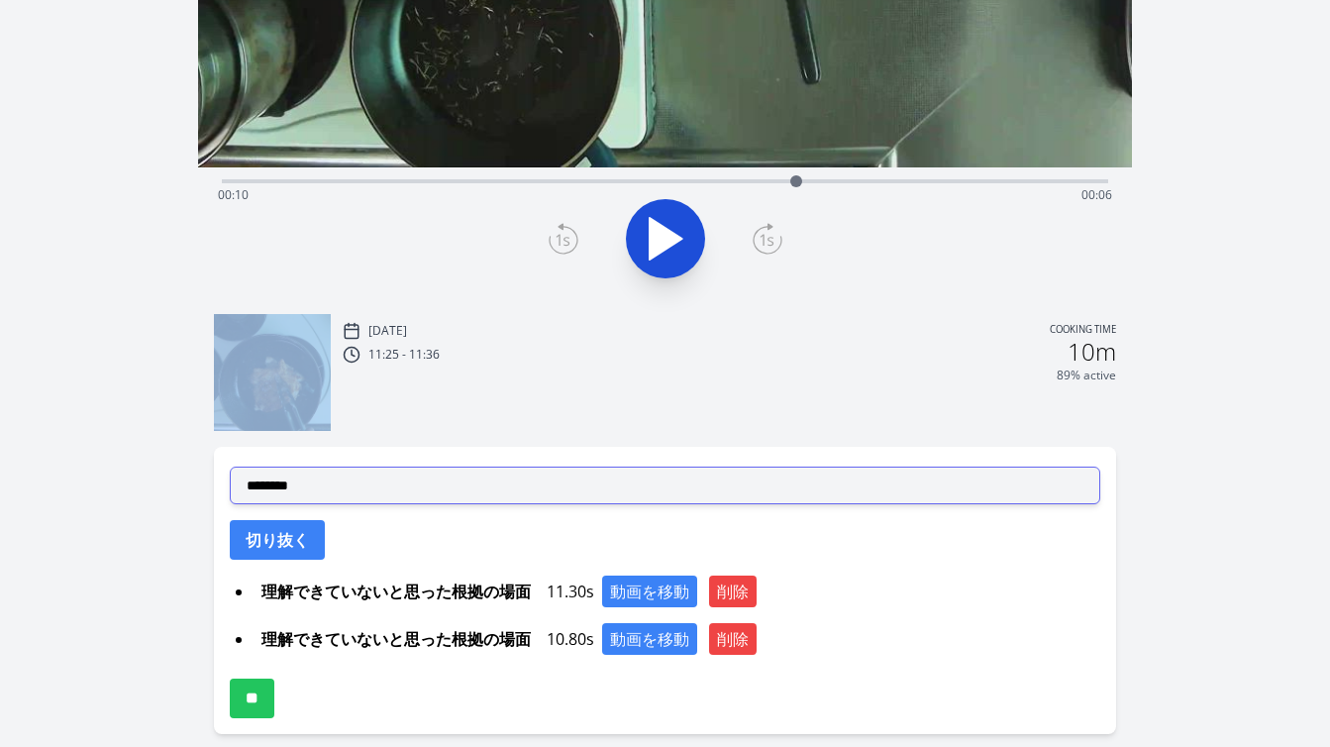
click at [561, 486] on select "**********" at bounding box center [665, 485] width 870 height 38
select select "**********"
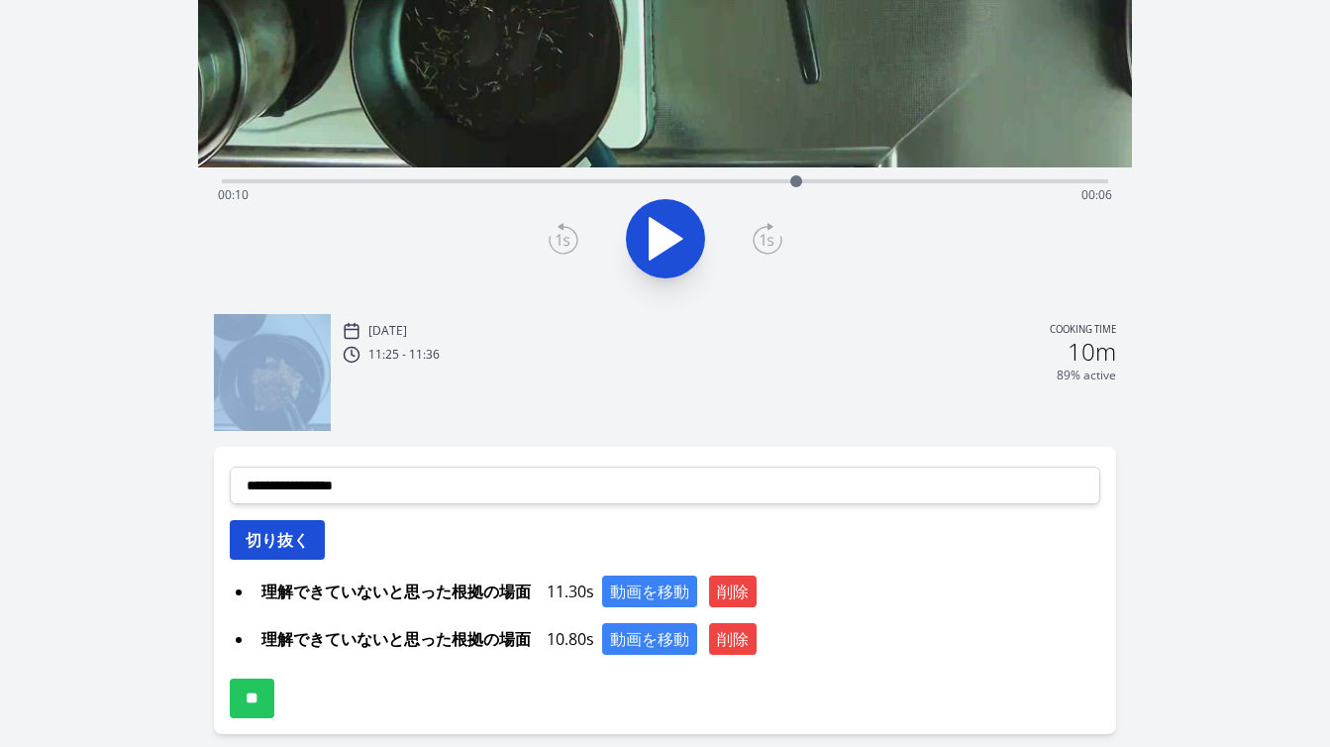
click at [305, 543] on button "切り抜く" at bounding box center [277, 540] width 95 height 40
select select
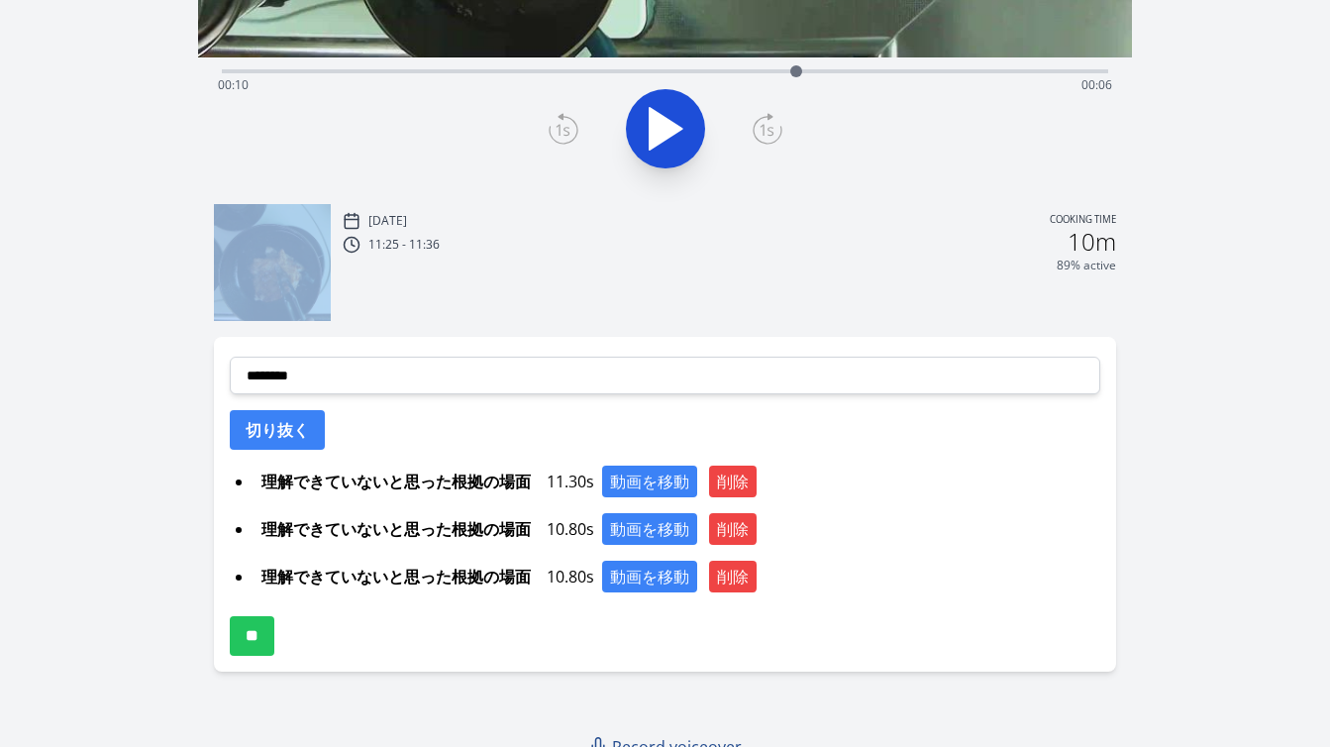
scroll to position [520, 0]
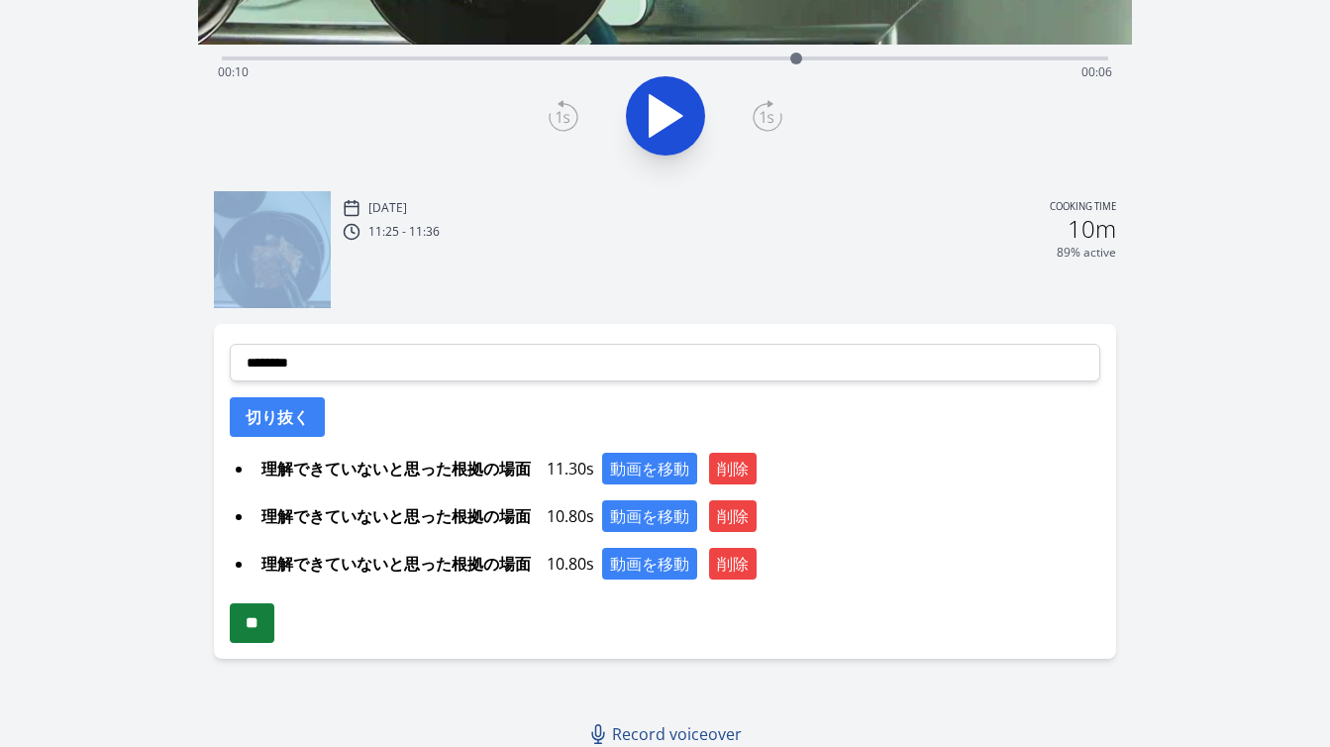
click at [266, 634] on input "**" at bounding box center [252, 623] width 45 height 40
